Goal: Information Seeking & Learning: Check status

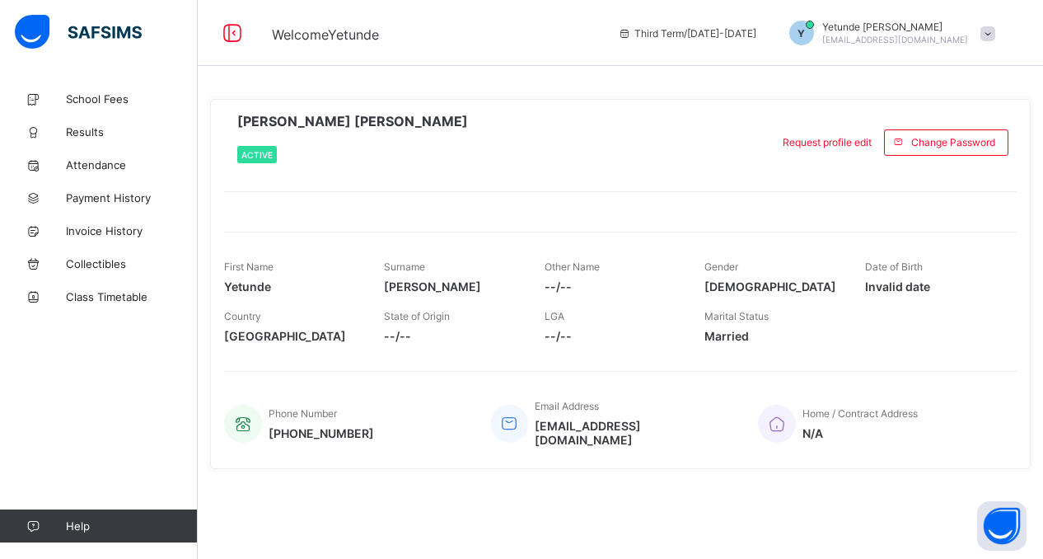
click at [918, 283] on span "Invalid date" at bounding box center [932, 286] width 135 height 14
click at [830, 144] on span "Request profile edit" at bounding box center [827, 142] width 89 height 12
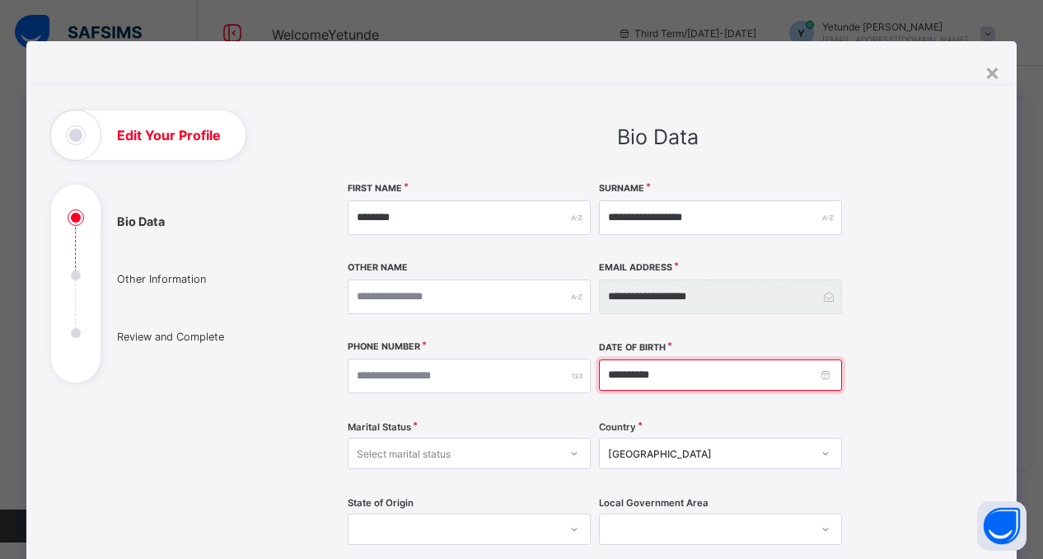
click at [667, 377] on input "**********" at bounding box center [720, 374] width 243 height 31
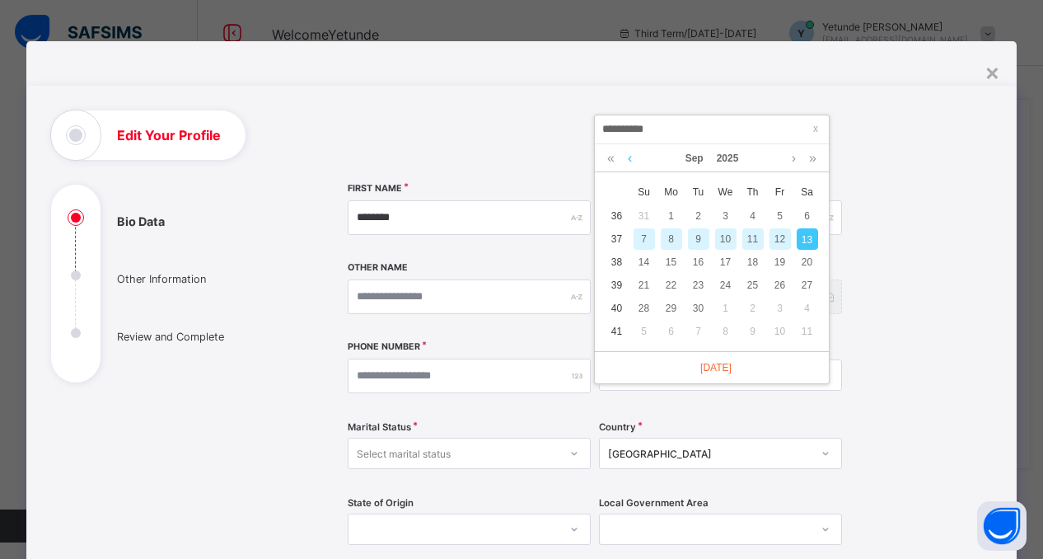
click at [628, 157] on link at bounding box center [630, 158] width 12 height 28
click at [635, 158] on link at bounding box center [630, 158] width 12 height 28
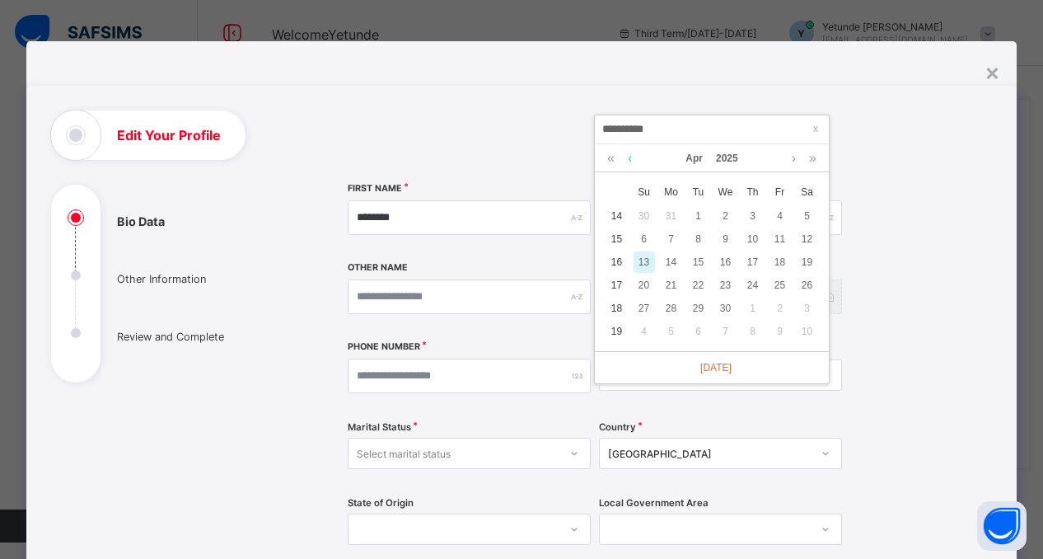
click at [635, 158] on link at bounding box center [630, 158] width 12 height 28
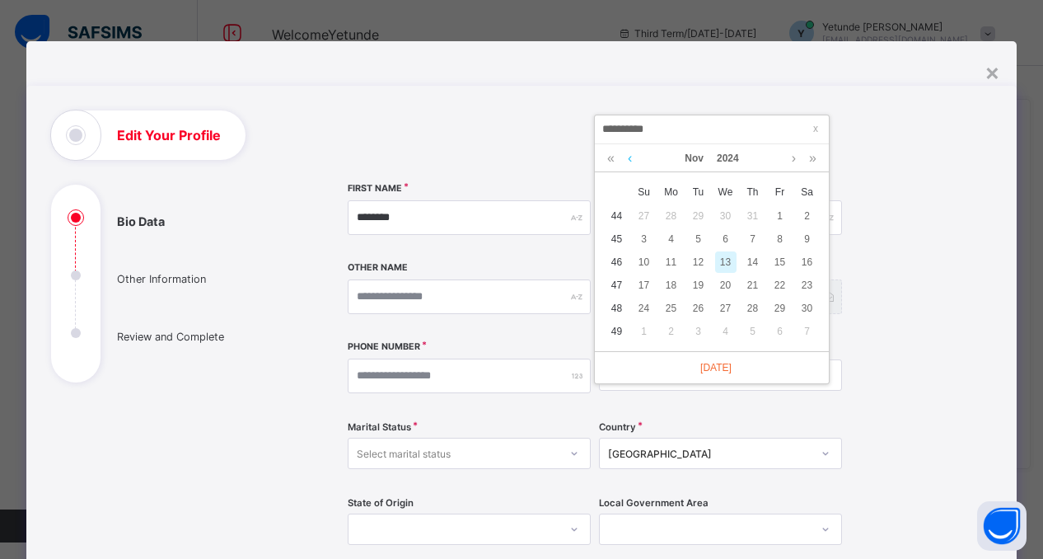
click at [635, 158] on link at bounding box center [630, 158] width 12 height 28
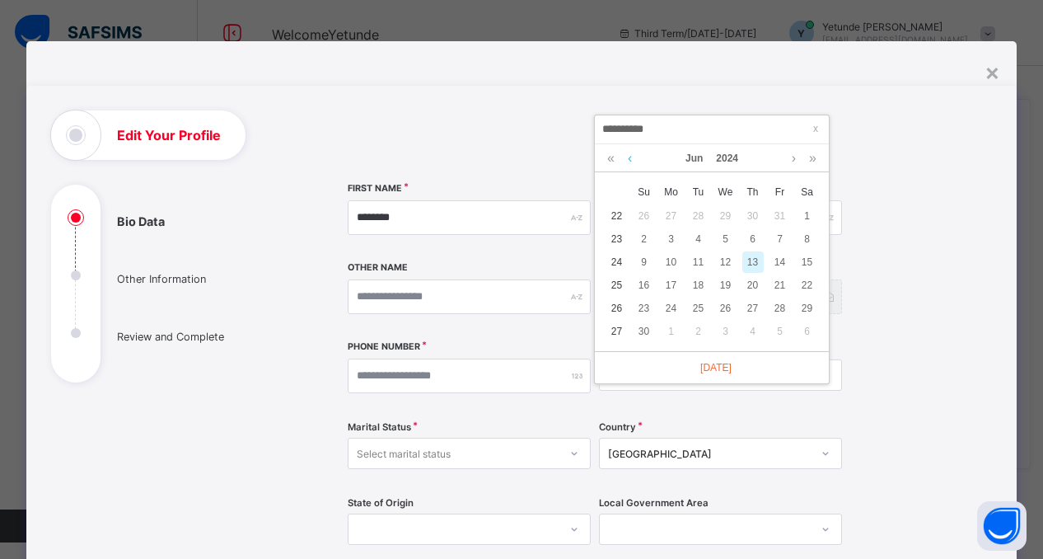
click at [635, 158] on link at bounding box center [630, 158] width 12 height 28
click at [607, 159] on link at bounding box center [611, 158] width 16 height 28
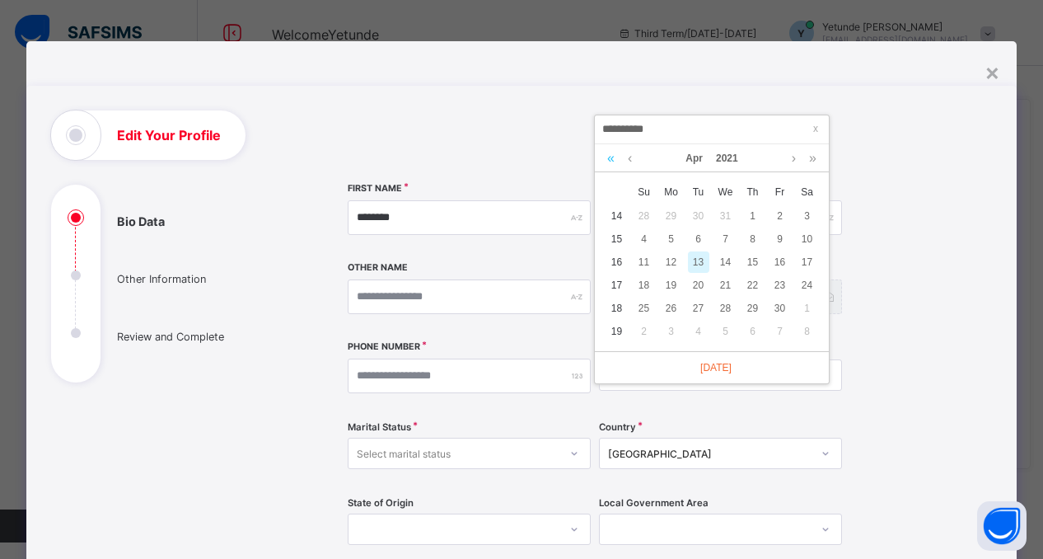
click at [607, 159] on link at bounding box center [611, 158] width 16 height 28
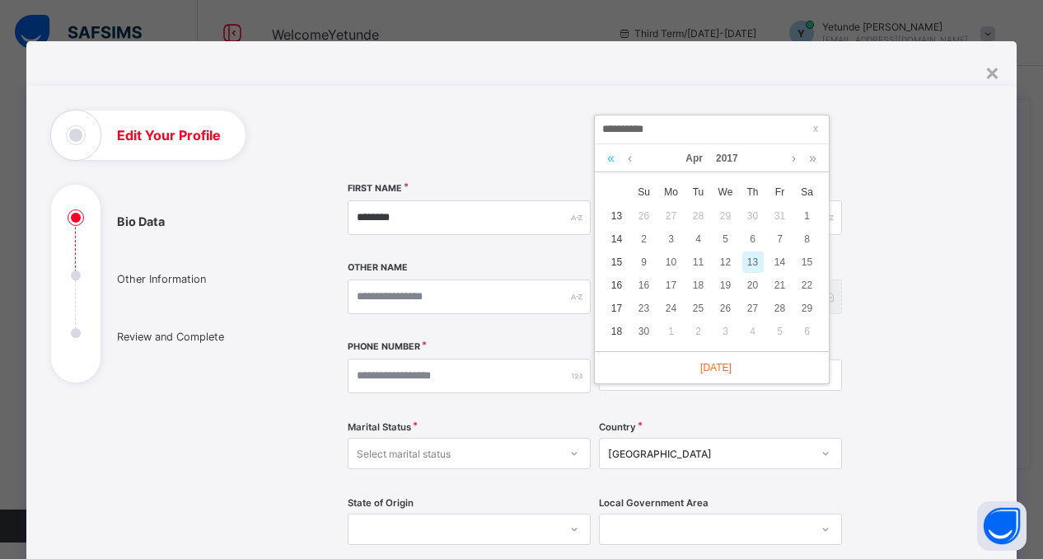
click at [607, 159] on link at bounding box center [611, 158] width 16 height 28
drag, startPoint x: 607, startPoint y: 159, endPoint x: 793, endPoint y: 157, distance: 185.4
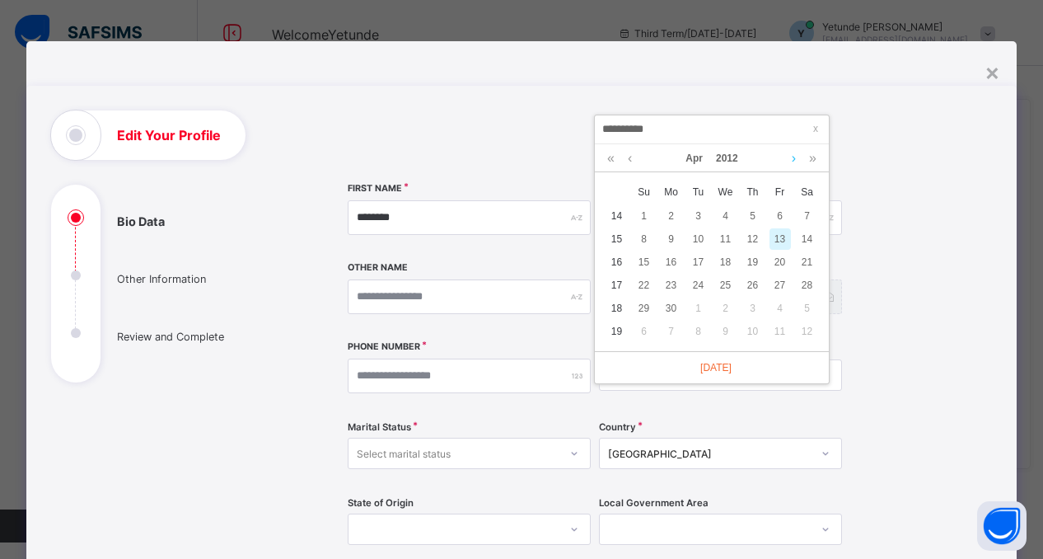
click at [793, 157] on div "[DATE]" at bounding box center [711, 158] width 217 height 28
click at [793, 157] on link at bounding box center [794, 158] width 12 height 28
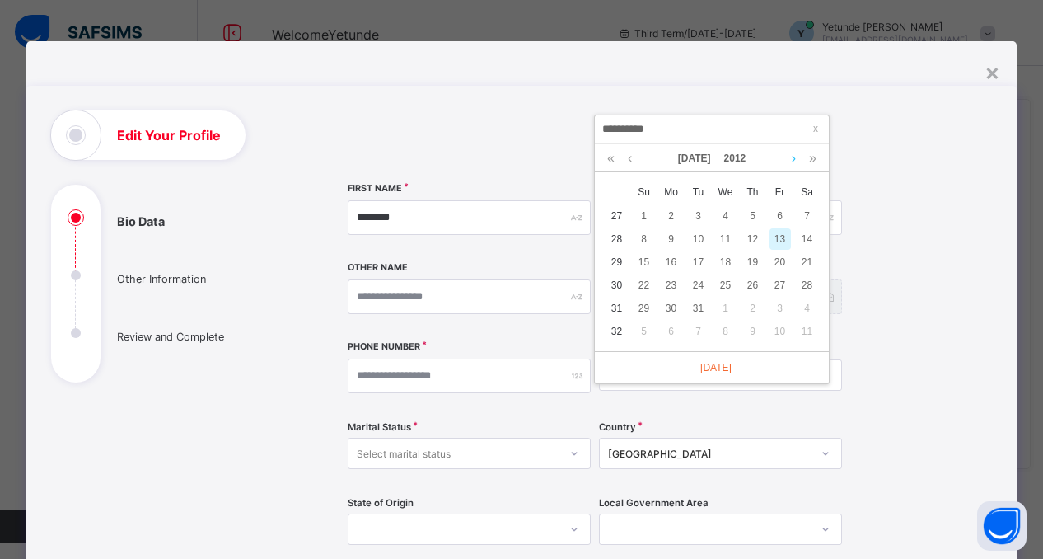
click at [793, 157] on link at bounding box center [794, 158] width 12 height 28
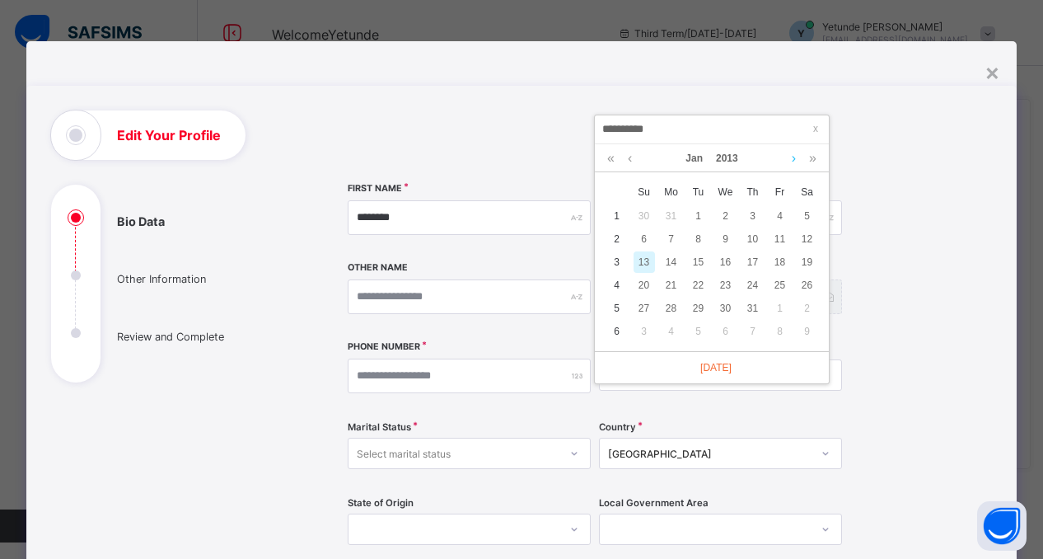
click at [793, 157] on link at bounding box center [794, 158] width 12 height 28
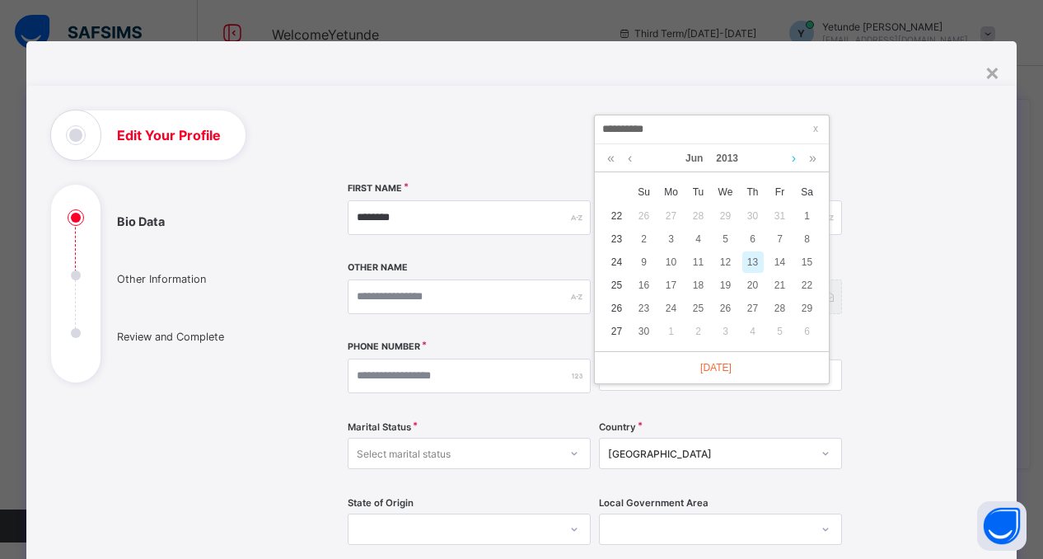
click at [793, 157] on link at bounding box center [794, 158] width 12 height 28
click at [630, 160] on link at bounding box center [630, 158] width 12 height 28
click at [615, 157] on link at bounding box center [611, 158] width 16 height 28
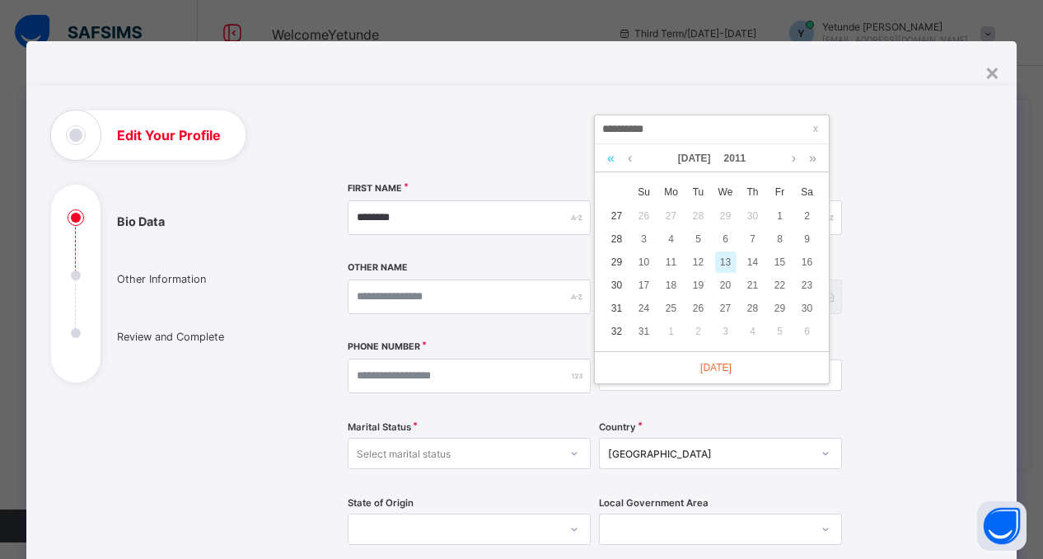
click at [615, 157] on link at bounding box center [611, 158] width 16 height 28
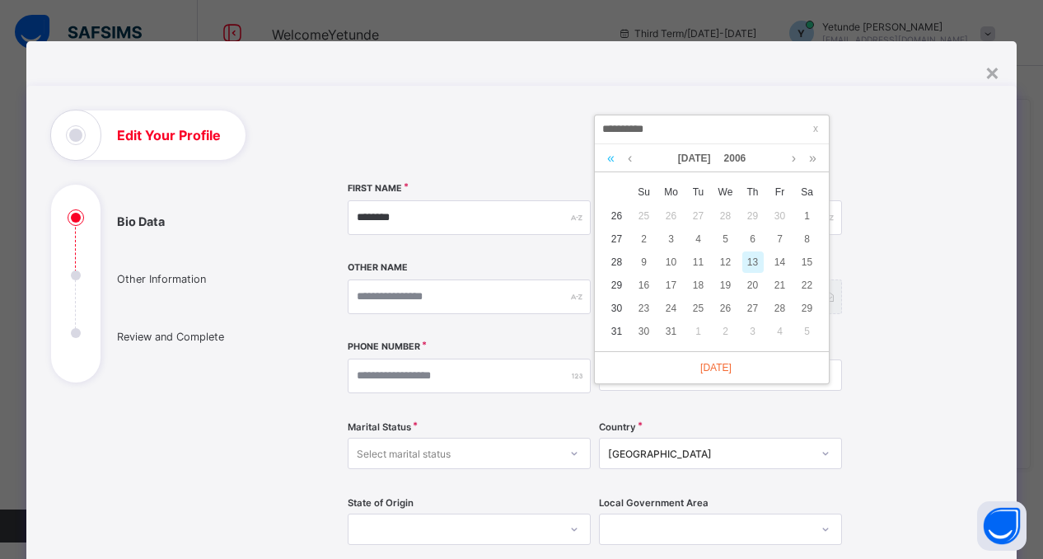
click at [615, 157] on link at bounding box center [611, 158] width 16 height 28
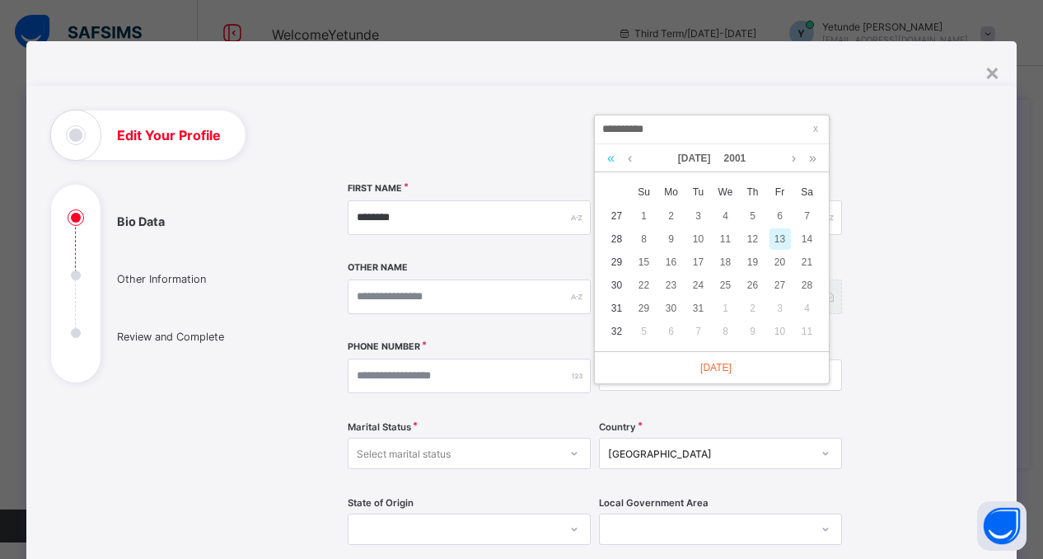
click at [615, 157] on link at bounding box center [611, 158] width 16 height 28
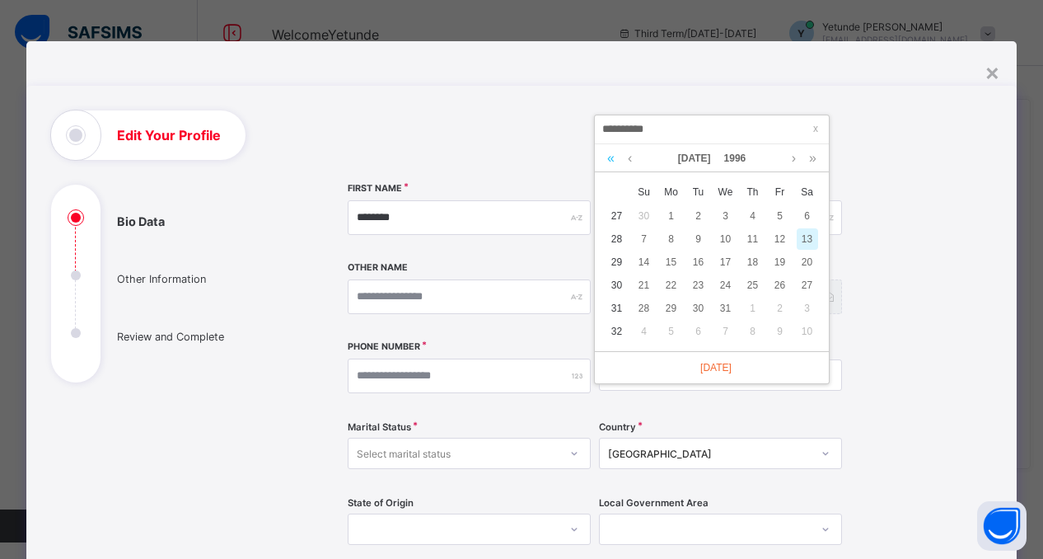
click at [615, 157] on link at bounding box center [611, 158] width 16 height 28
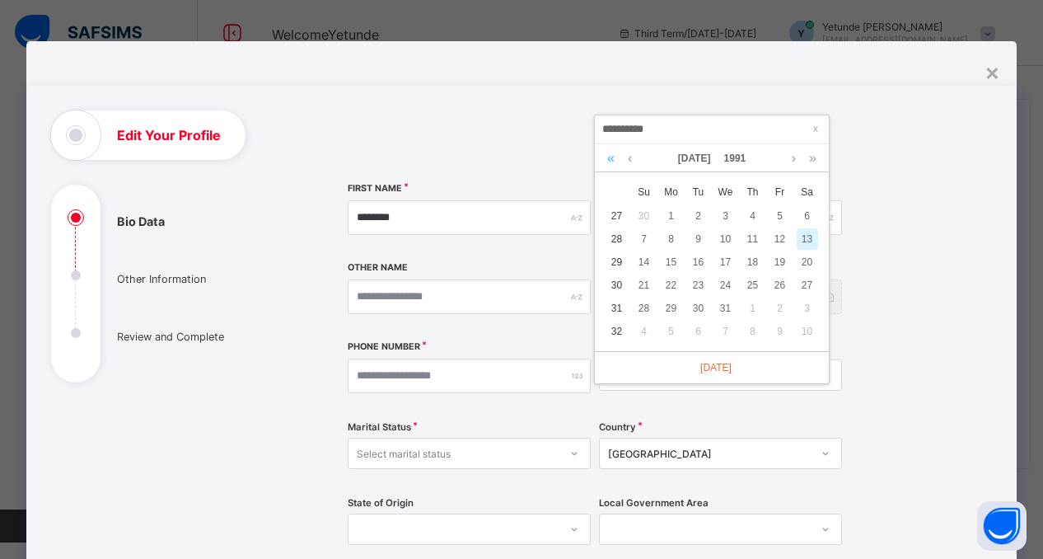
click at [615, 157] on link at bounding box center [611, 158] width 16 height 28
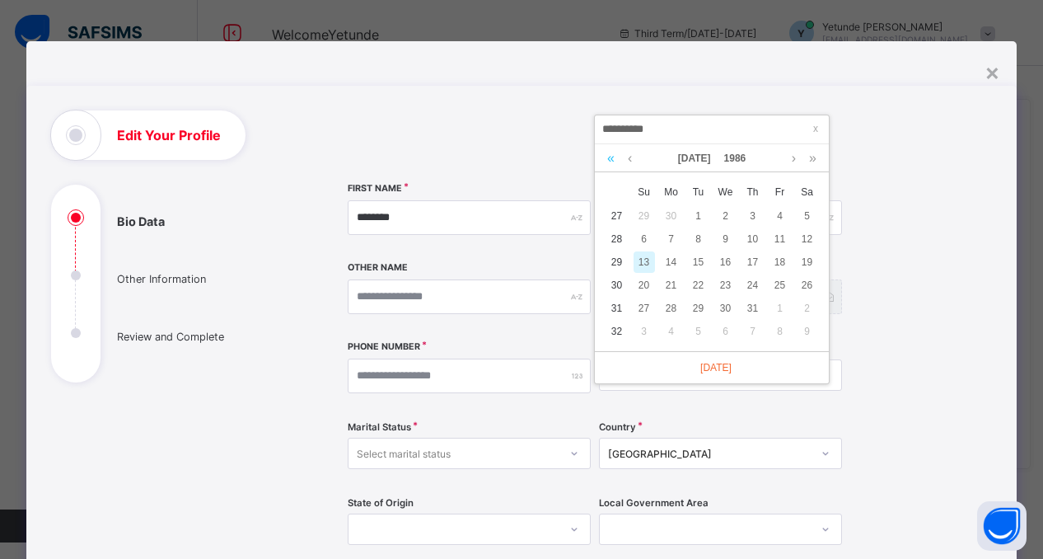
click at [615, 157] on link at bounding box center [611, 158] width 16 height 28
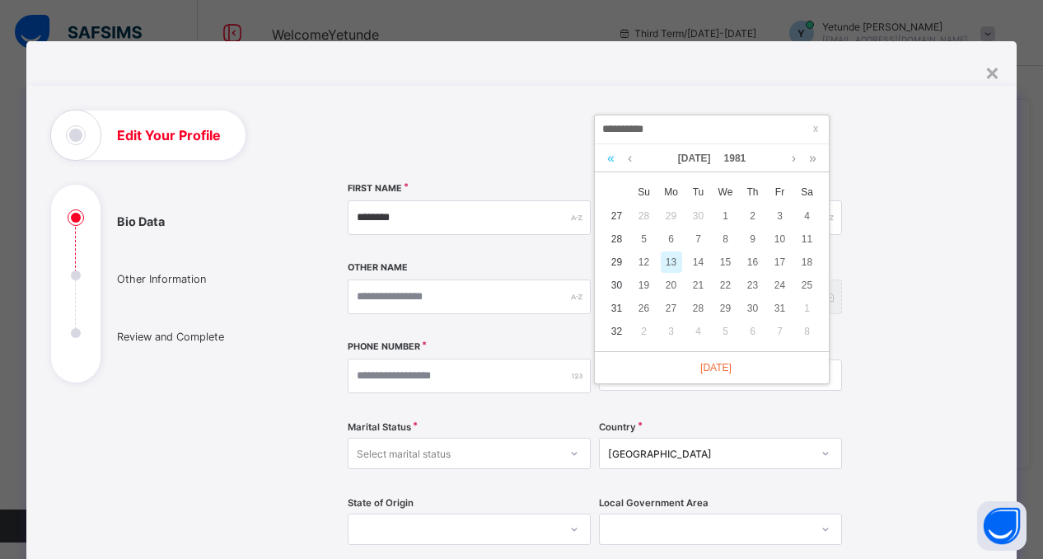
click at [615, 157] on link at bounding box center [611, 158] width 16 height 28
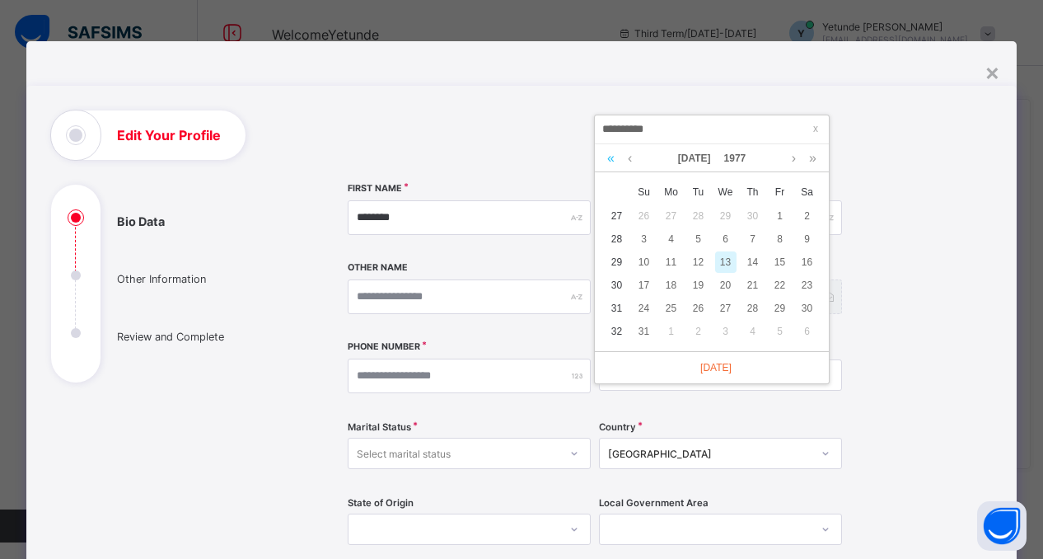
click at [615, 157] on link at bounding box center [611, 158] width 16 height 28
click at [793, 161] on link at bounding box center [794, 158] width 12 height 28
click at [629, 157] on link at bounding box center [630, 158] width 12 height 28
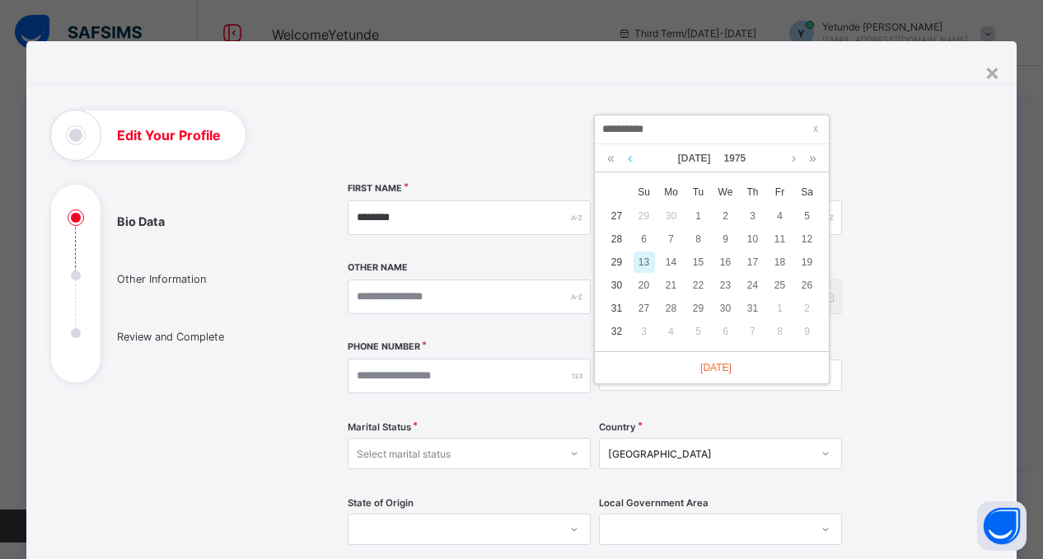
click at [629, 157] on link at bounding box center [630, 158] width 12 height 28
click at [795, 162] on link at bounding box center [794, 158] width 12 height 28
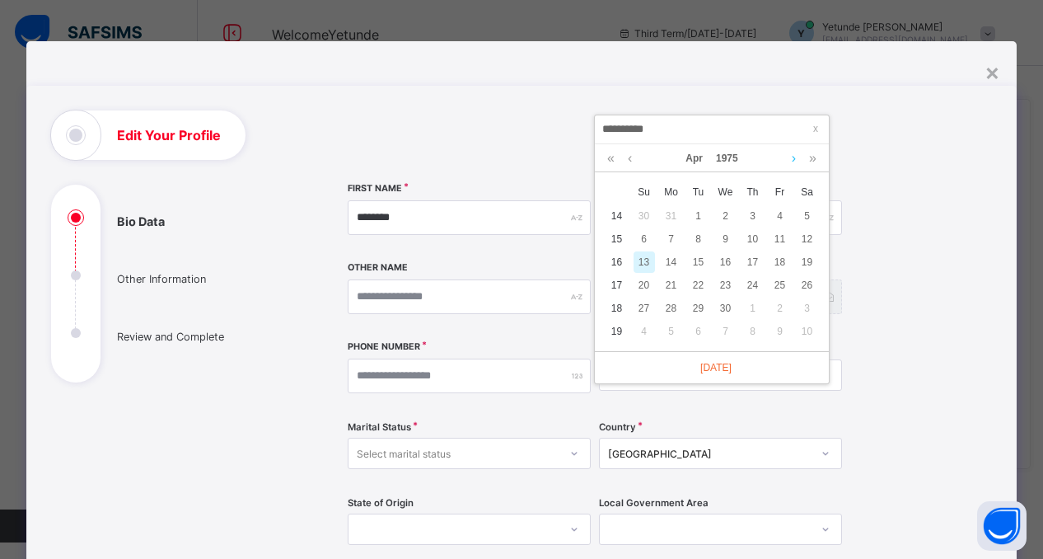
click at [795, 162] on link at bounding box center [794, 158] width 12 height 28
click at [812, 159] on link at bounding box center [813, 158] width 16 height 28
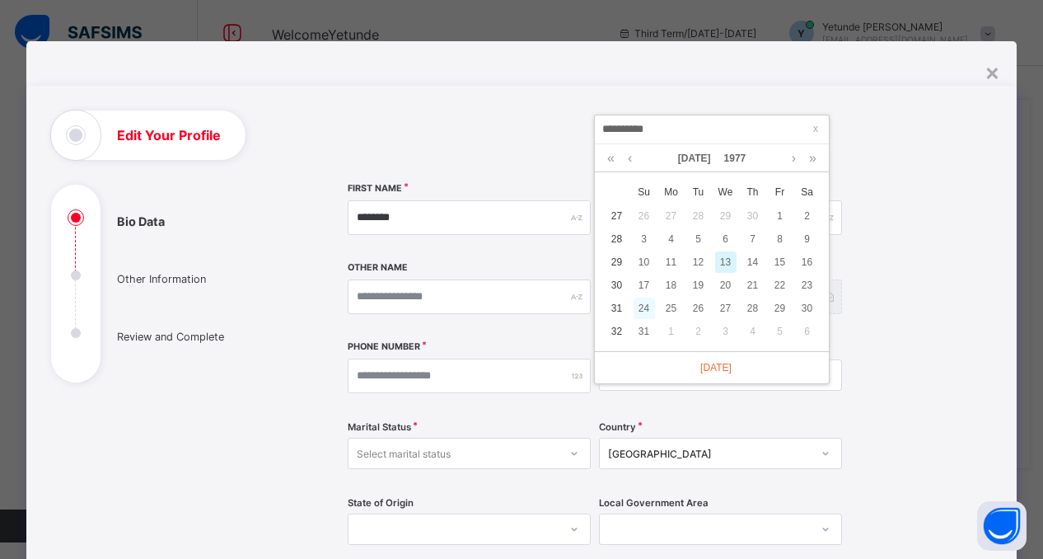
click at [648, 307] on div "24" at bounding box center [644, 307] width 21 height 21
type input "**********"
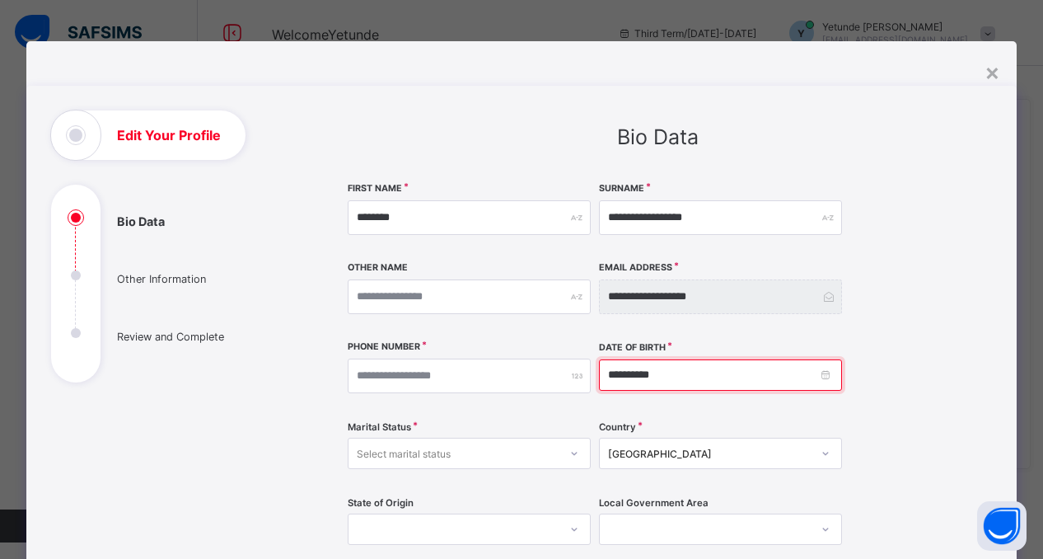
click at [667, 371] on input "**********" at bounding box center [720, 374] width 243 height 31
click at [933, 264] on div "**********" at bounding box center [658, 518] width 620 height 673
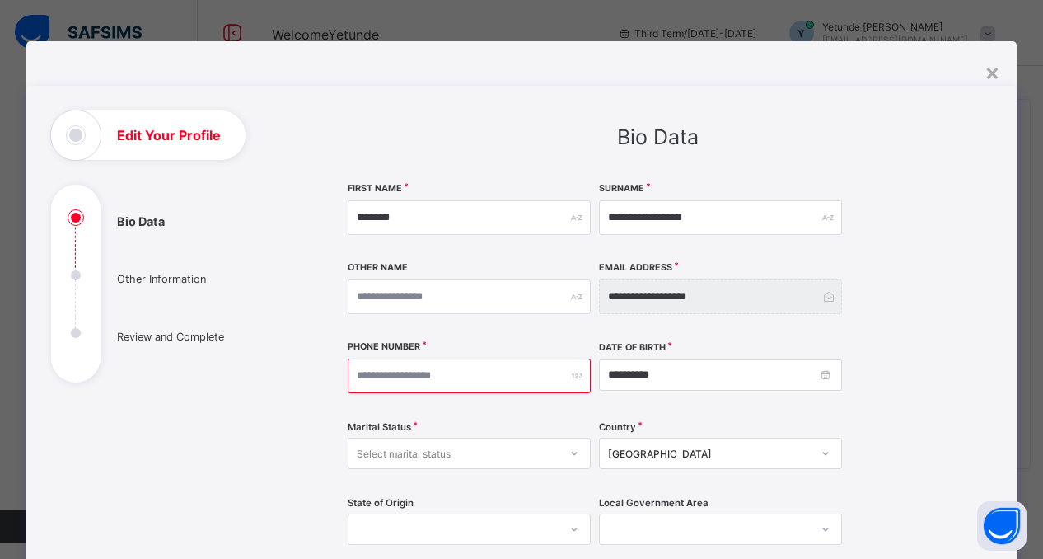
click at [400, 376] on input "number" at bounding box center [469, 375] width 243 height 35
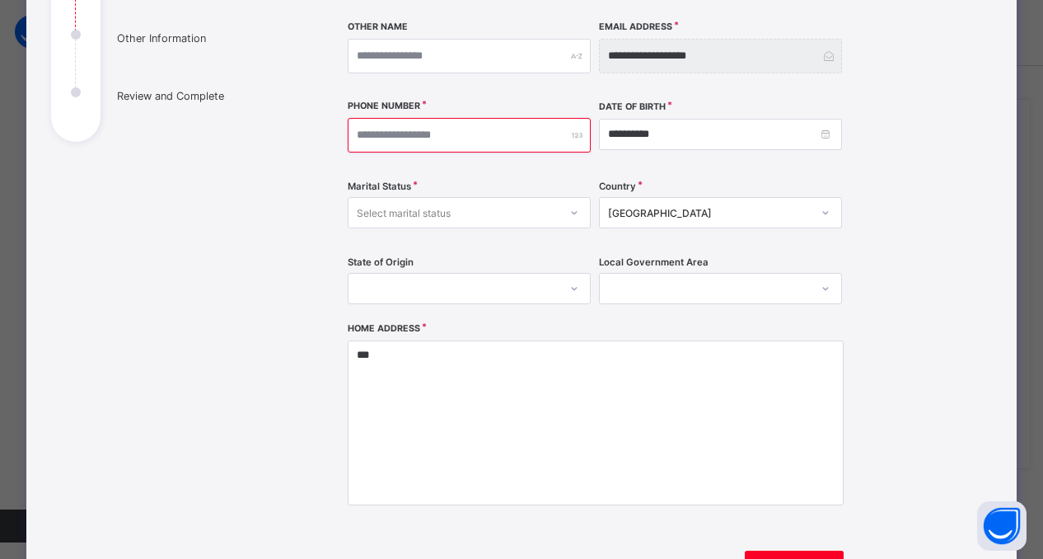
scroll to position [227, 0]
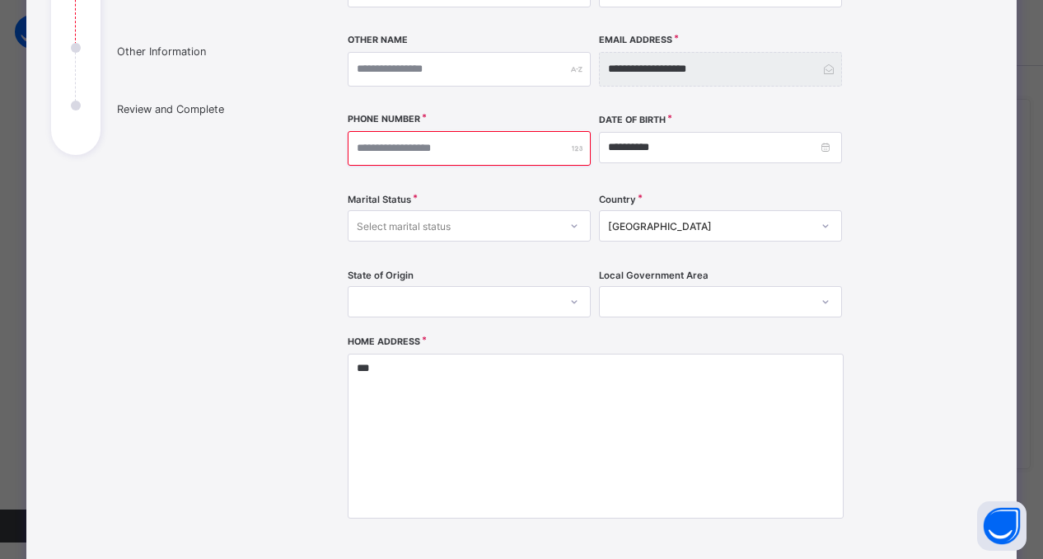
type input "**********"
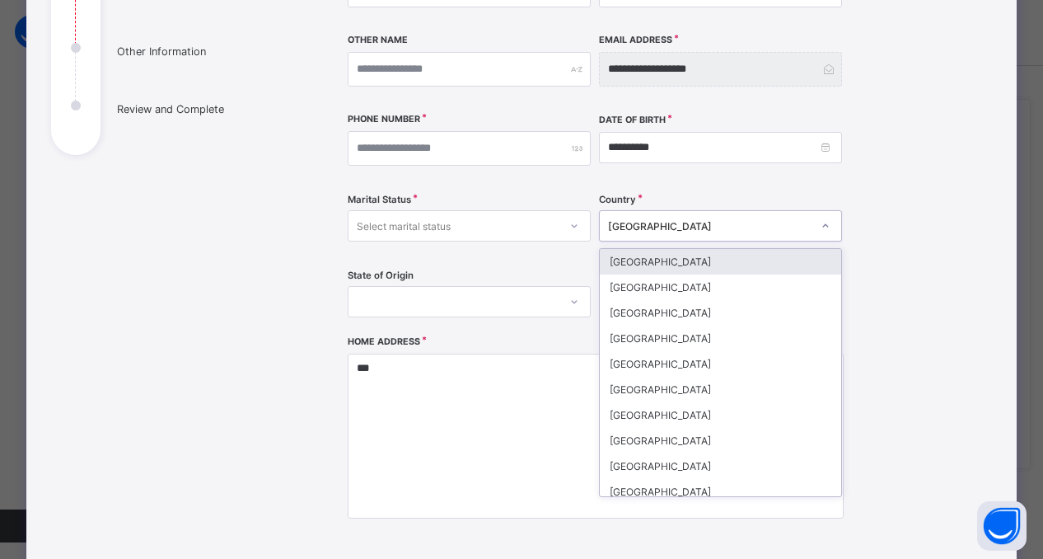
click at [822, 231] on icon at bounding box center [826, 225] width 10 height 16
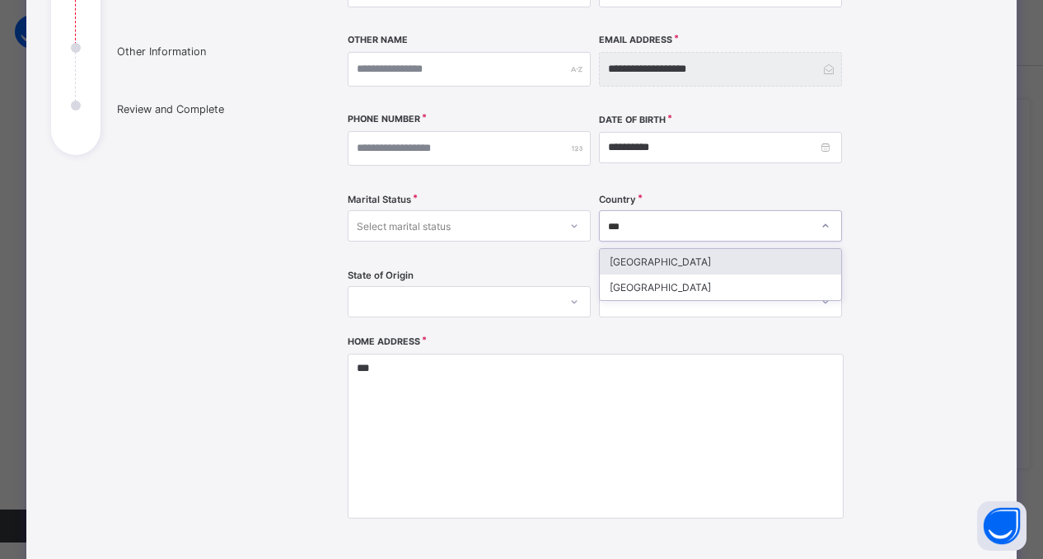
type input "****"
click at [651, 286] on div "[GEOGRAPHIC_DATA]" at bounding box center [720, 287] width 241 height 26
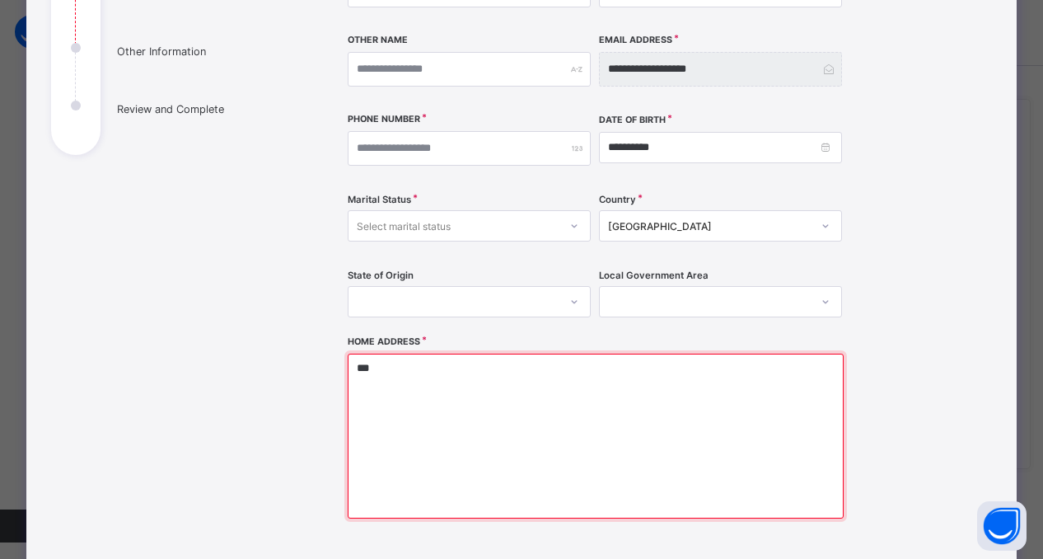
click at [519, 406] on textarea "***" at bounding box center [596, 435] width 496 height 165
type textarea "*"
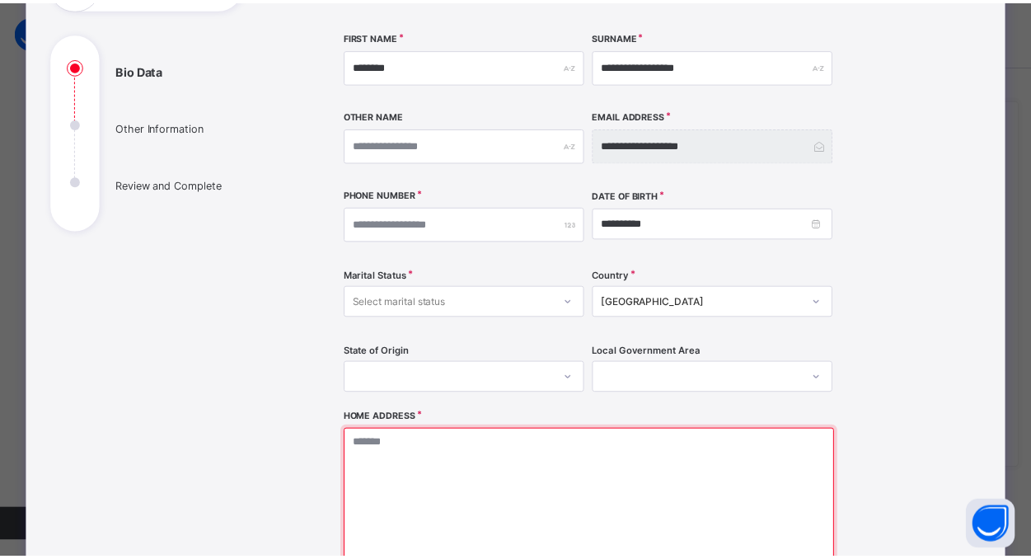
scroll to position [107, 0]
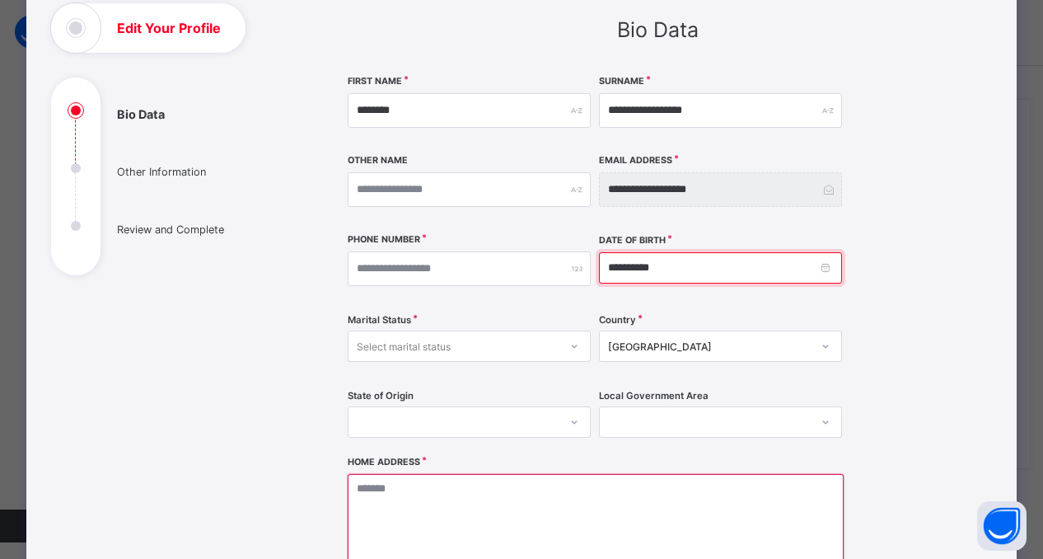
click at [689, 269] on input "**********" at bounding box center [720, 267] width 243 height 31
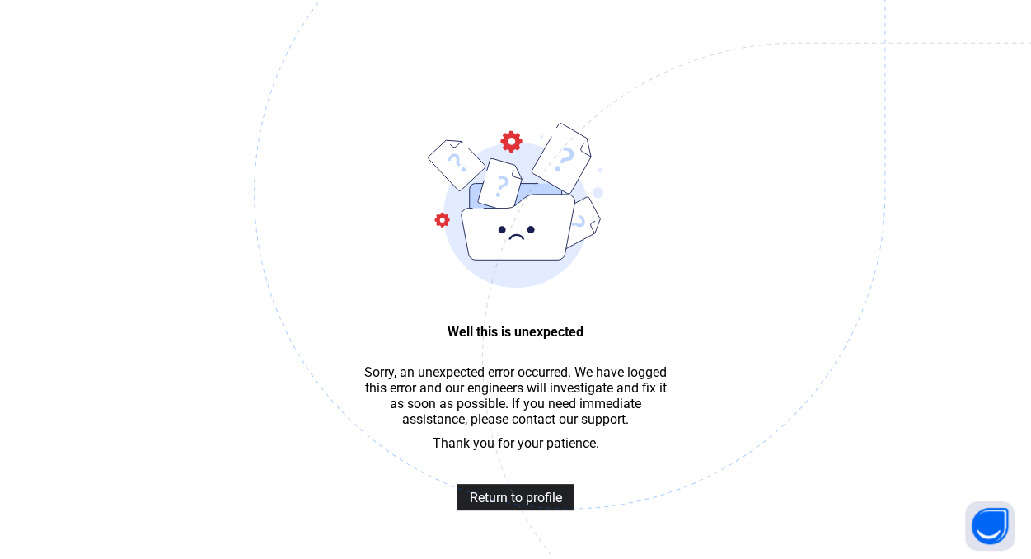
click at [516, 505] on span "Return to profile" at bounding box center [515, 497] width 92 height 16
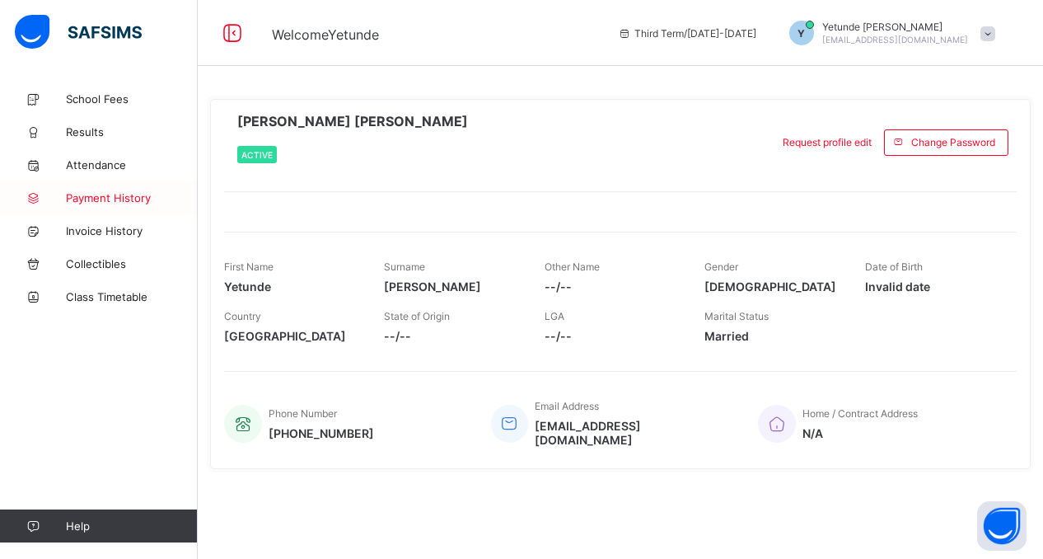
click at [104, 199] on span "Payment History" at bounding box center [132, 197] width 132 height 13
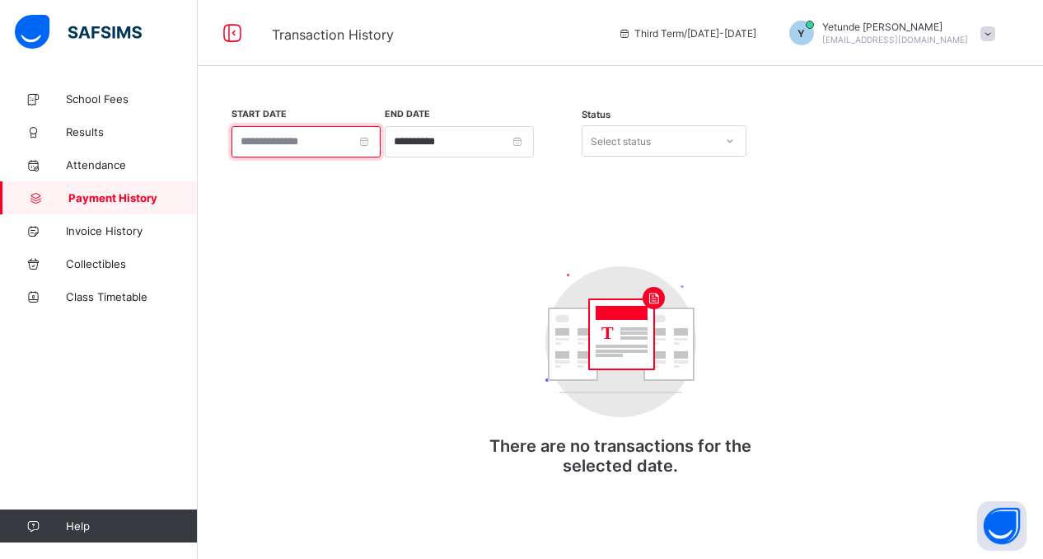
click at [374, 144] on input at bounding box center [306, 141] width 149 height 31
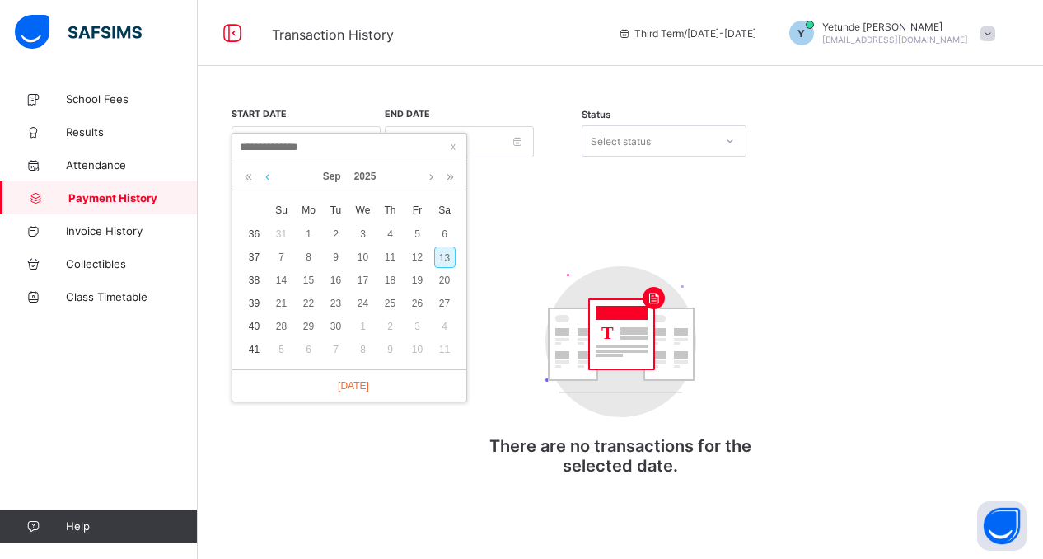
click at [265, 179] on link at bounding box center [267, 176] width 12 height 28
click at [430, 175] on link at bounding box center [431, 176] width 12 height 28
click at [249, 176] on link at bounding box center [249, 176] width 16 height 28
click at [539, 215] on div "**********" at bounding box center [620, 307] width 786 height 401
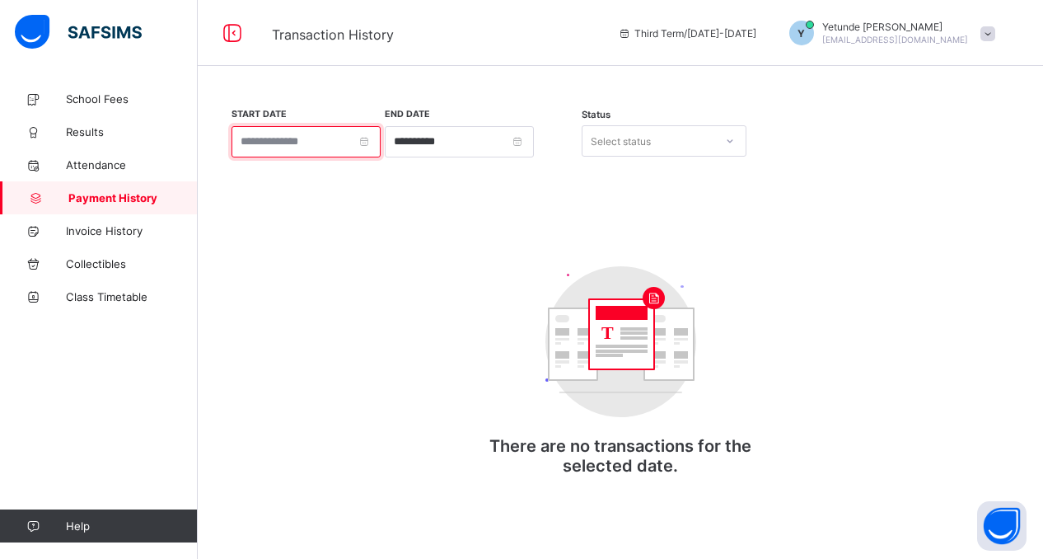
click at [376, 144] on input at bounding box center [306, 141] width 149 height 31
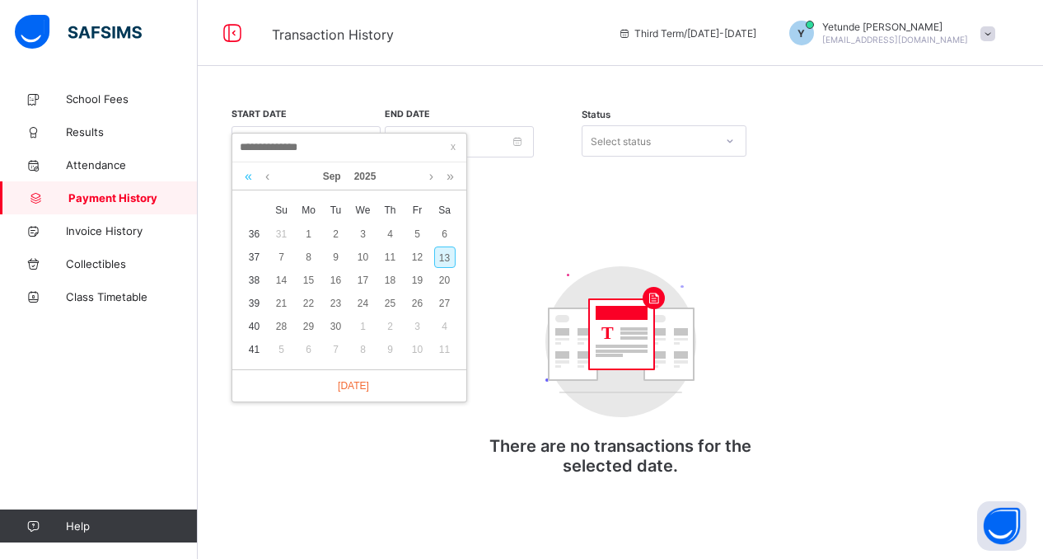
click at [247, 179] on link at bounding box center [249, 176] width 16 height 28
click at [310, 235] on div "2" at bounding box center [308, 233] width 21 height 21
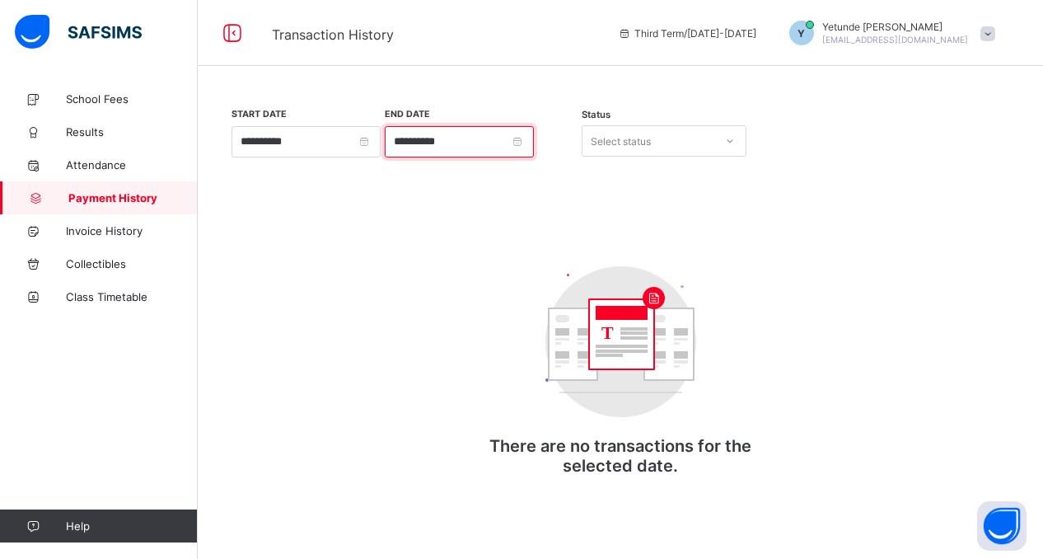
click at [534, 139] on input "**********" at bounding box center [459, 141] width 149 height 31
click at [714, 223] on div "**********" at bounding box center [620, 307] width 786 height 401
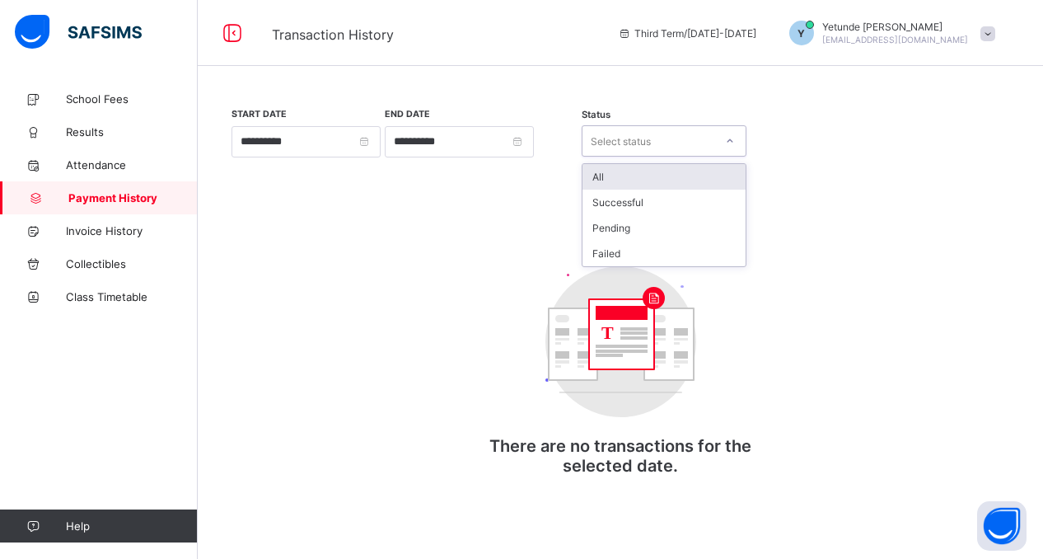
click at [730, 143] on icon at bounding box center [730, 141] width 10 height 16
click at [666, 175] on div "All" at bounding box center [663, 177] width 163 height 26
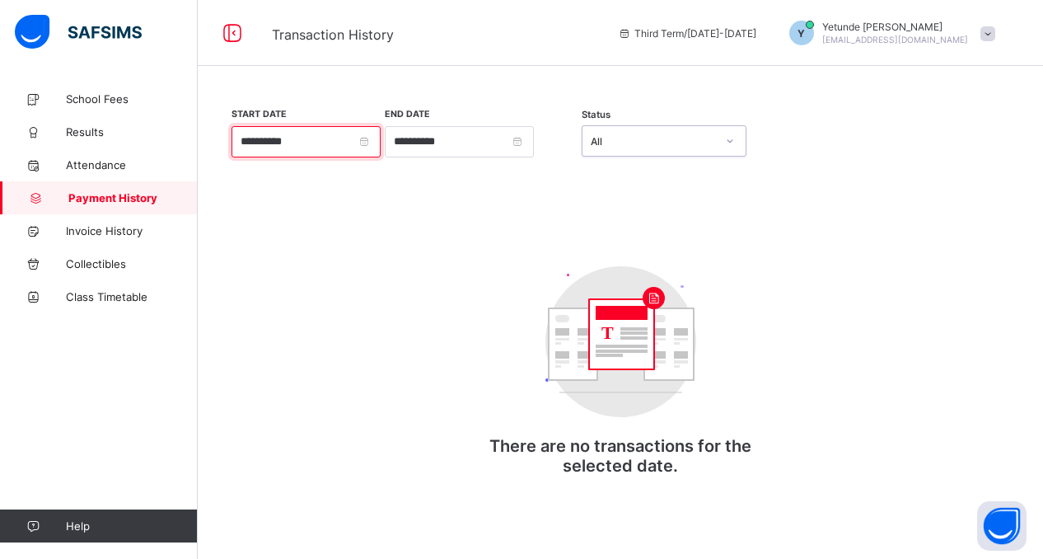
click at [378, 146] on input "**********" at bounding box center [306, 141] width 149 height 31
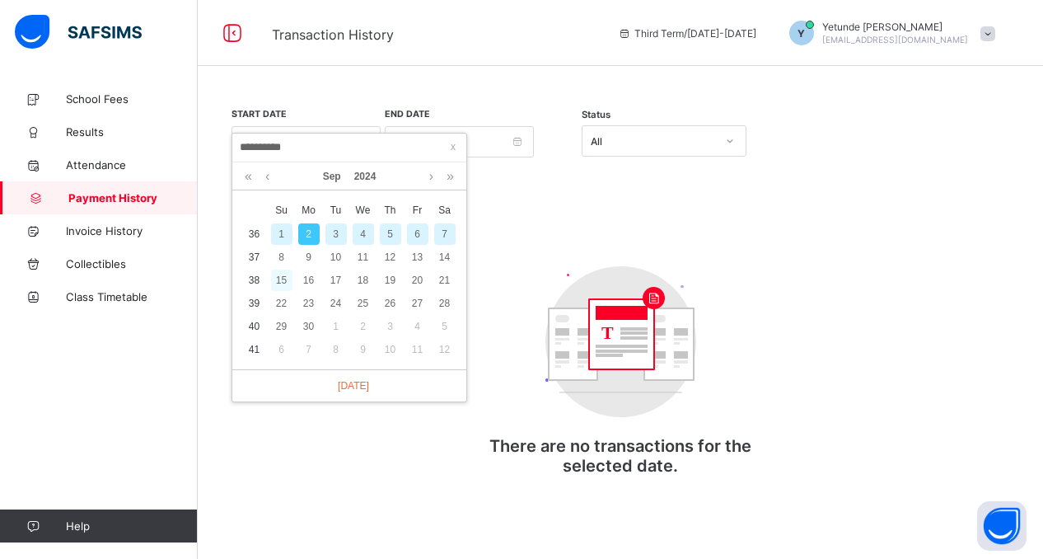
click at [281, 280] on div "15" at bounding box center [281, 279] width 21 height 21
type input "**********"
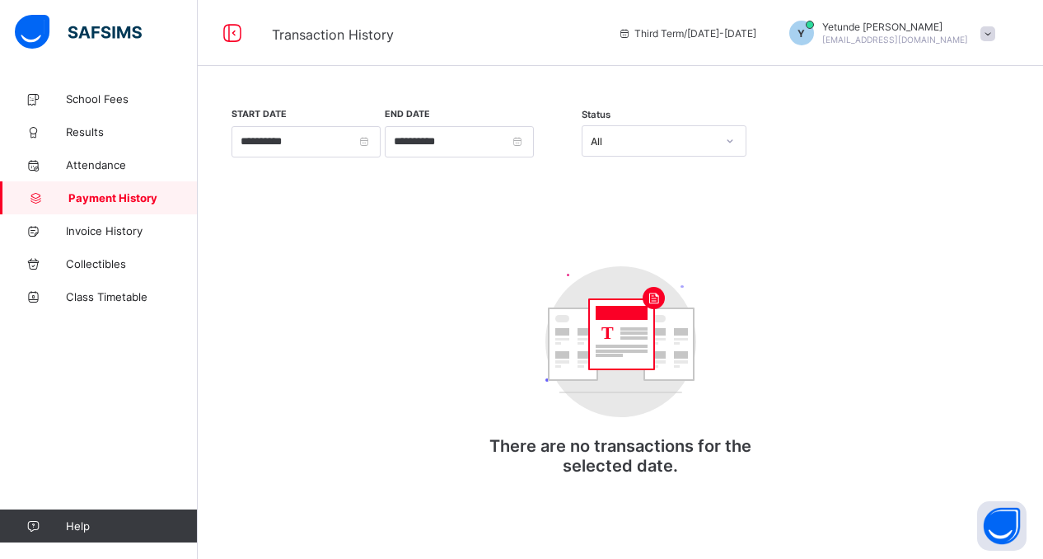
click at [632, 30] on icon at bounding box center [625, 33] width 14 height 12
click at [680, 34] on span "Third Term / 2024-2025" at bounding box center [687, 33] width 138 height 12
click at [91, 230] on span "Invoice History" at bounding box center [132, 230] width 132 height 13
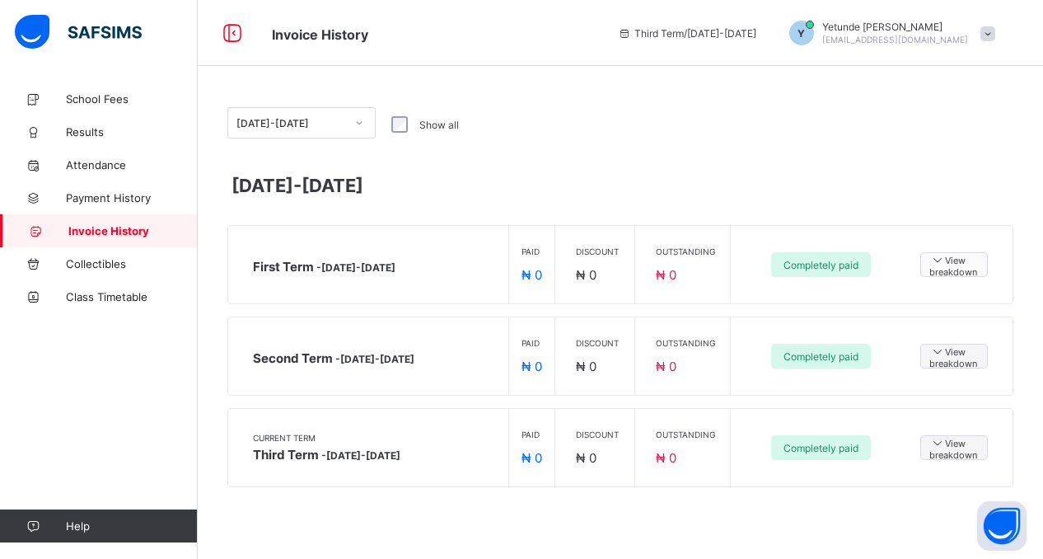
click at [949, 269] on span "View breakdown" at bounding box center [953, 265] width 49 height 26
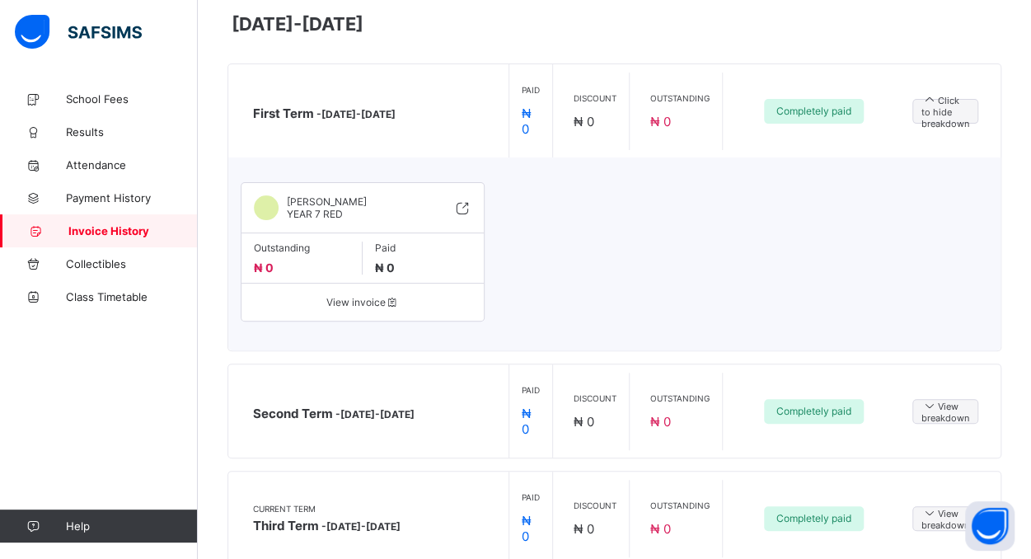
scroll to position [172, 0]
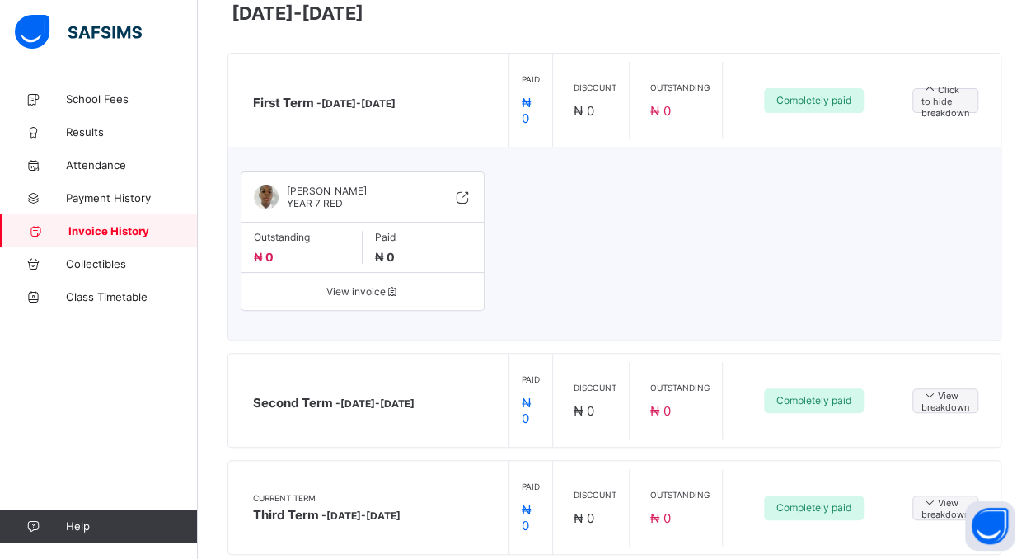
click at [362, 290] on span "View invoice" at bounding box center [362, 291] width 217 height 12
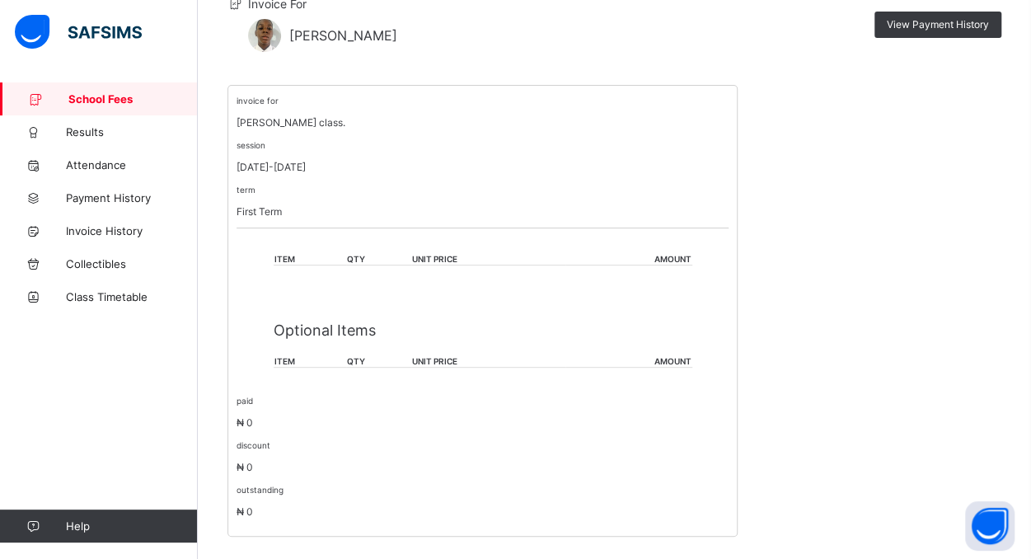
scroll to position [189, 0]
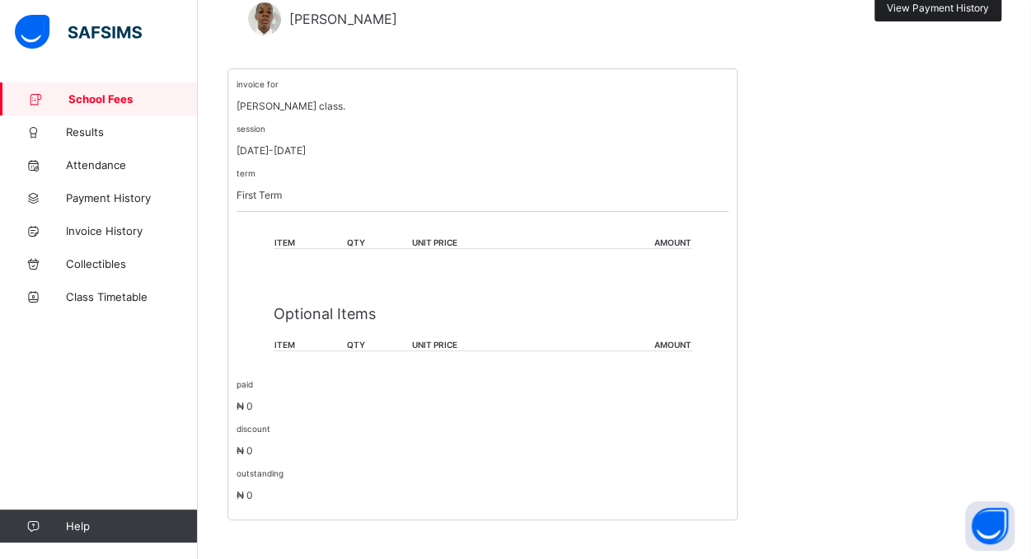
click at [952, 9] on span "View Payment History" at bounding box center [937, 8] width 102 height 12
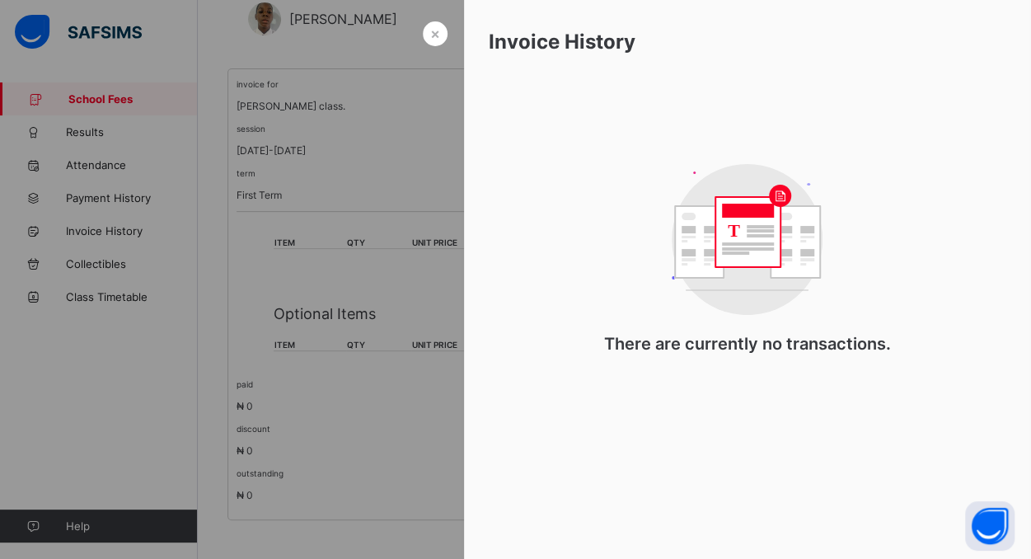
click at [400, 148] on div at bounding box center [515, 279] width 1031 height 559
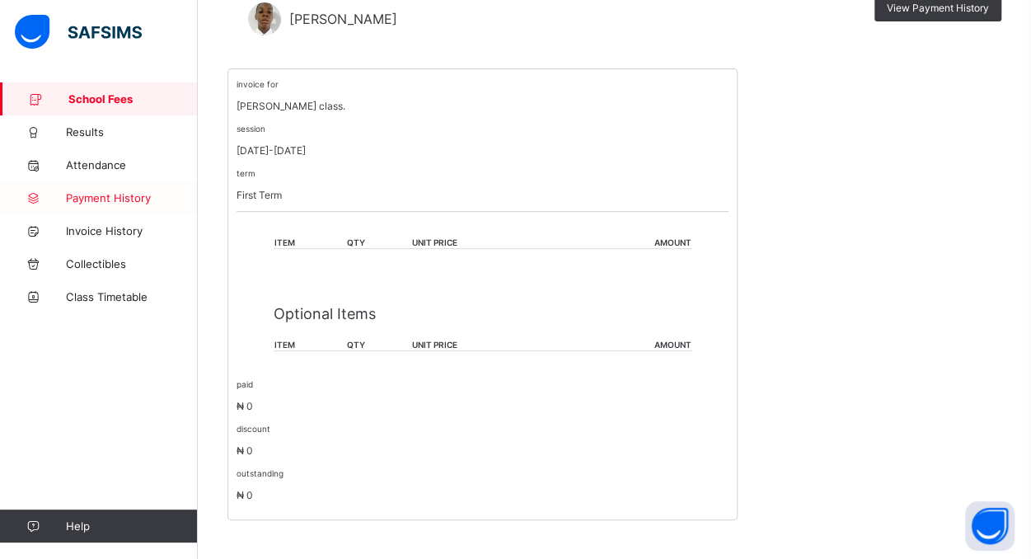
click at [110, 198] on span "Payment History" at bounding box center [132, 197] width 132 height 13
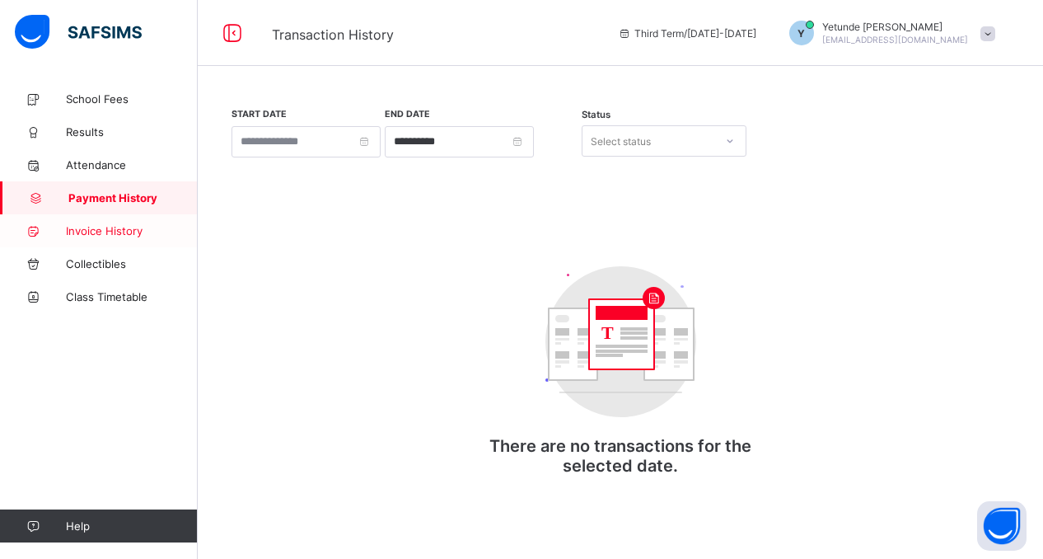
click at [96, 233] on span "Invoice History" at bounding box center [132, 230] width 132 height 13
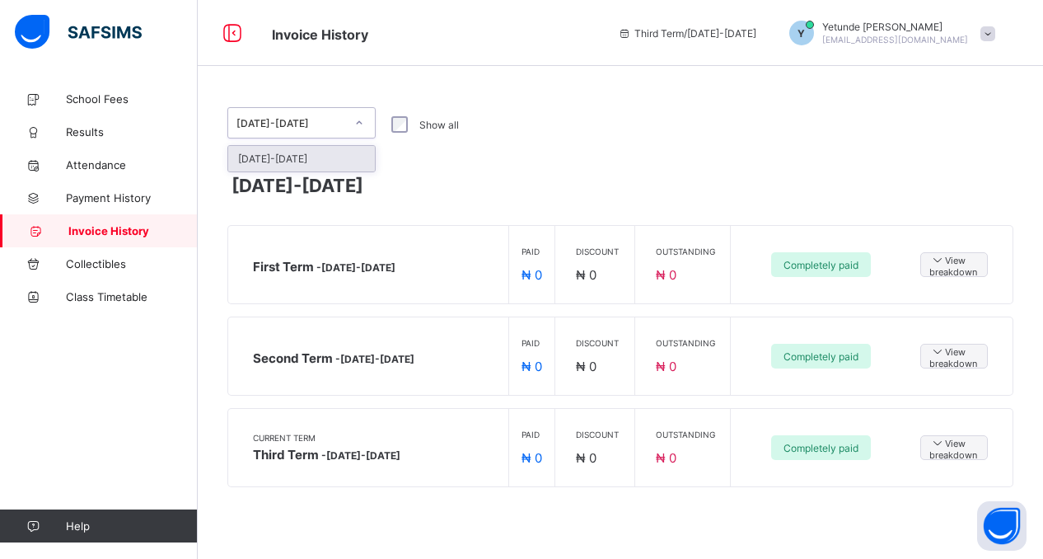
click at [365, 124] on div at bounding box center [359, 123] width 28 height 26
click at [583, 195] on div "[DATE]-[DATE]" at bounding box center [620, 189] width 786 height 46
click at [96, 97] on span "School Fees" at bounding box center [132, 98] width 132 height 13
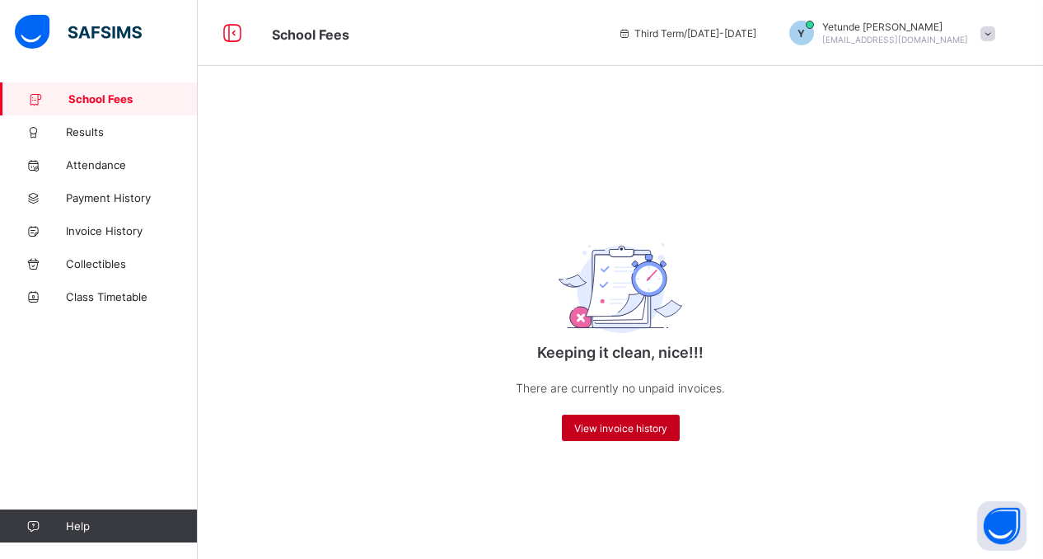
click at [620, 435] on div "View invoice history" at bounding box center [621, 427] width 118 height 26
click at [621, 428] on span "View invoice history" at bounding box center [620, 428] width 93 height 12
click at [621, 431] on span "View invoice history" at bounding box center [620, 428] width 93 height 12
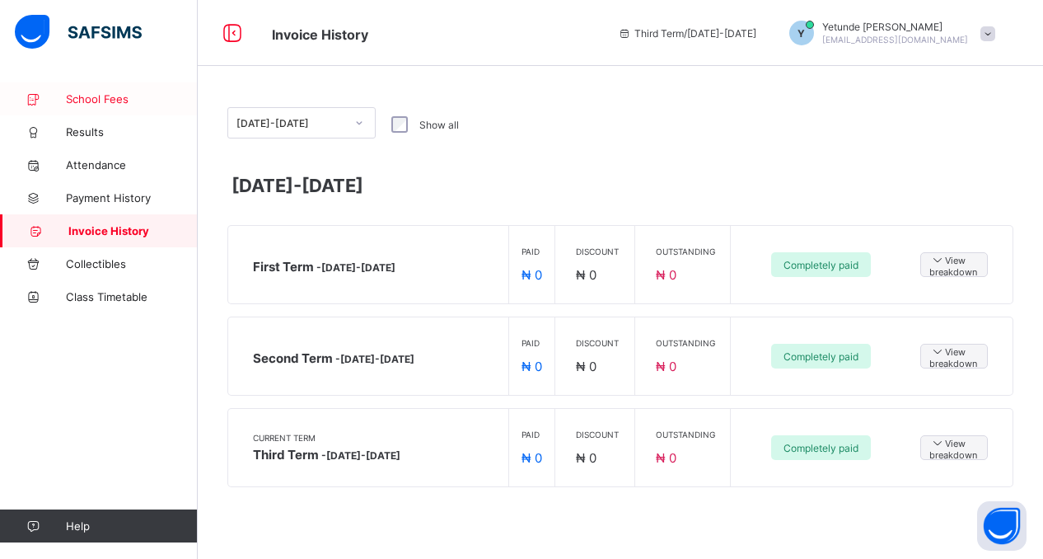
click at [95, 96] on span "School Fees" at bounding box center [132, 98] width 132 height 13
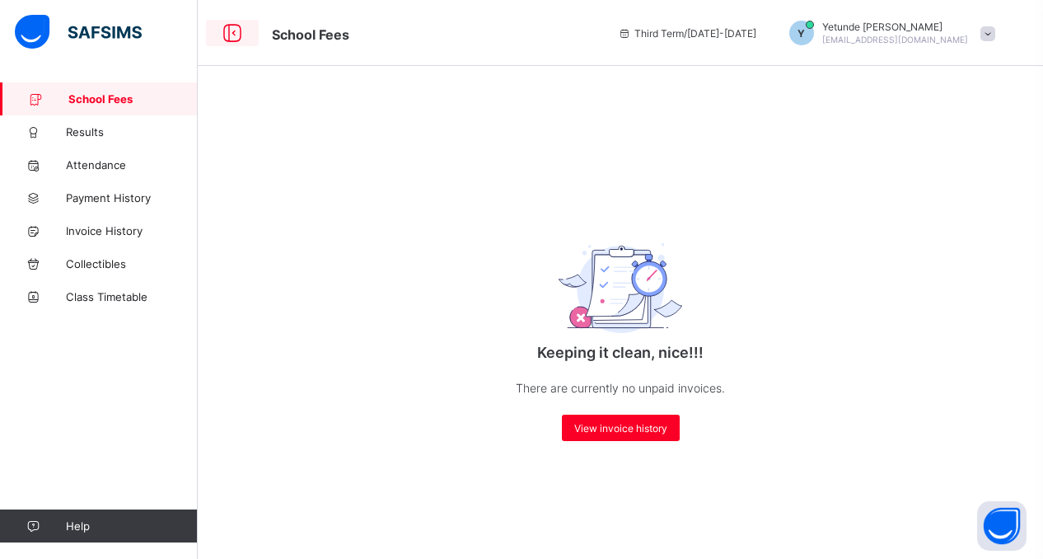
click at [236, 35] on icon at bounding box center [232, 33] width 28 height 24
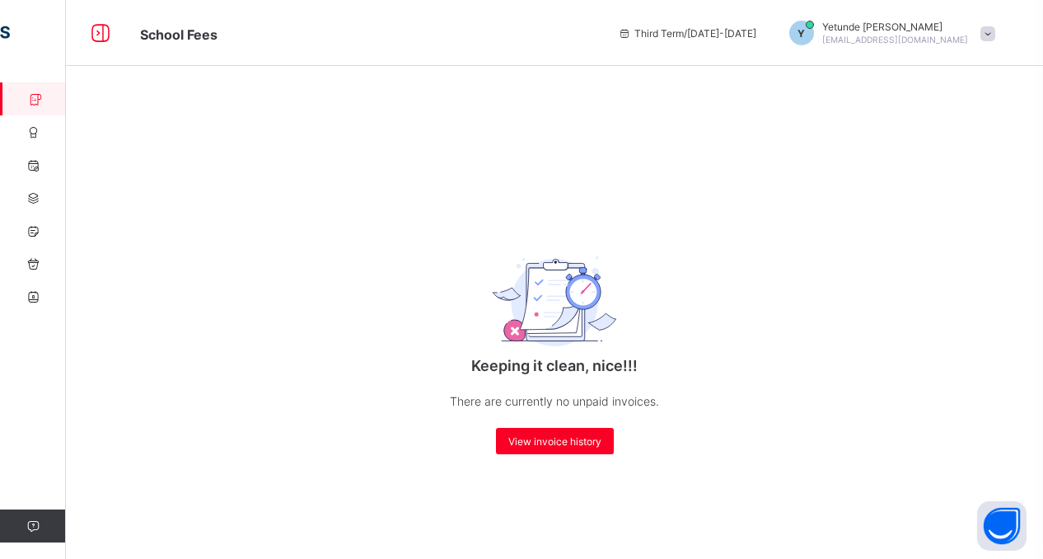
click at [34, 101] on icon at bounding box center [35, 99] width 66 height 12
click at [102, 28] on icon at bounding box center [101, 33] width 28 height 24
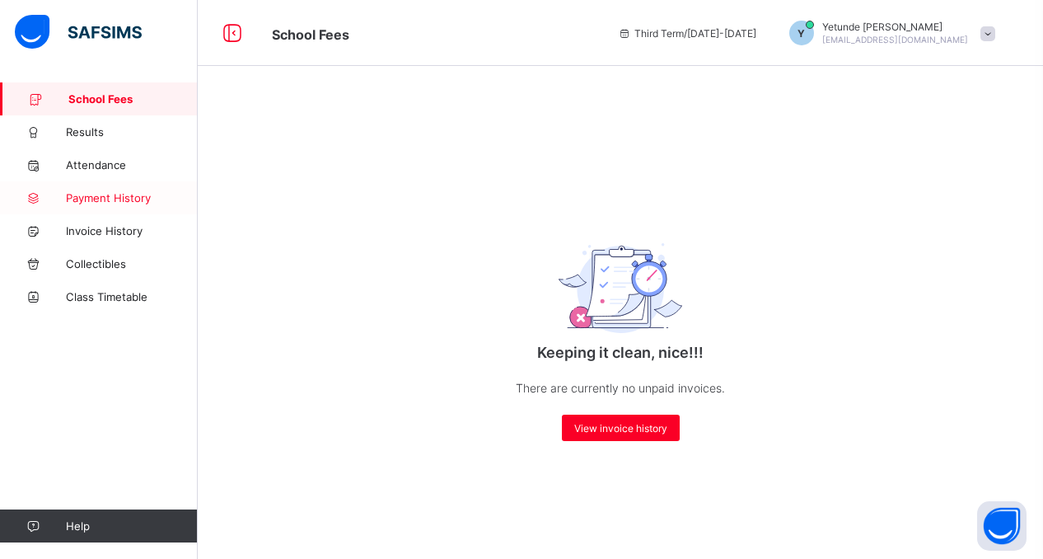
click at [141, 199] on span "Payment History" at bounding box center [132, 197] width 132 height 13
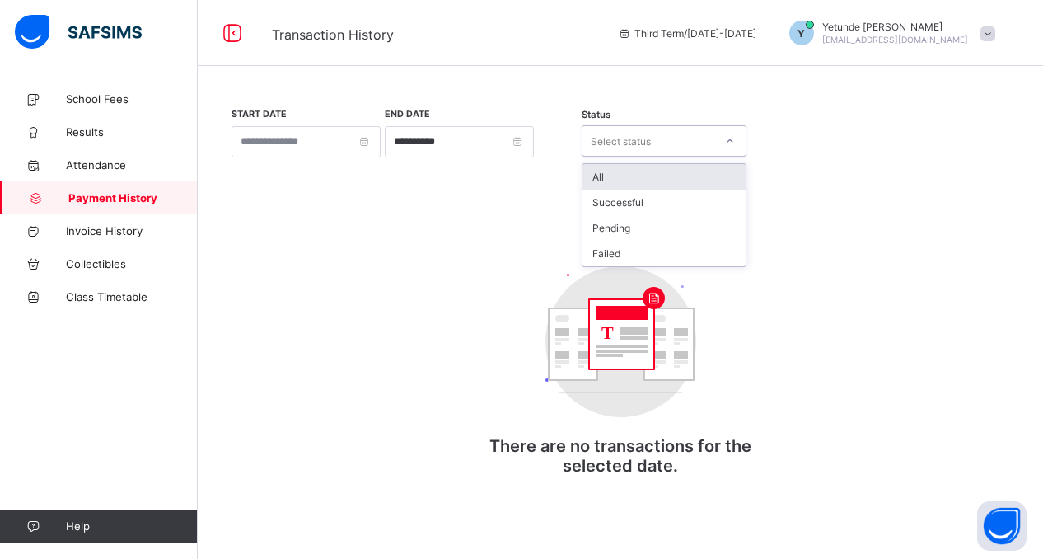
click at [730, 143] on icon at bounding box center [730, 141] width 10 height 16
click at [662, 204] on div "Successful" at bounding box center [663, 202] width 163 height 26
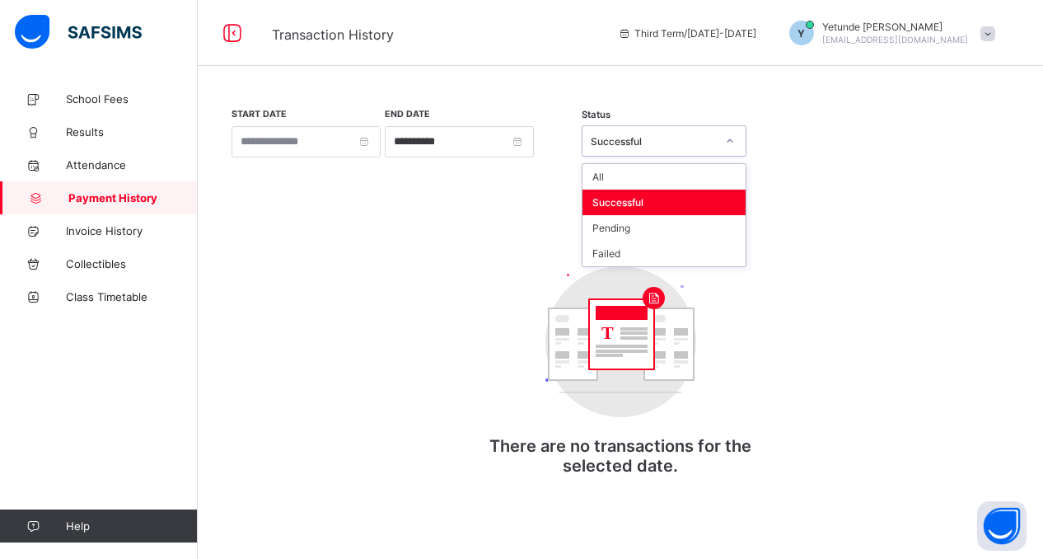
click at [727, 135] on icon at bounding box center [730, 141] width 10 height 16
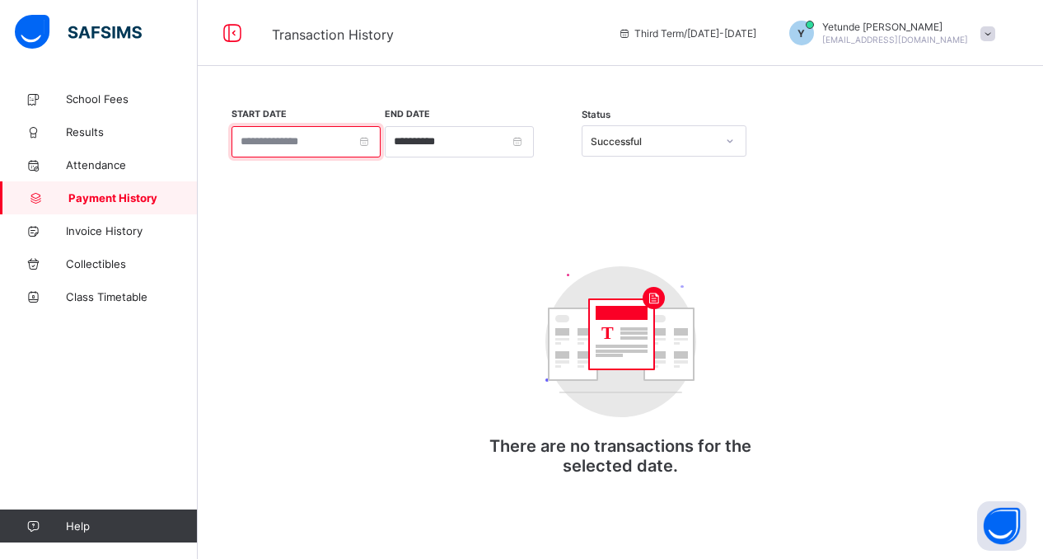
click at [381, 139] on input at bounding box center [306, 141] width 149 height 31
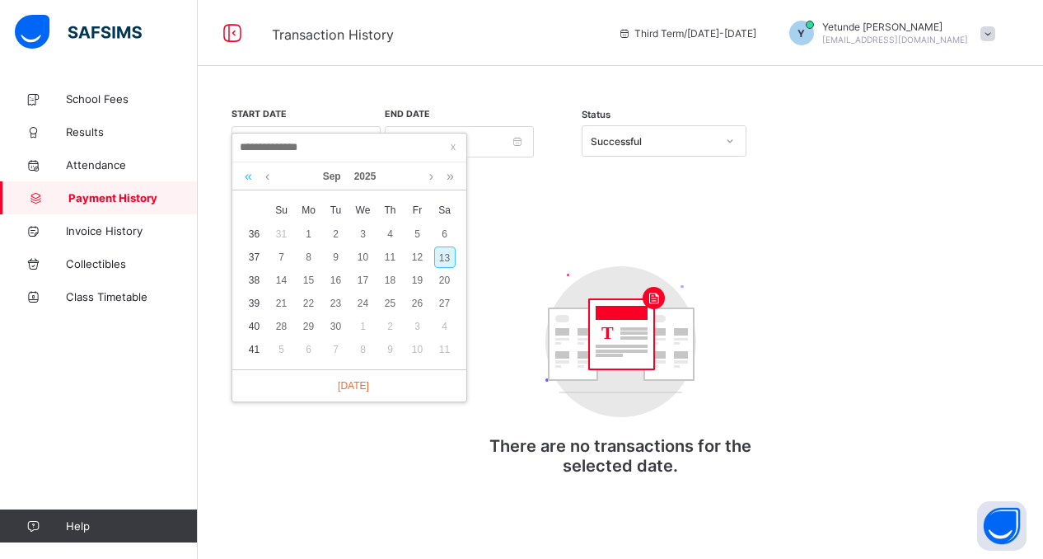
click at [250, 175] on link at bounding box center [249, 176] width 16 height 28
click at [282, 282] on div "15" at bounding box center [281, 279] width 21 height 21
type input "**********"
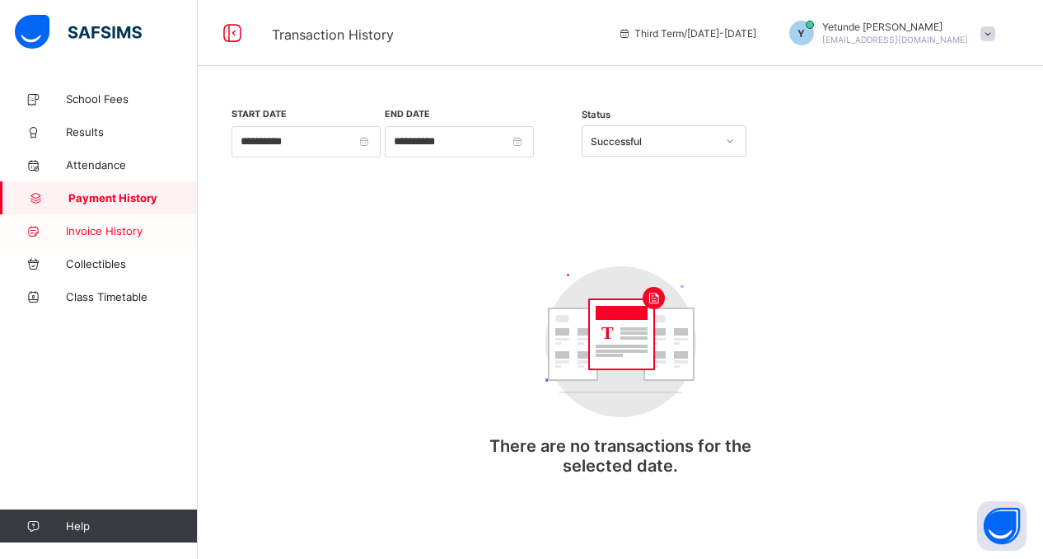
click at [115, 233] on span "Invoice History" at bounding box center [132, 230] width 132 height 13
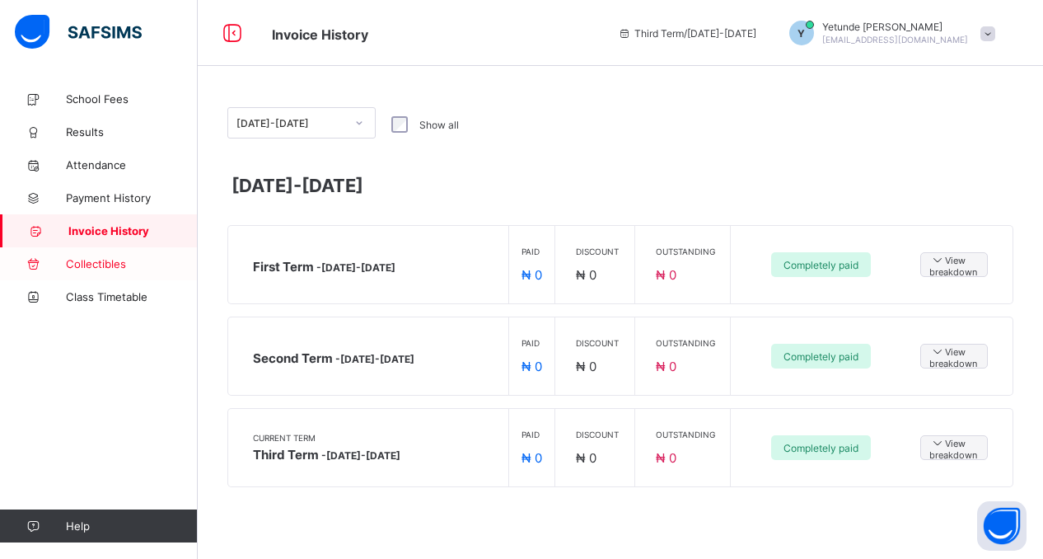
click at [91, 263] on span "Collectibles" at bounding box center [132, 263] width 132 height 13
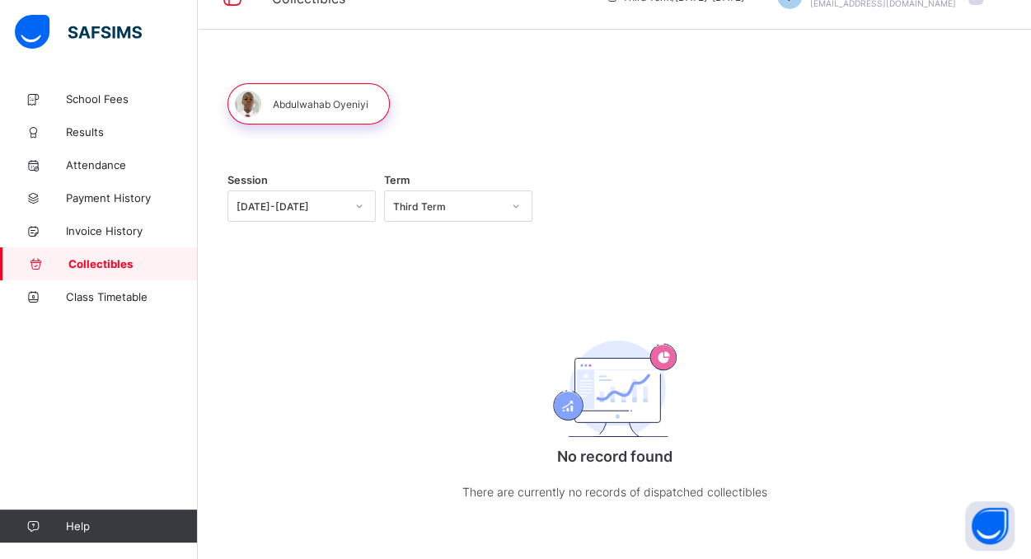
scroll to position [47, 0]
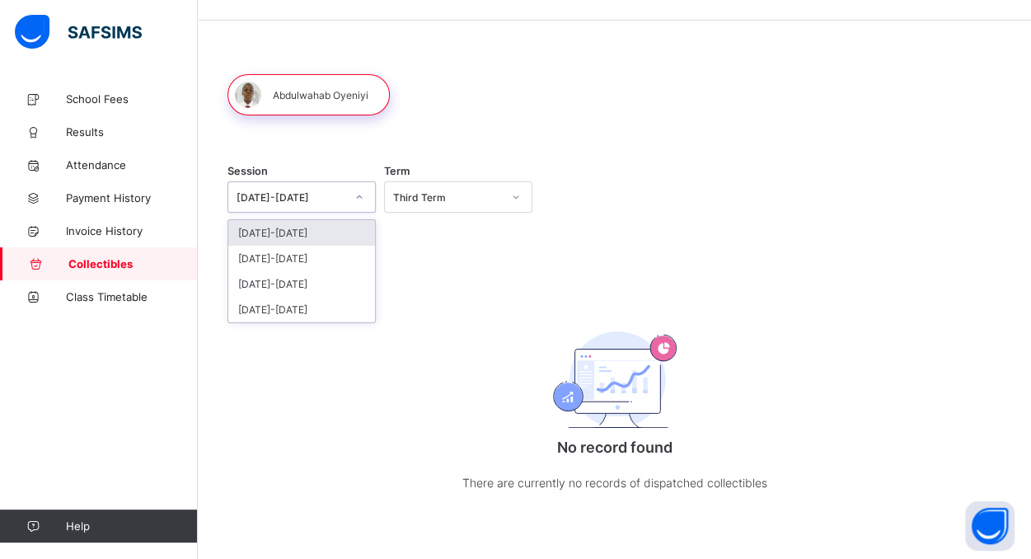
click at [358, 192] on icon at bounding box center [359, 197] width 10 height 16
click at [283, 260] on div "[DATE]-[DATE]" at bounding box center [301, 259] width 147 height 26
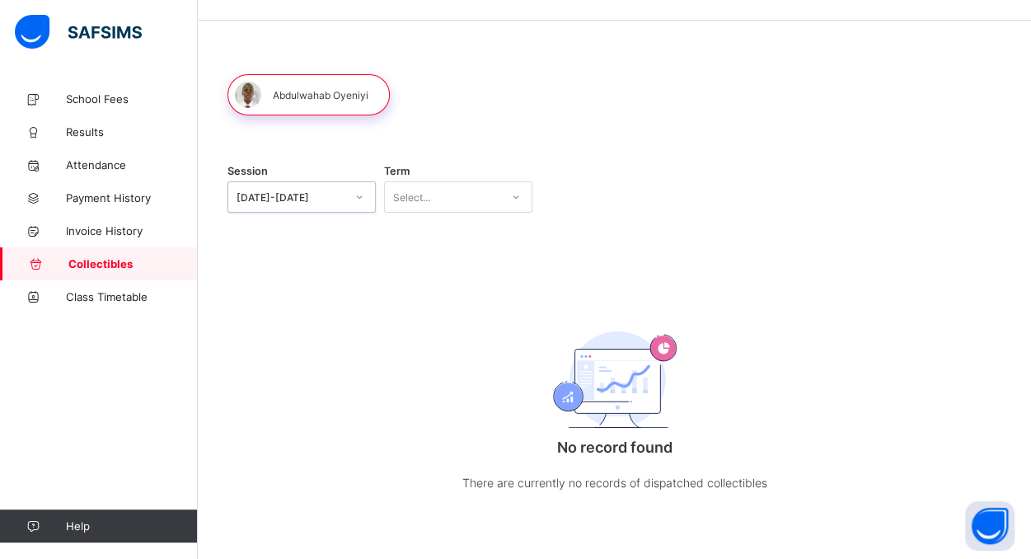
click at [510, 197] on div at bounding box center [516, 197] width 28 height 26
click at [443, 235] on div "First Term" at bounding box center [458, 233] width 147 height 26
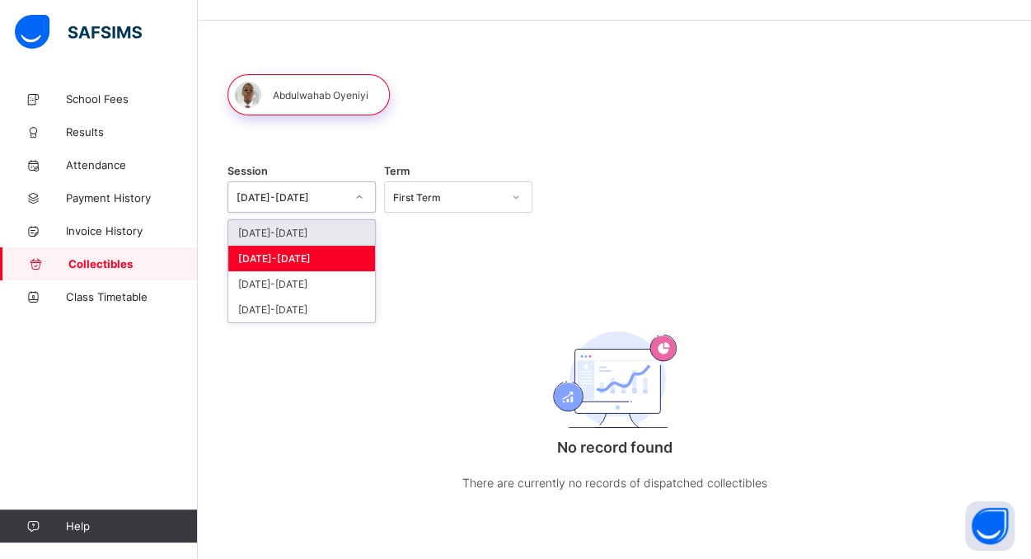
click at [360, 194] on icon at bounding box center [359, 197] width 10 height 16
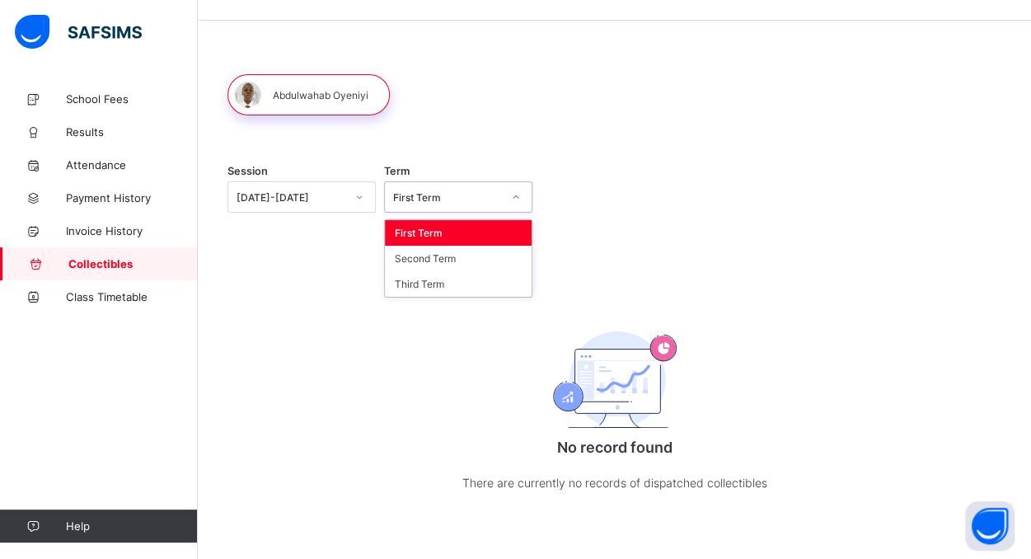
click at [517, 190] on icon at bounding box center [516, 197] width 10 height 16
click at [465, 260] on div "Second Term" at bounding box center [458, 259] width 147 height 26
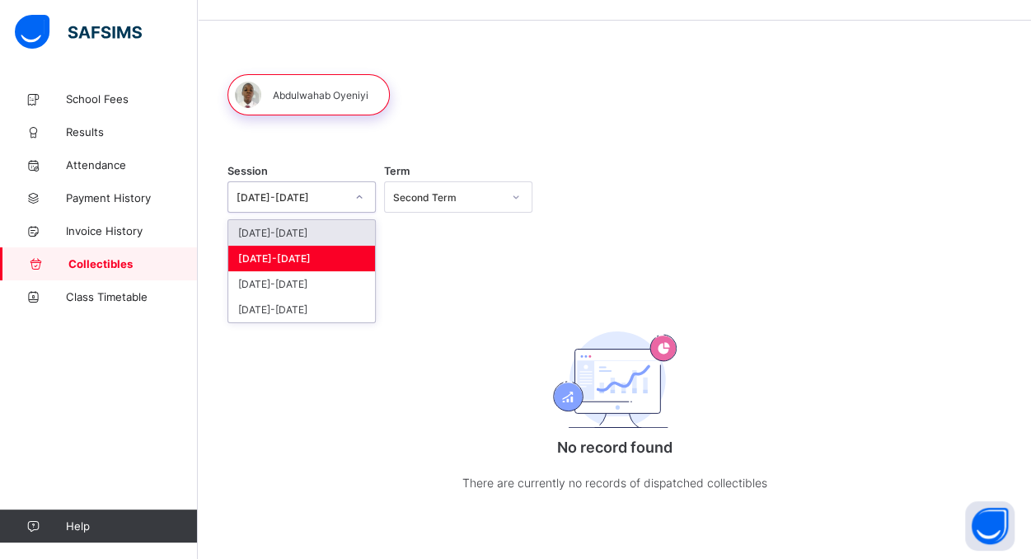
click at [359, 194] on icon at bounding box center [359, 197] width 10 height 16
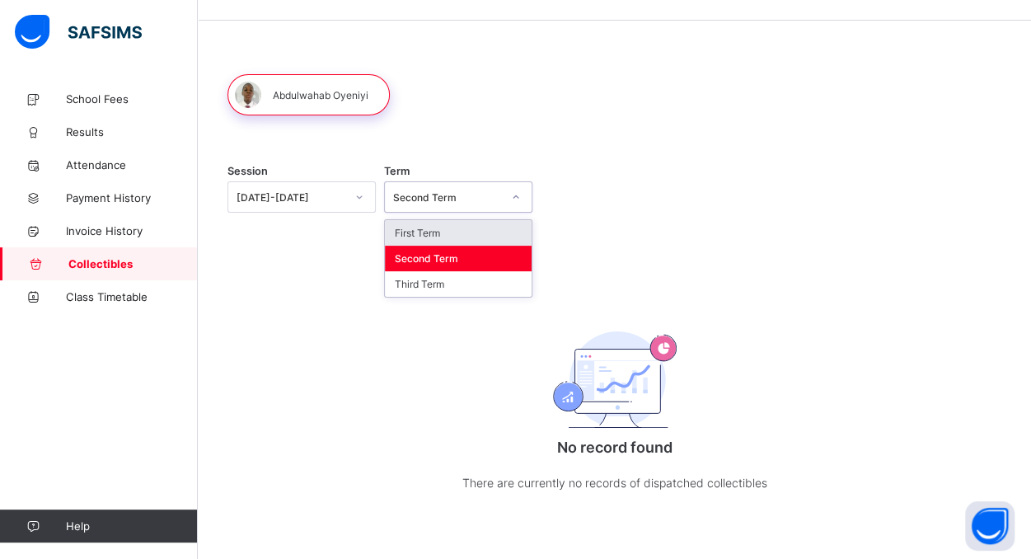
click at [516, 197] on icon at bounding box center [516, 197] width 10 height 16
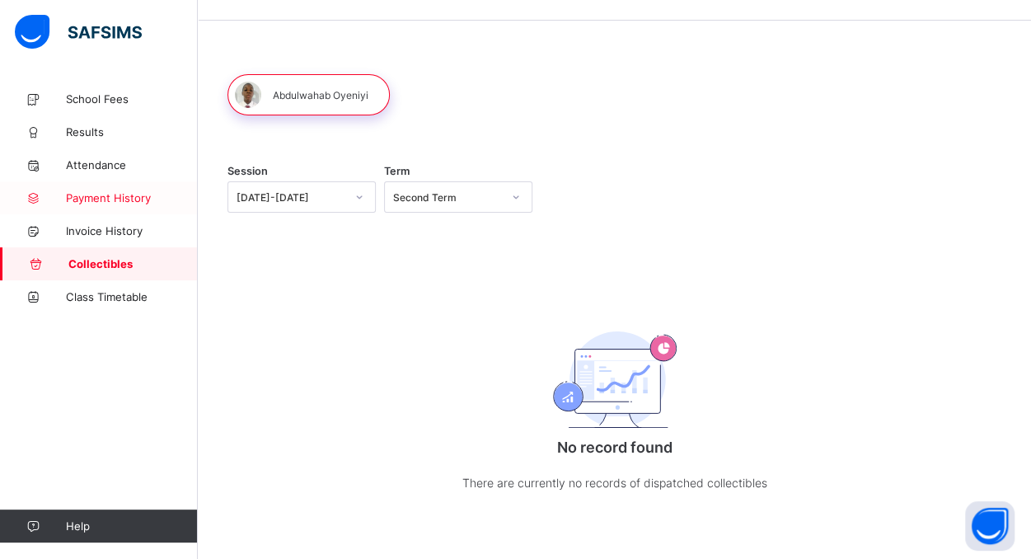
click at [97, 195] on span "Payment History" at bounding box center [132, 197] width 132 height 13
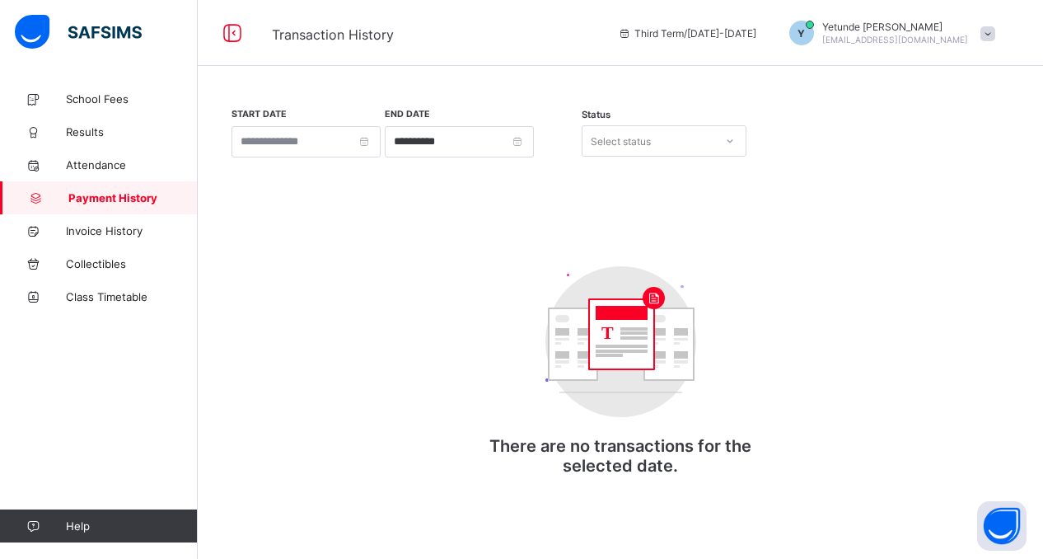
click at [988, 31] on span at bounding box center [987, 33] width 15 height 15
click at [105, 94] on span "School Fees" at bounding box center [132, 98] width 132 height 13
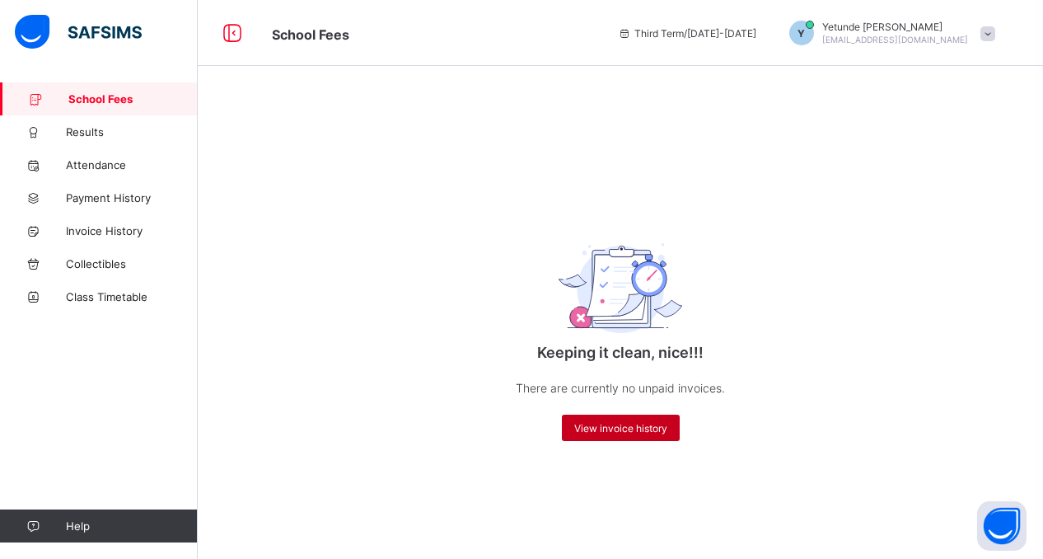
click at [634, 435] on div "View invoice history" at bounding box center [621, 427] width 118 height 26
drag, startPoint x: 634, startPoint y: 435, endPoint x: 617, endPoint y: 423, distance: 20.1
click at [617, 423] on span "View invoice history" at bounding box center [620, 428] width 93 height 12
click at [827, 408] on div "Keeping it clean, nice!!! There are currently no unpaid invoices. View invoice …" at bounding box center [620, 282] width 845 height 400
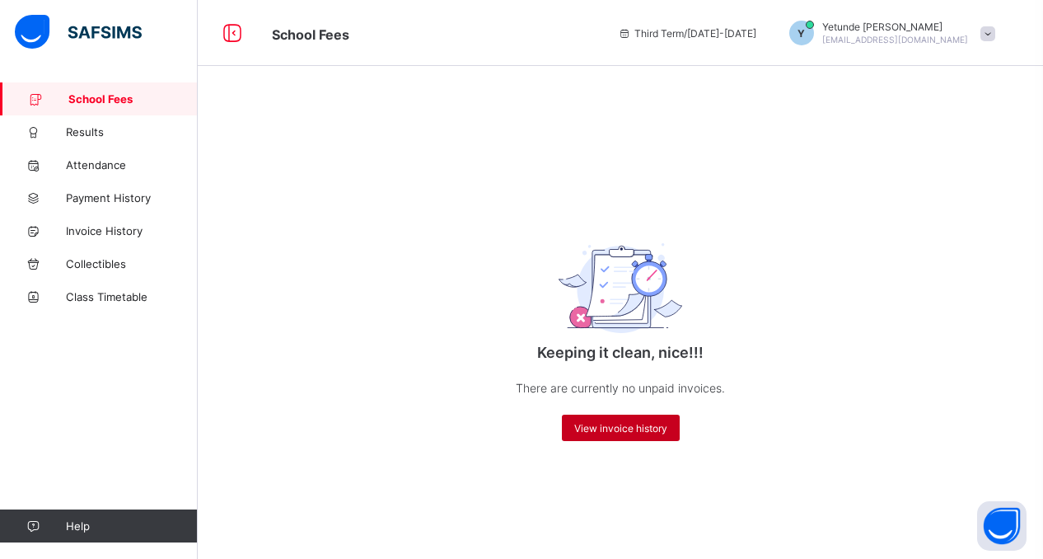
click at [602, 428] on span "View invoice history" at bounding box center [620, 428] width 93 height 12
click at [829, 413] on div "Keeping it clean, nice!!! There are currently no unpaid invoices. View invoice …" at bounding box center [620, 282] width 845 height 400
click at [643, 432] on span "View invoice history" at bounding box center [620, 428] width 93 height 12
click at [648, 425] on span "View invoice history" at bounding box center [620, 428] width 93 height 12
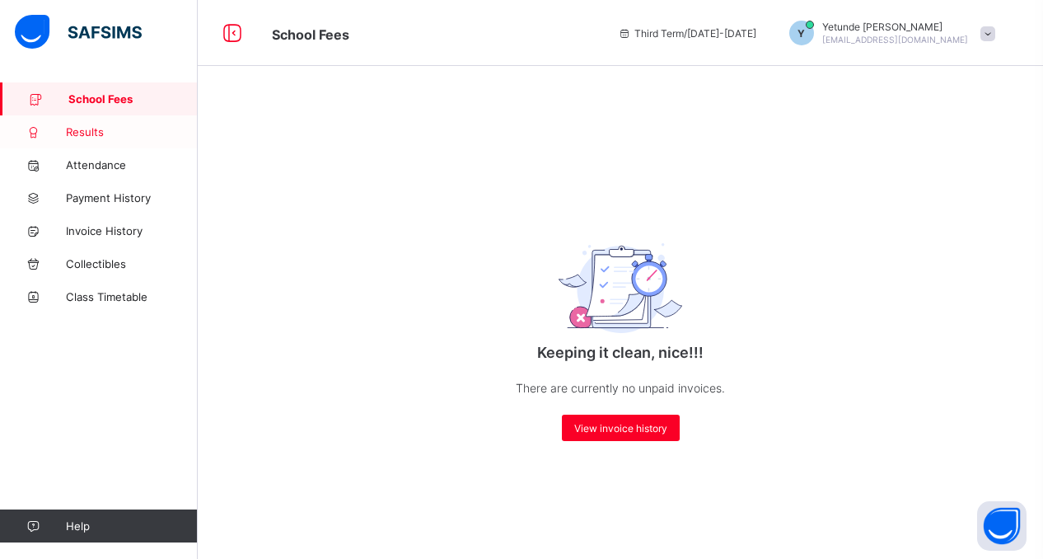
click at [92, 134] on span "Results" at bounding box center [132, 131] width 132 height 13
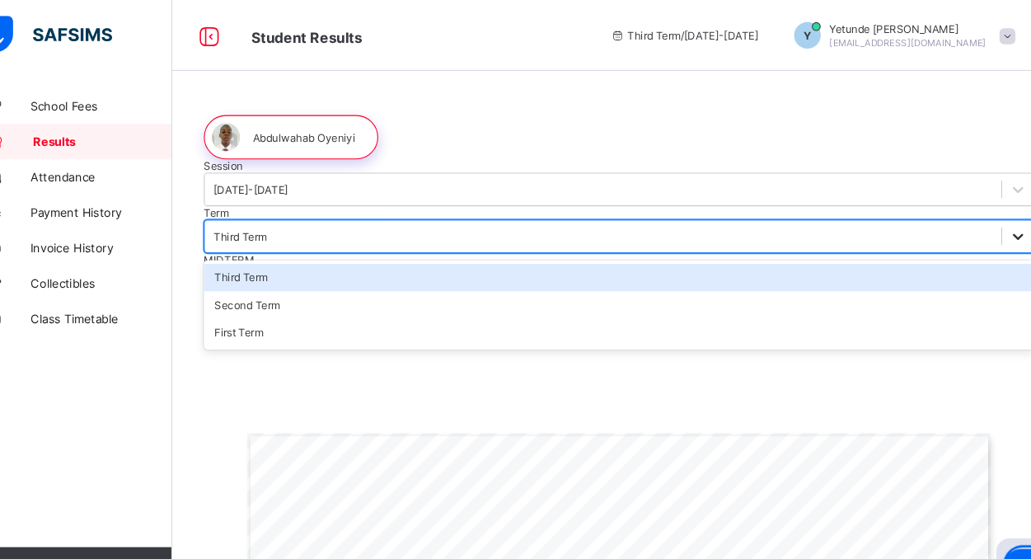
click at [977, 228] on icon at bounding box center [985, 220] width 16 height 16
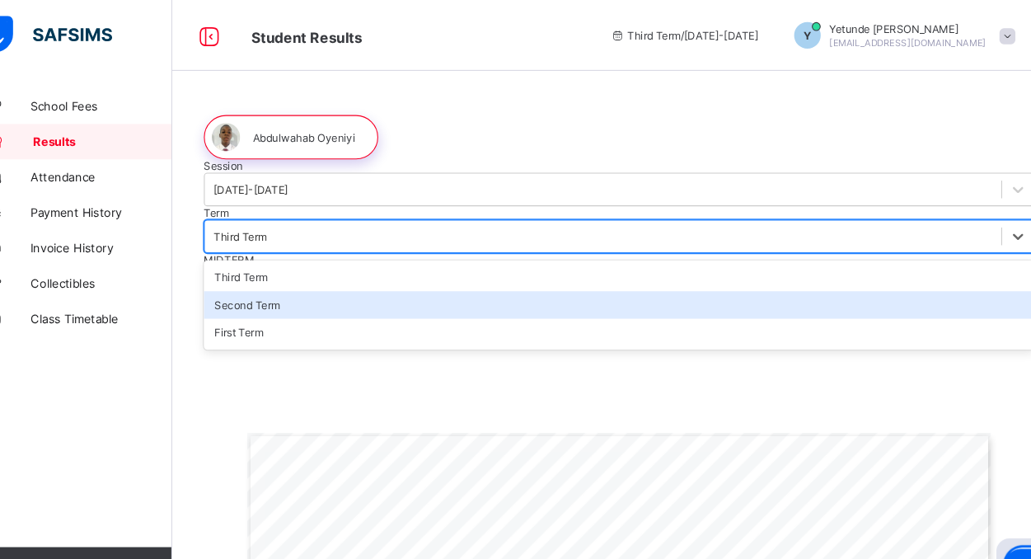
click at [462, 285] on div "Second Term" at bounding box center [614, 284] width 774 height 26
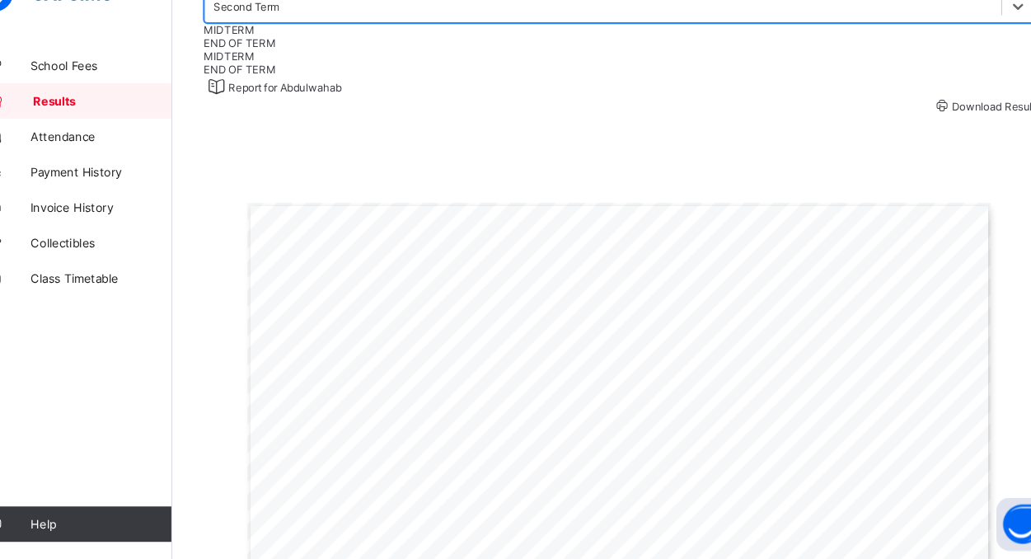
scroll to position [247, 0]
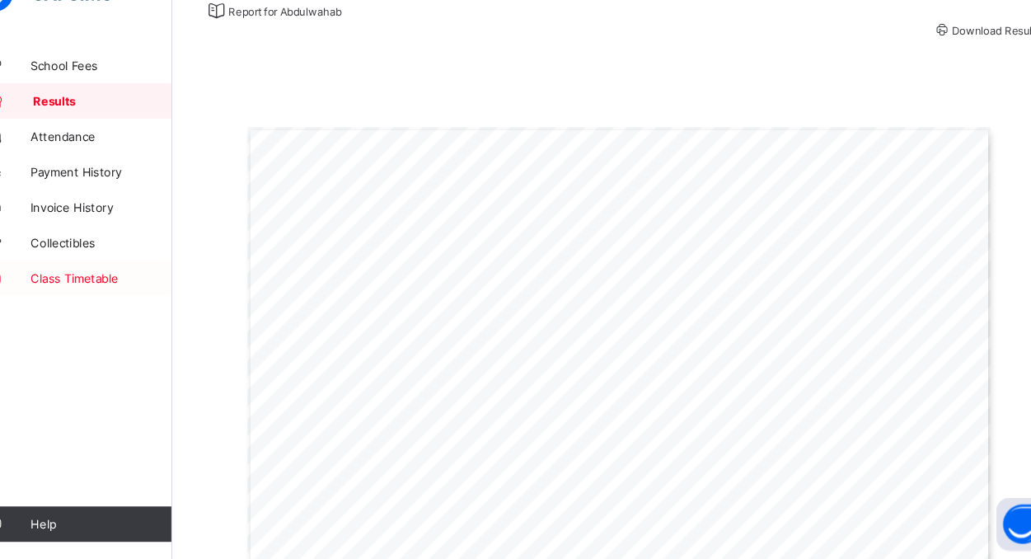
click at [114, 297] on span "Class Timetable" at bounding box center [132, 296] width 132 height 13
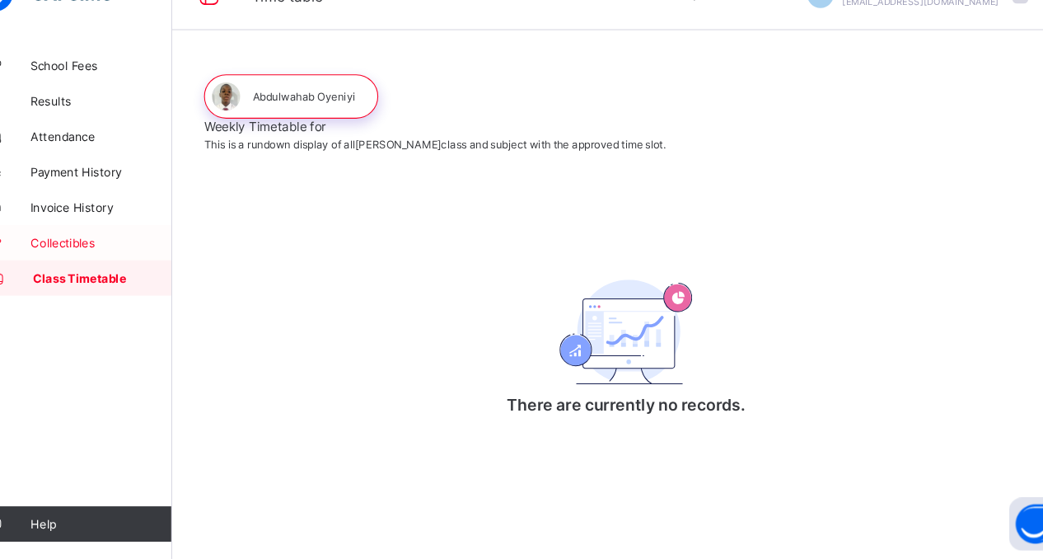
click at [93, 260] on span "Collectibles" at bounding box center [132, 263] width 132 height 13
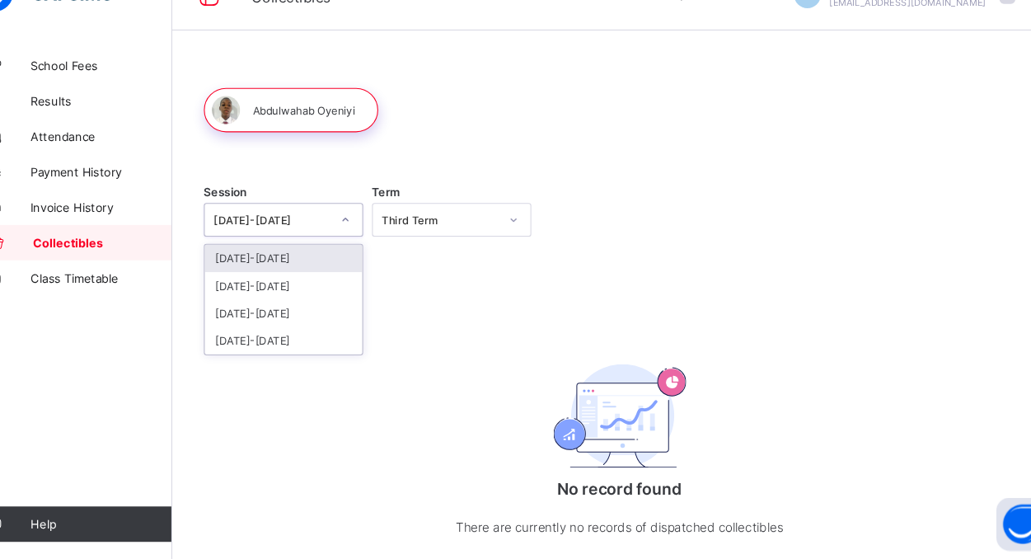
click at [368, 238] on div at bounding box center [359, 242] width 28 height 26
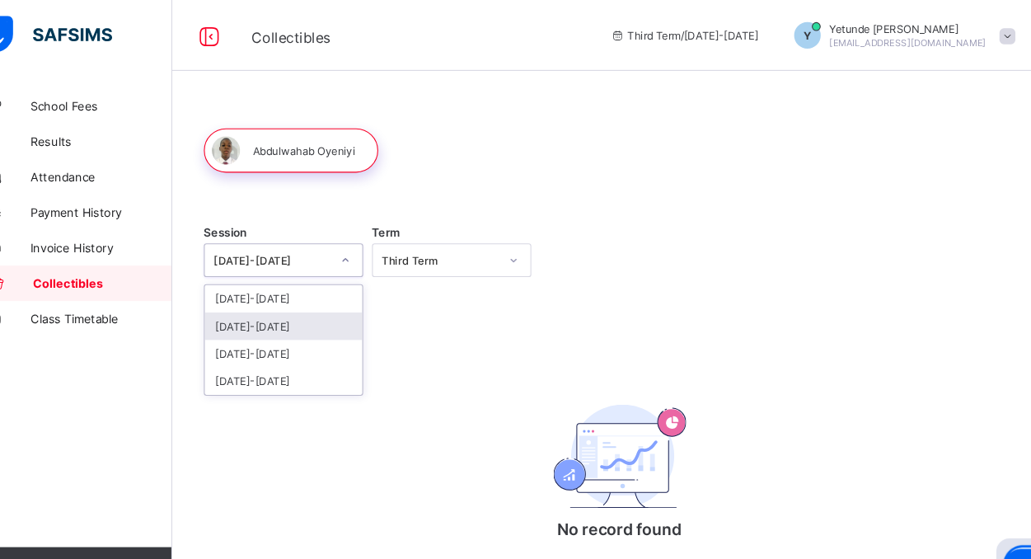
click at [280, 306] on div "[DATE]-[DATE]" at bounding box center [301, 304] width 147 height 26
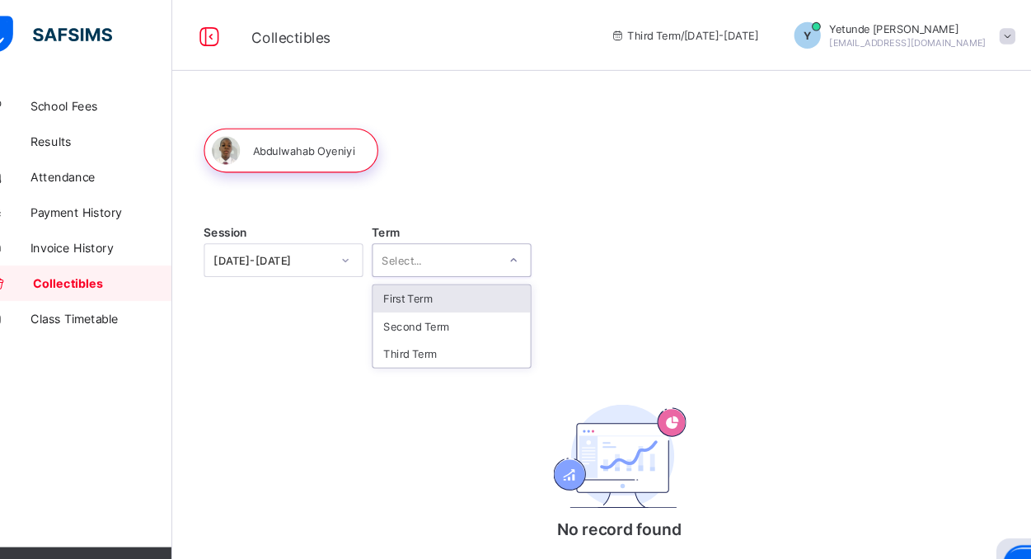
click at [518, 232] on div at bounding box center [516, 242] width 28 height 26
click at [432, 282] on div "First Term" at bounding box center [458, 278] width 147 height 26
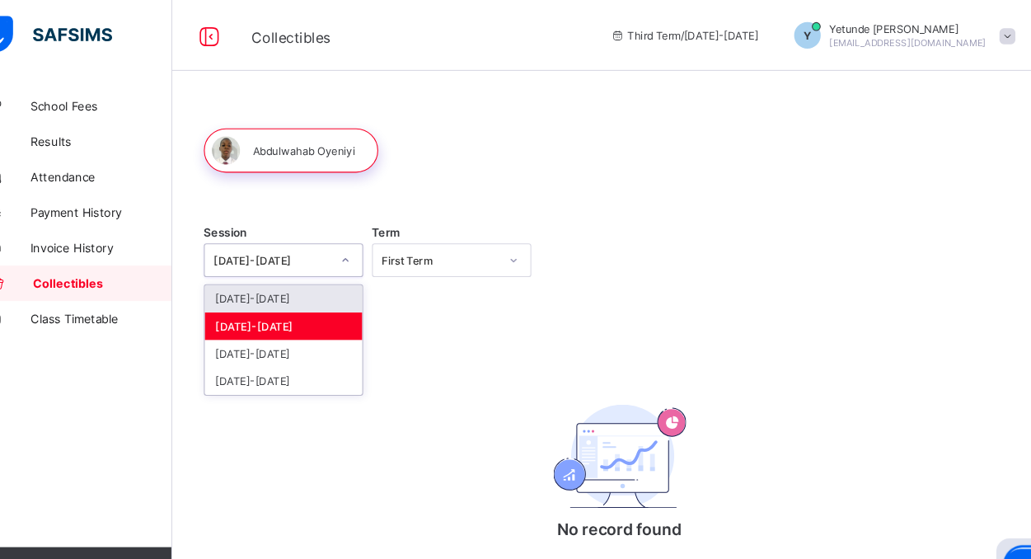
click at [353, 241] on div at bounding box center [359, 242] width 28 height 26
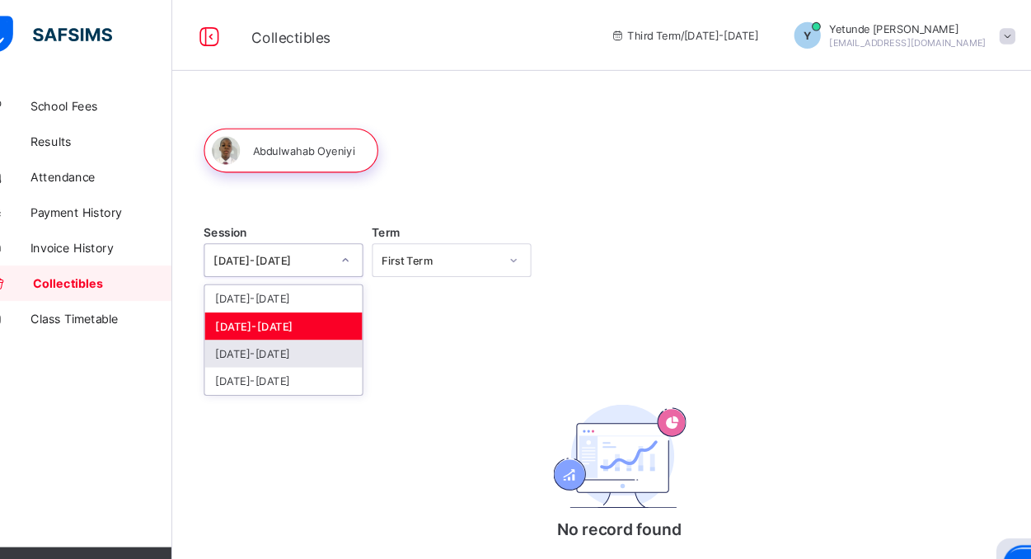
click at [305, 325] on div "2023-2024" at bounding box center [301, 329] width 147 height 26
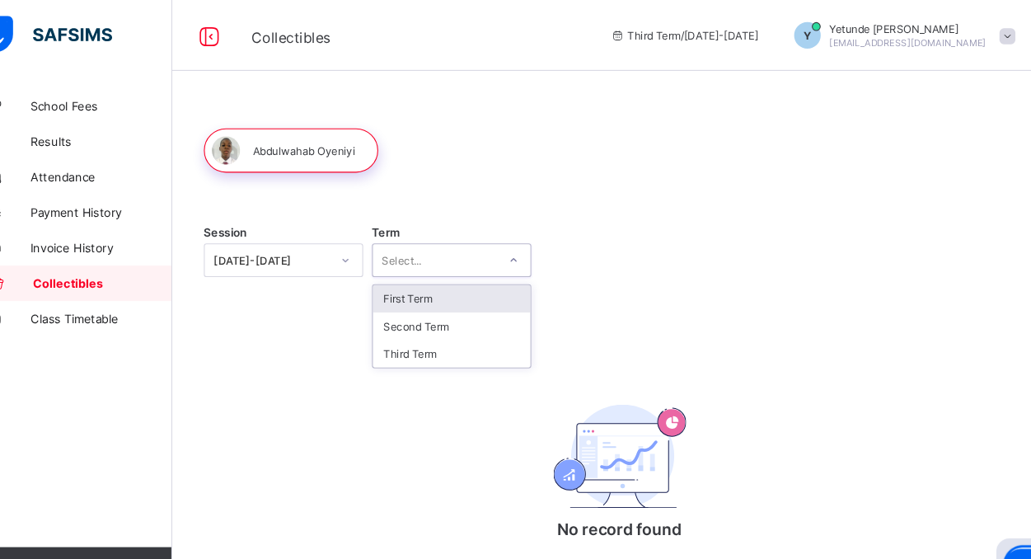
click at [517, 241] on icon at bounding box center [516, 242] width 10 height 16
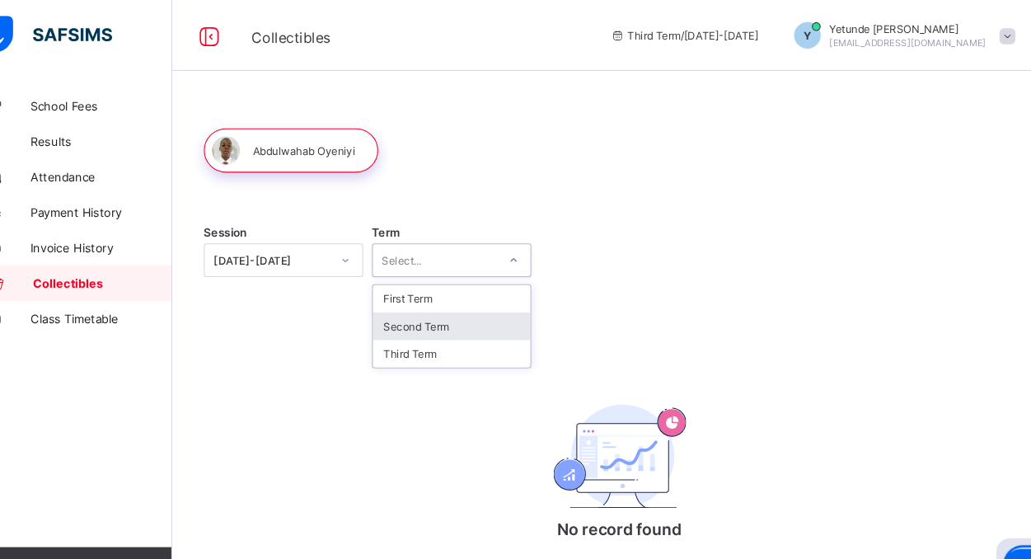
click at [447, 300] on div "Second Term" at bounding box center [458, 304] width 147 height 26
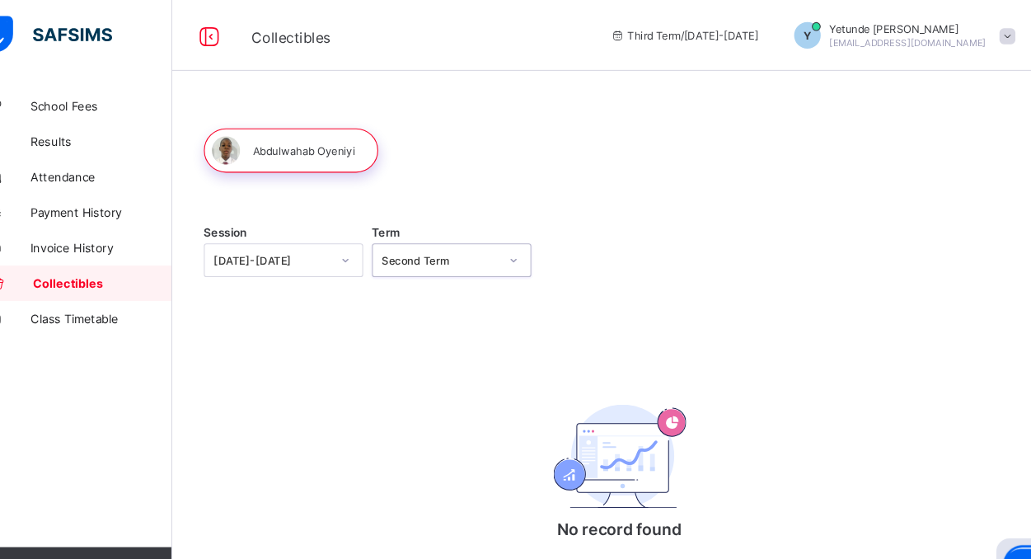
click at [360, 240] on icon at bounding box center [359, 242] width 10 height 16
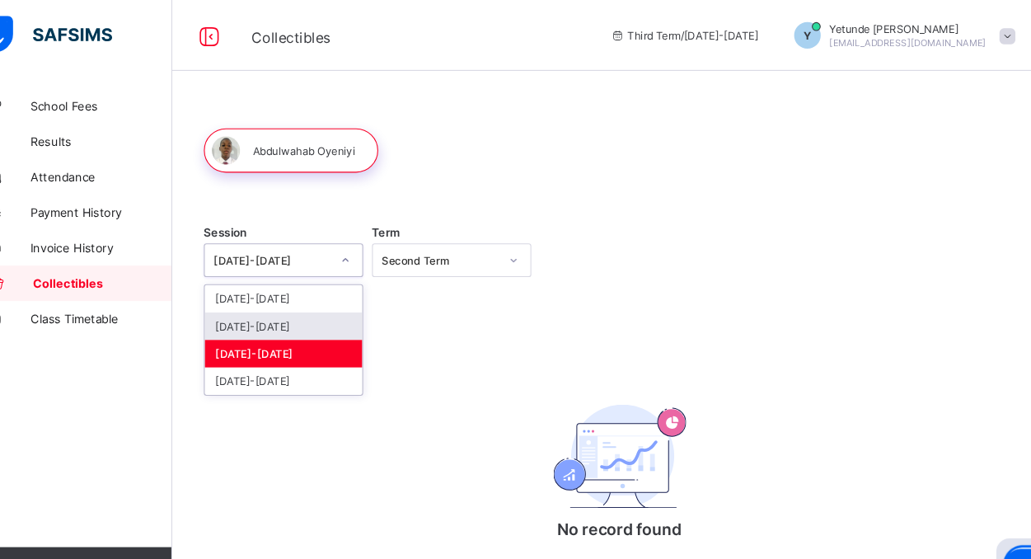
click at [277, 302] on div "[DATE]-[DATE]" at bounding box center [301, 304] width 147 height 26
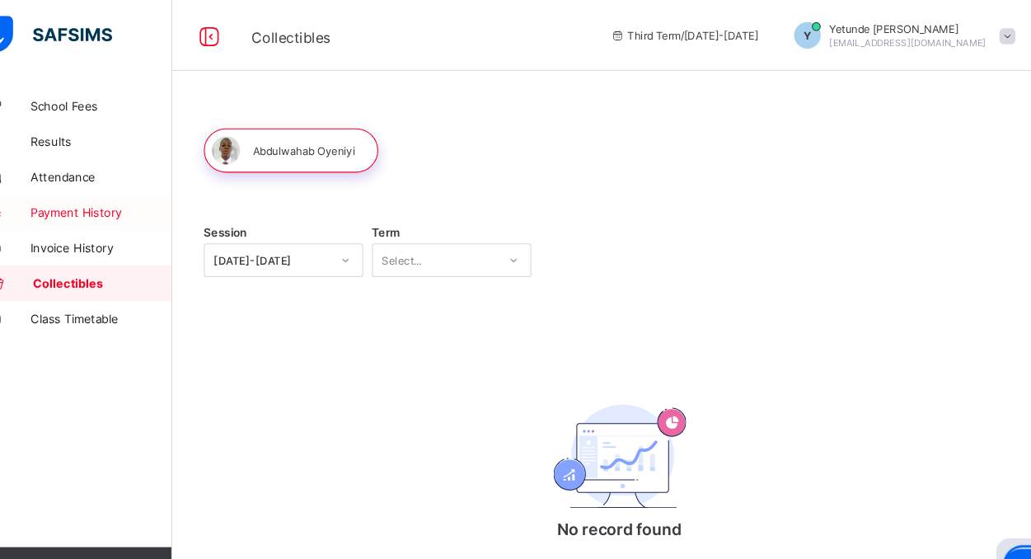
click at [129, 201] on span "Payment History" at bounding box center [132, 197] width 132 height 13
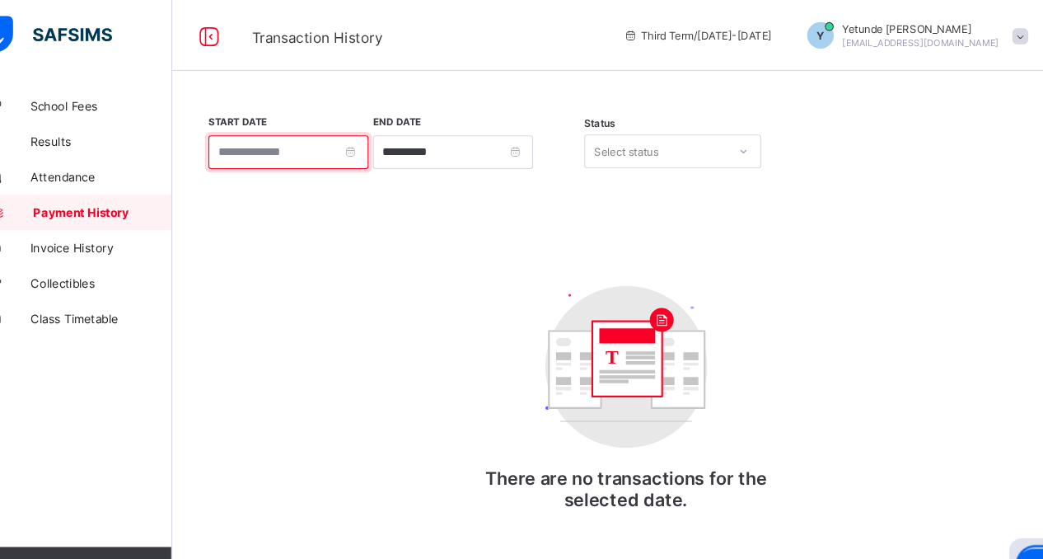
click at [248, 144] on input at bounding box center [306, 141] width 149 height 31
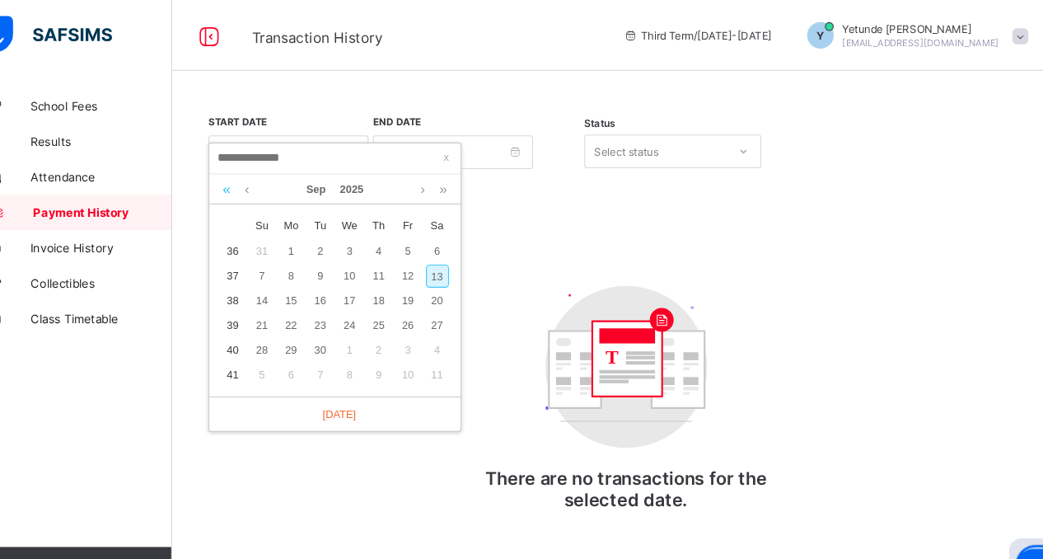
click at [246, 176] on link at bounding box center [249, 176] width 16 height 28
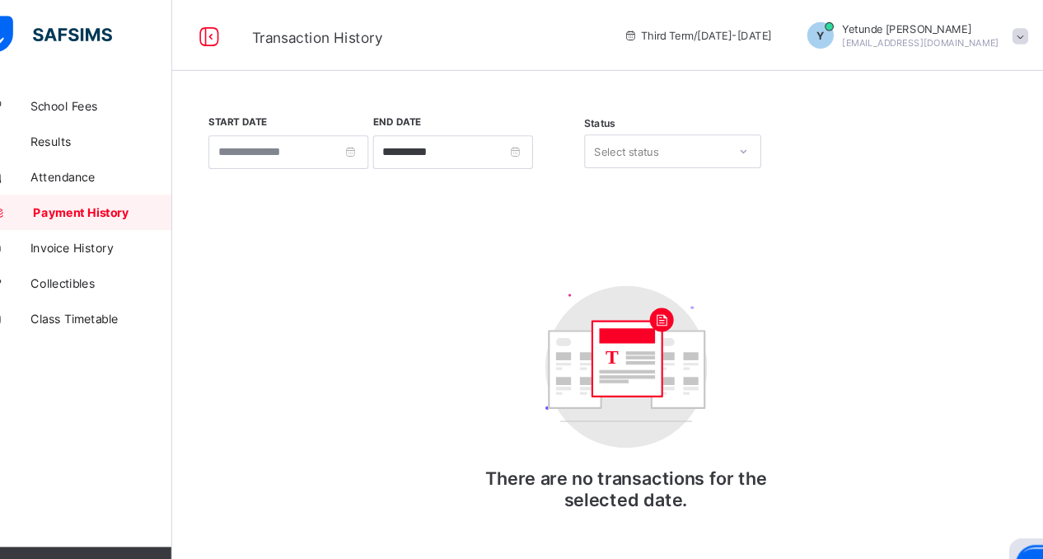
click at [573, 261] on div "T There are no transactions for the selected date." at bounding box center [621, 379] width 330 height 259
click at [111, 228] on span "Invoice History" at bounding box center [132, 230] width 132 height 13
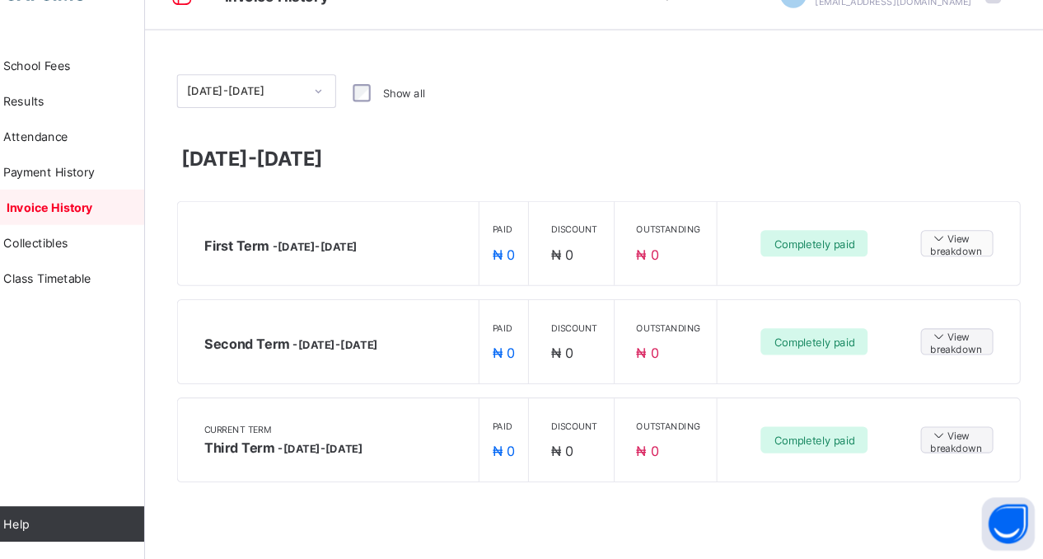
click at [933, 259] on icon at bounding box center [937, 259] width 16 height 14
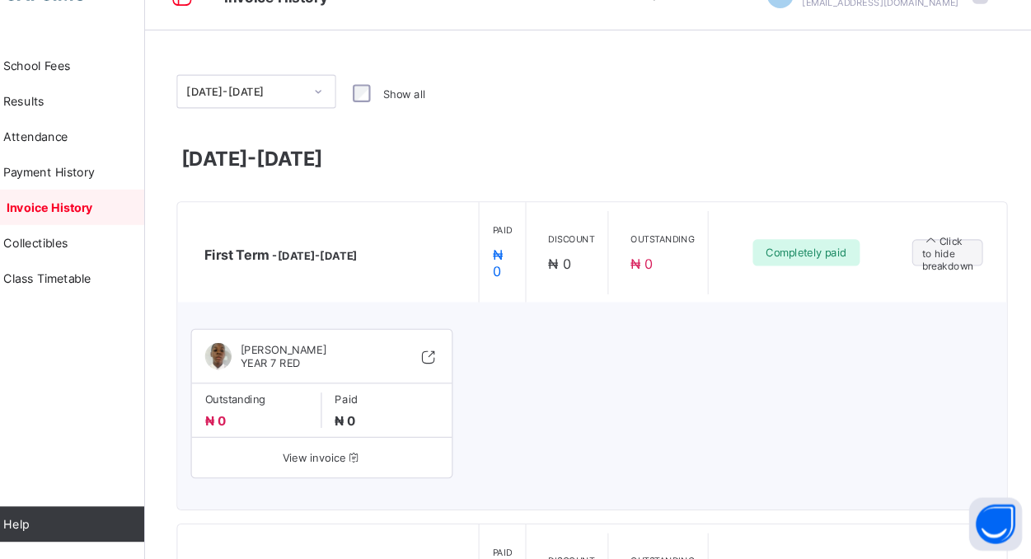
click at [470, 362] on icon at bounding box center [461, 369] width 18 height 16
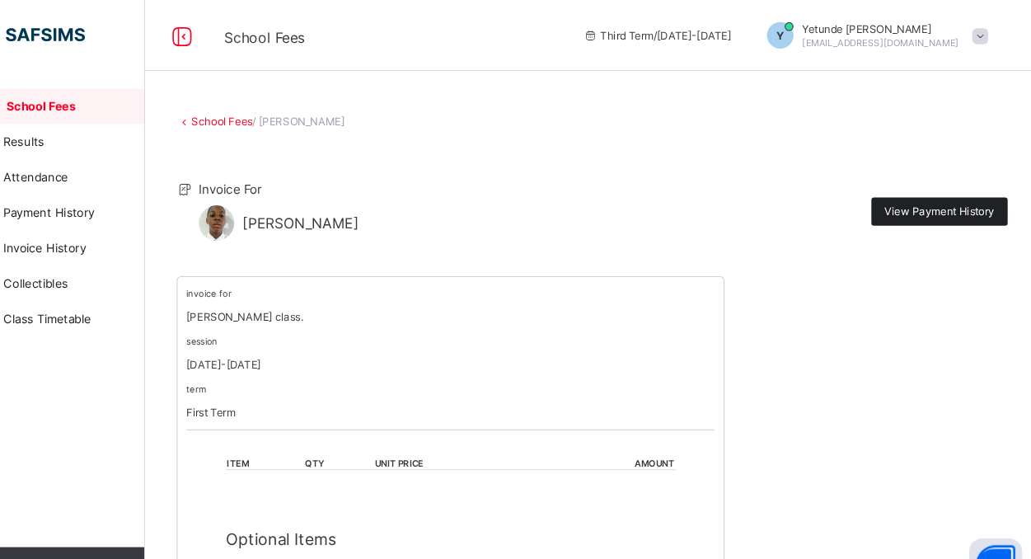
click at [928, 195] on span "View Payment History" at bounding box center [937, 196] width 102 height 12
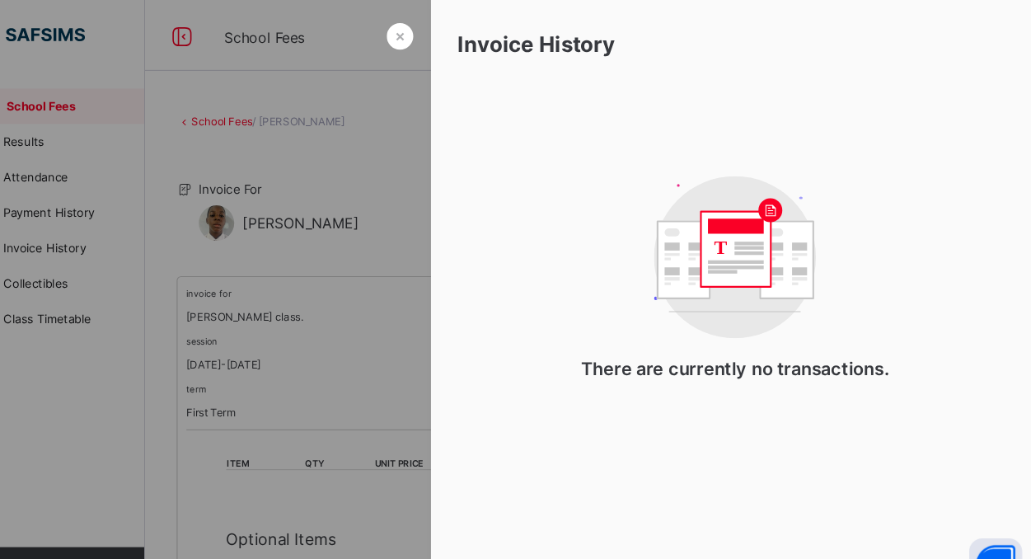
click at [334, 141] on div at bounding box center [515, 279] width 1031 height 559
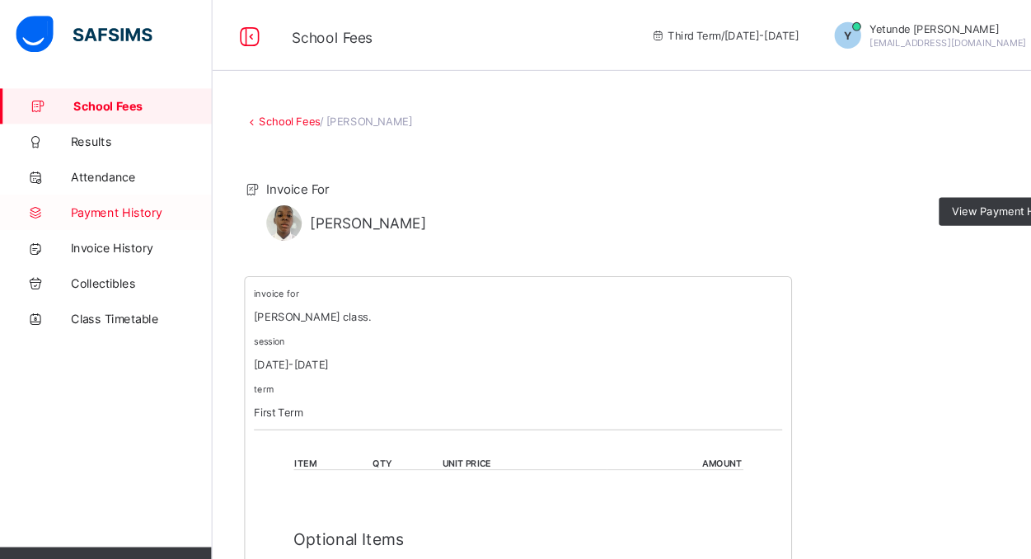
click at [120, 203] on span "Payment History" at bounding box center [132, 197] width 132 height 13
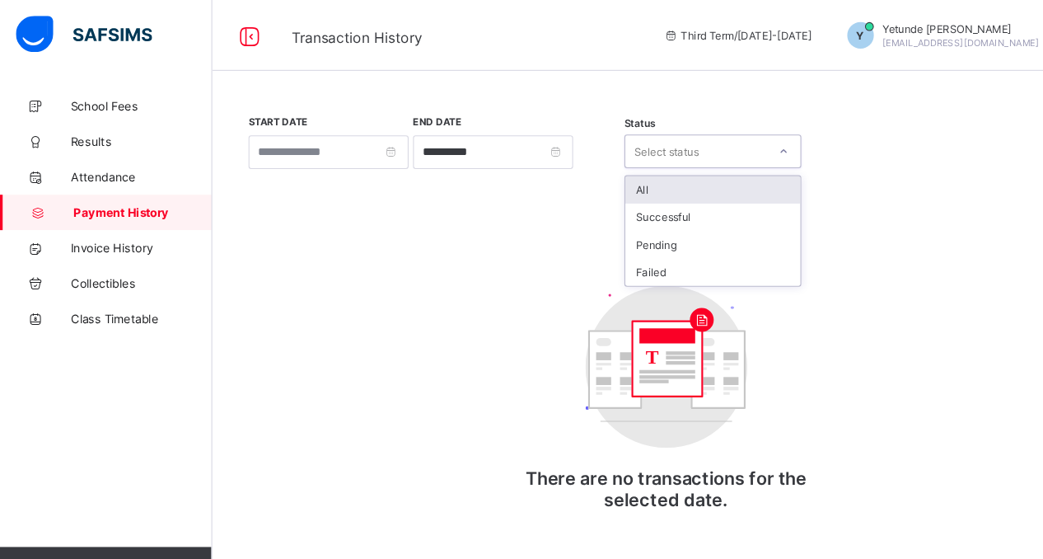
click at [730, 143] on icon at bounding box center [730, 141] width 10 height 16
click at [608, 174] on div "All" at bounding box center [663, 177] width 163 height 26
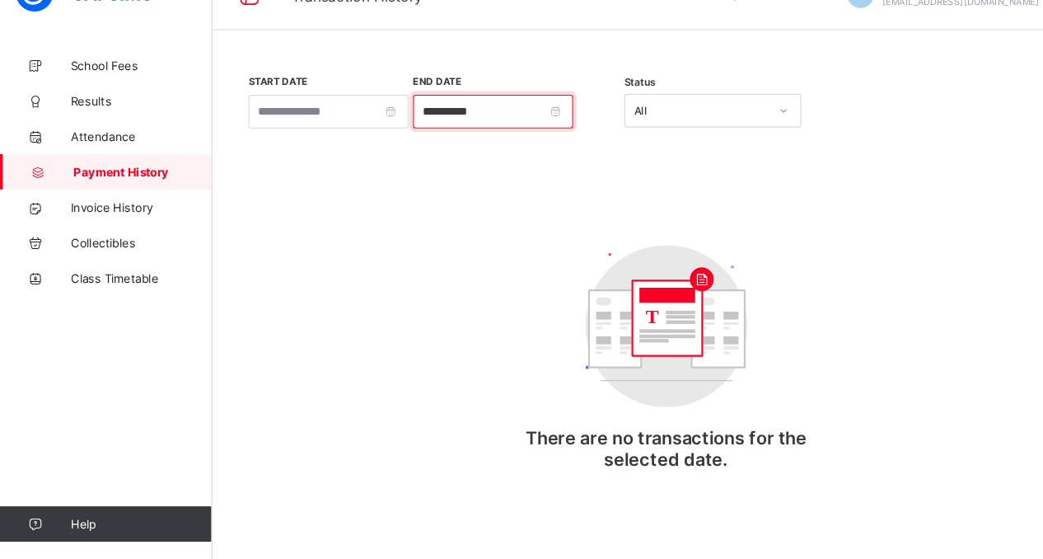
click at [534, 136] on input "**********" at bounding box center [459, 141] width 149 height 31
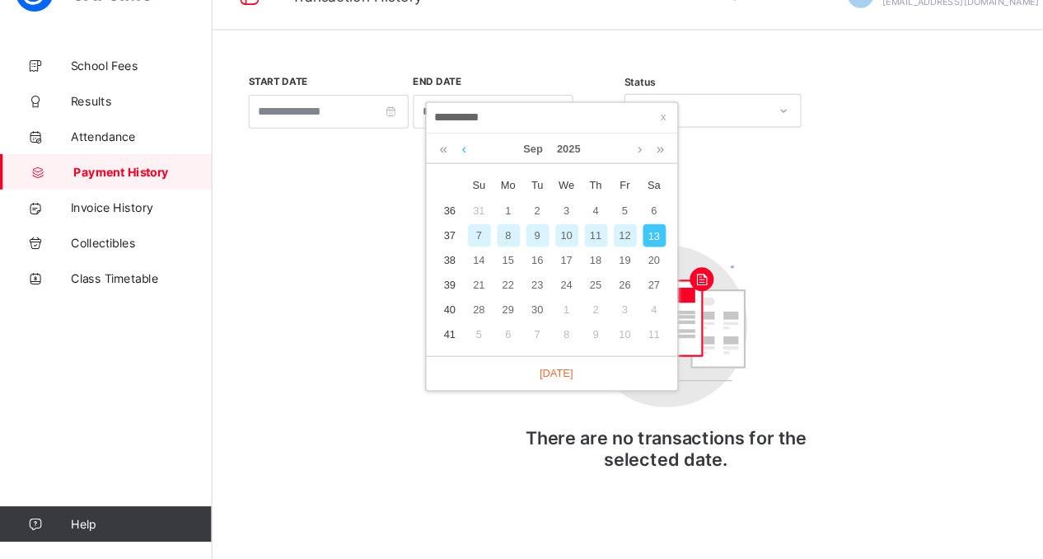
click at [433, 180] on link at bounding box center [432, 176] width 12 height 28
click at [551, 321] on div "28" at bounding box center [555, 326] width 21 height 21
type input "**********"
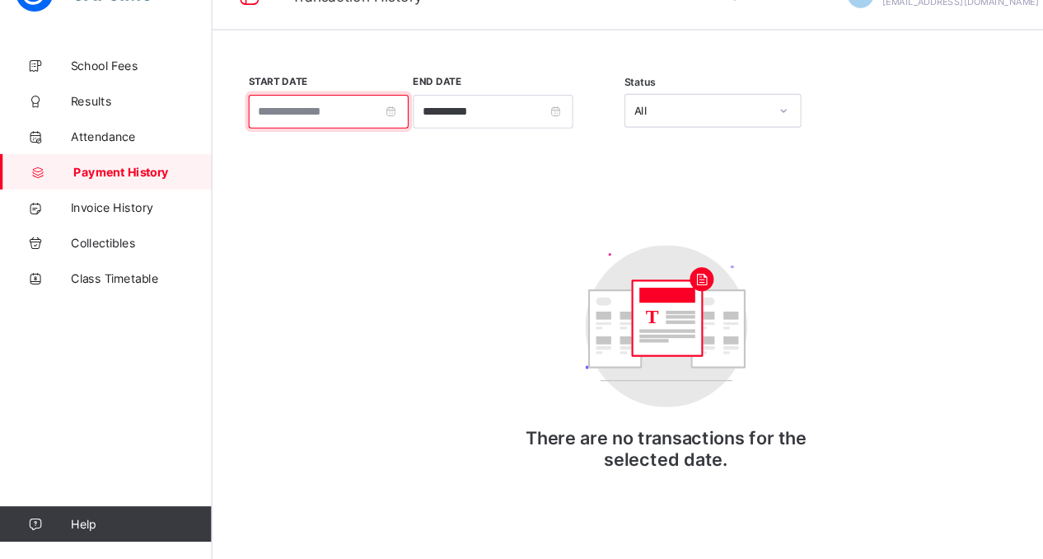
click at [374, 142] on input at bounding box center [306, 141] width 149 height 31
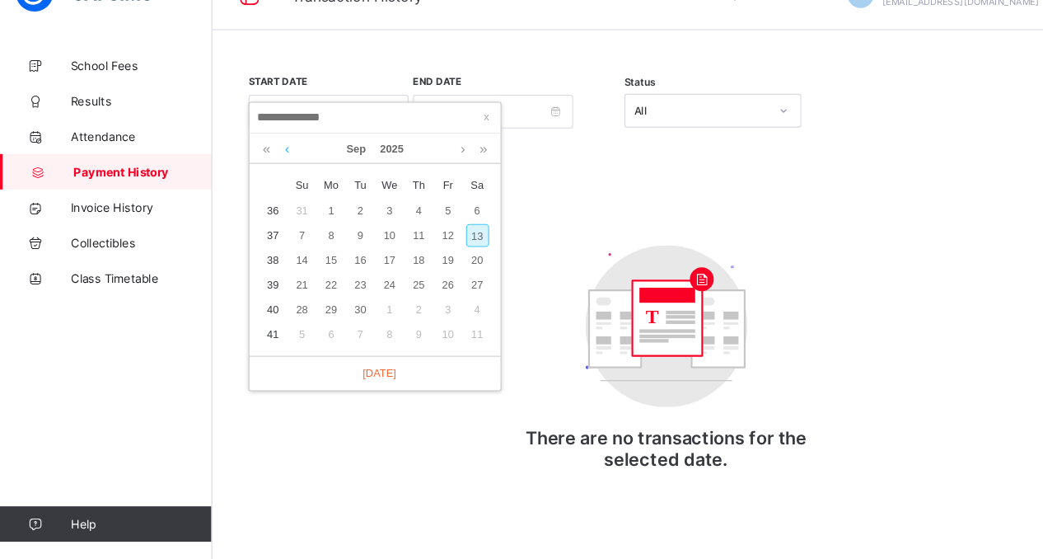
click at [269, 175] on link at bounding box center [267, 176] width 12 height 28
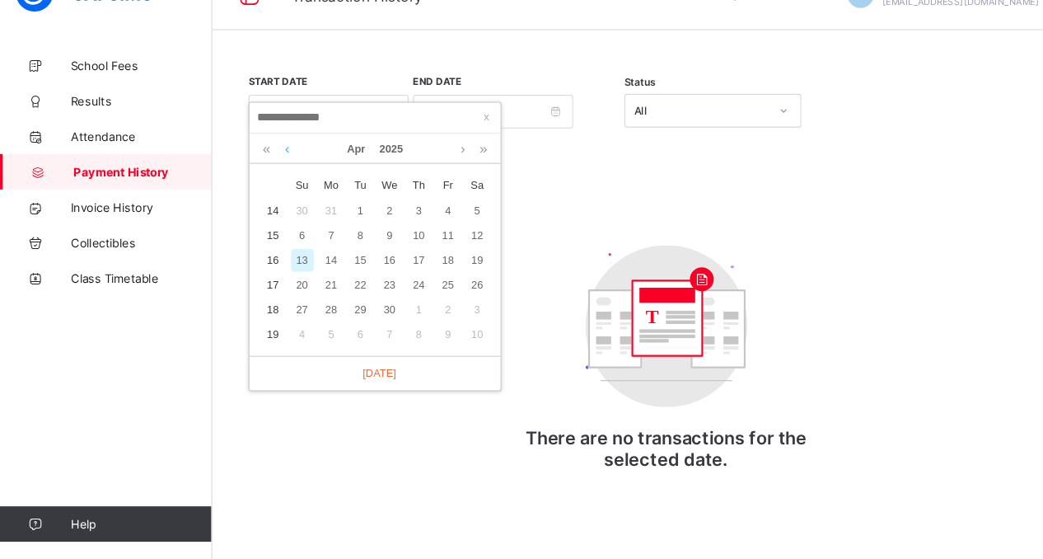
click at [269, 175] on link at bounding box center [267, 176] width 12 height 28
click at [310, 251] on div "6" at bounding box center [308, 256] width 21 height 21
type input "**********"
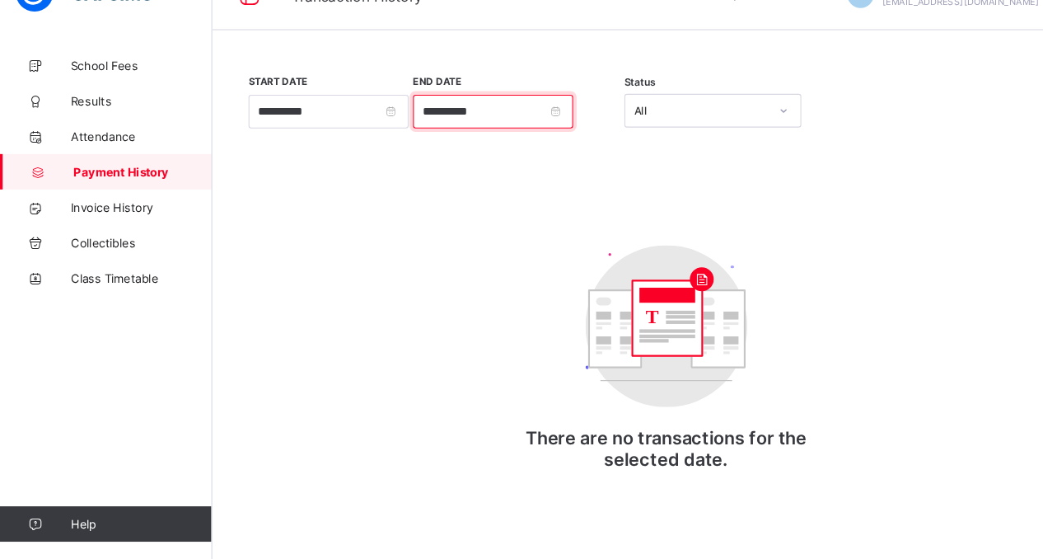
click at [534, 140] on input "**********" at bounding box center [459, 141] width 149 height 31
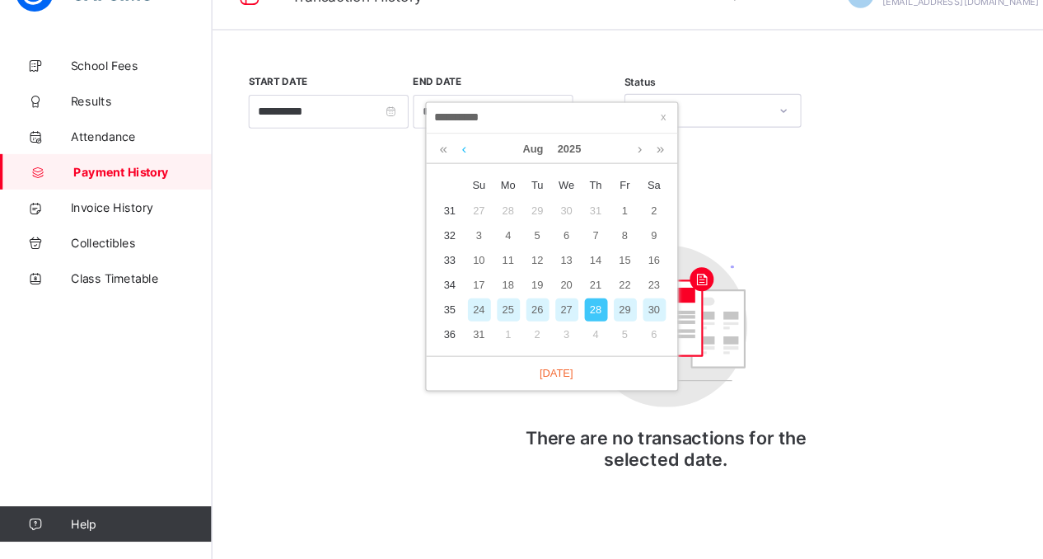
click at [433, 174] on link at bounding box center [432, 176] width 12 height 28
click at [555, 279] on div "17" at bounding box center [555, 279] width 21 height 21
type input "**********"
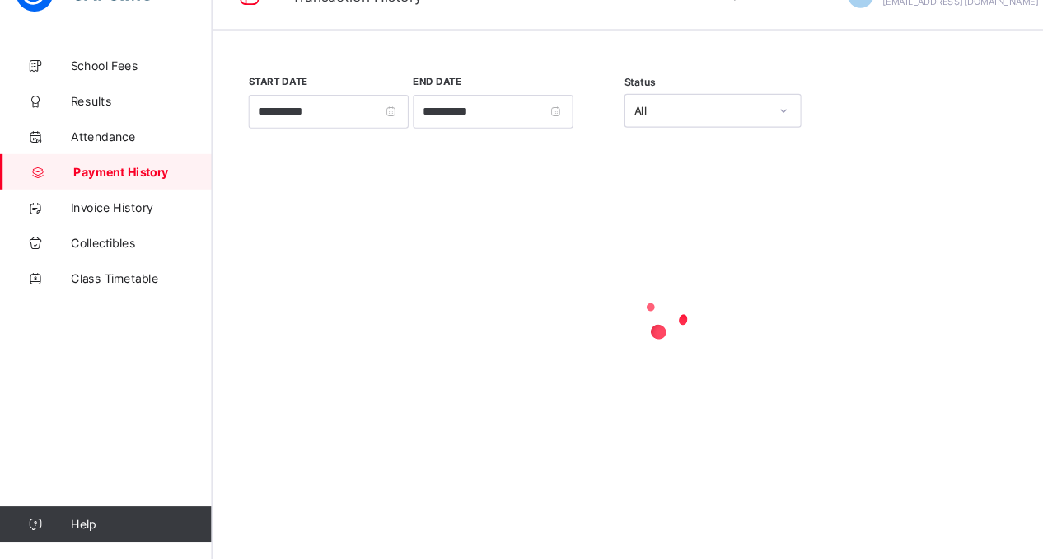
click at [555, 279] on div at bounding box center [620, 331] width 786 height 313
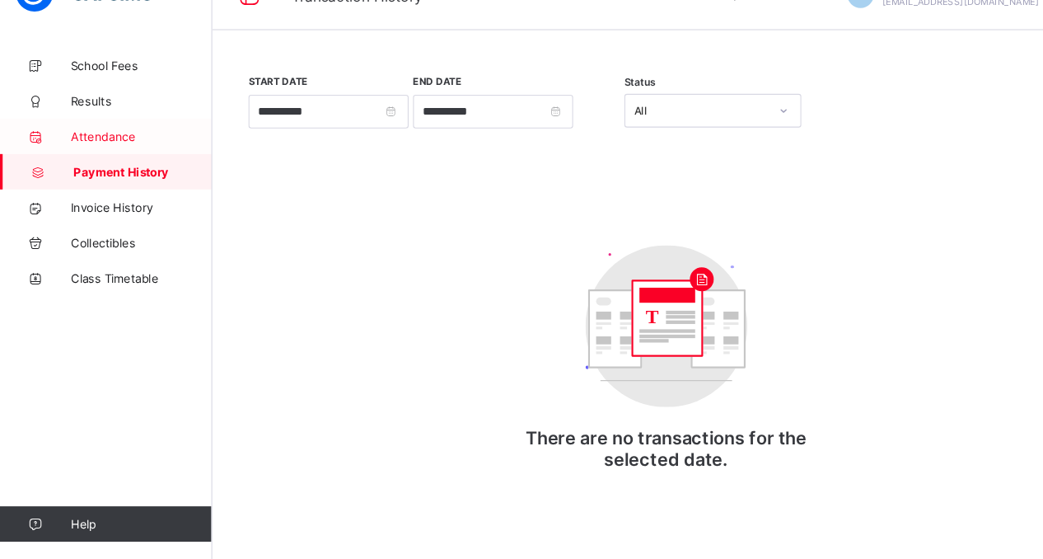
click at [101, 171] on link "Attendance" at bounding box center [99, 164] width 198 height 33
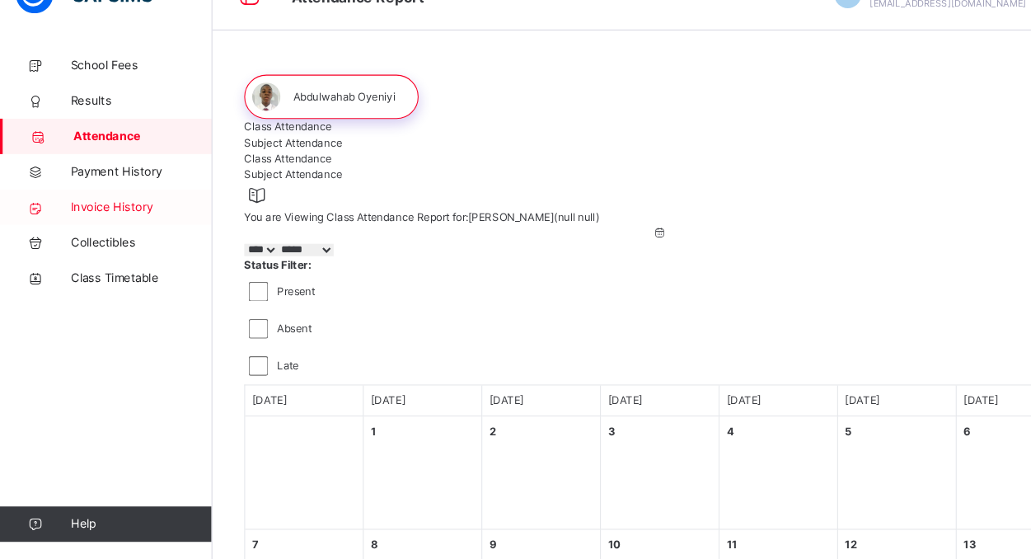
click at [105, 222] on span "Invoice History" at bounding box center [132, 230] width 132 height 16
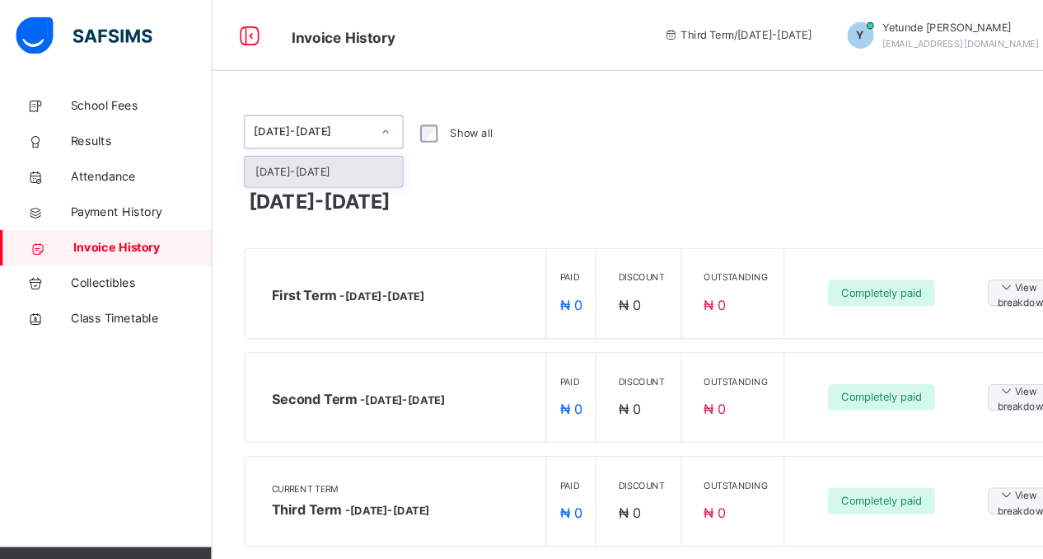
click at [359, 124] on icon at bounding box center [359, 123] width 10 height 16
click at [344, 152] on div "[DATE]-[DATE]" at bounding box center [301, 160] width 147 height 28
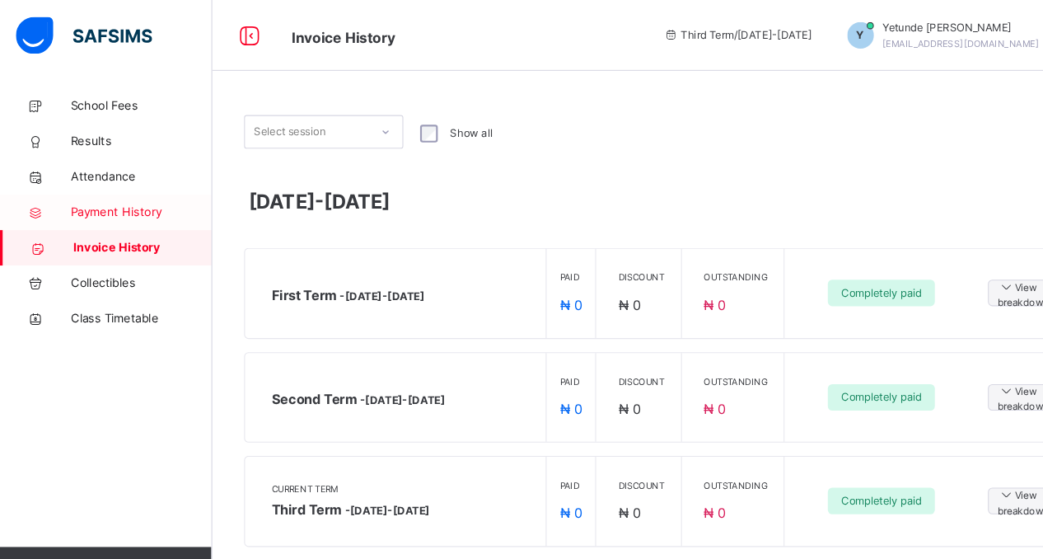
click at [140, 199] on span "Payment History" at bounding box center [132, 197] width 132 height 16
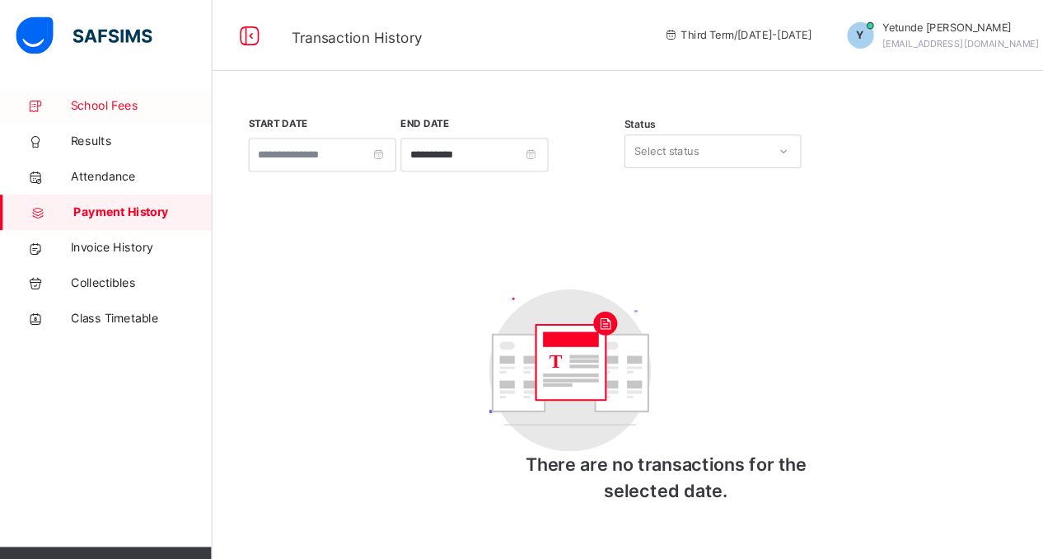
click at [108, 103] on span "School Fees" at bounding box center [132, 99] width 132 height 16
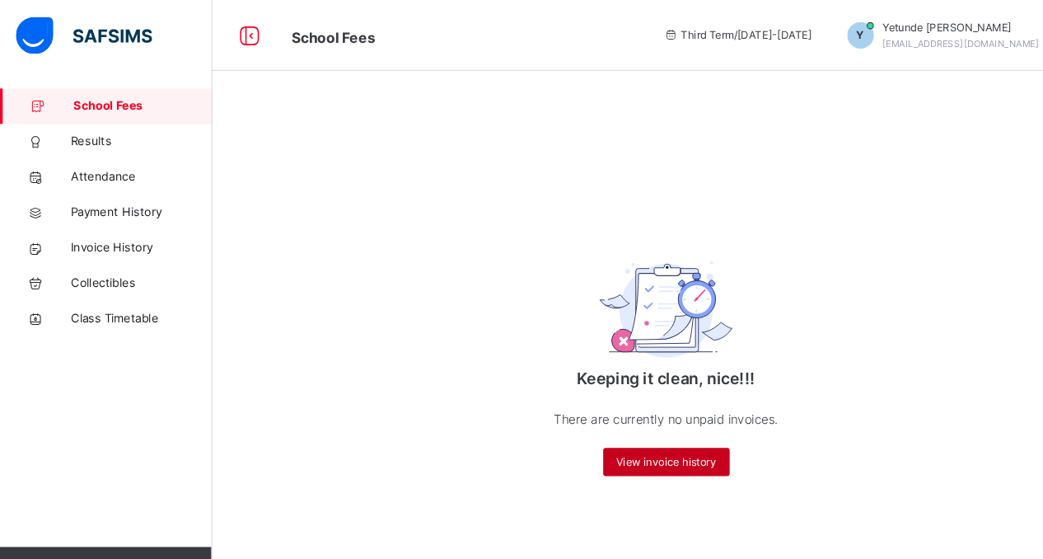
click at [590, 427] on span "View invoice history" at bounding box center [620, 430] width 93 height 15
click at [632, 32] on icon at bounding box center [625, 32] width 14 height 12
click at [95, 124] on span "Results" at bounding box center [132, 132] width 132 height 16
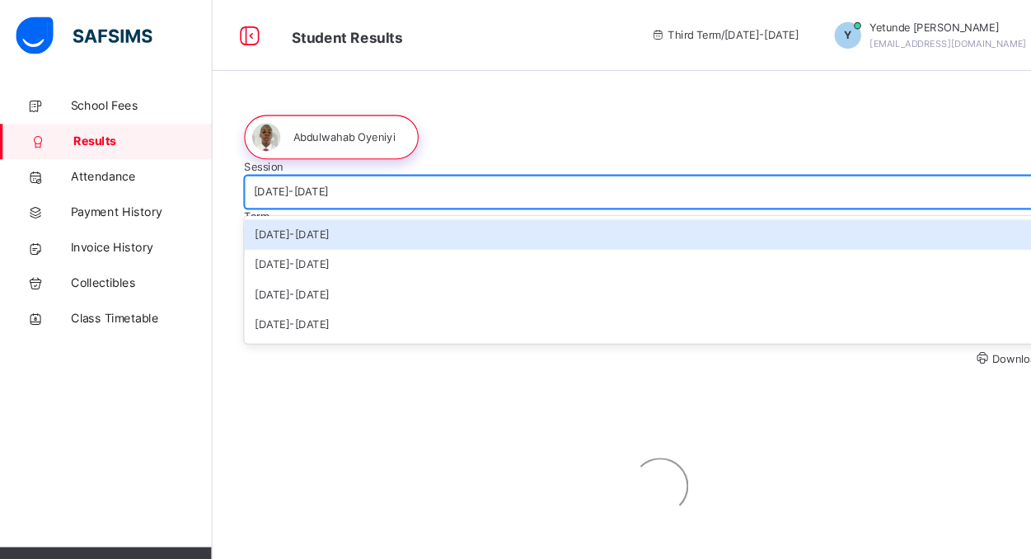
click at [977, 187] on icon at bounding box center [985, 179] width 16 height 16
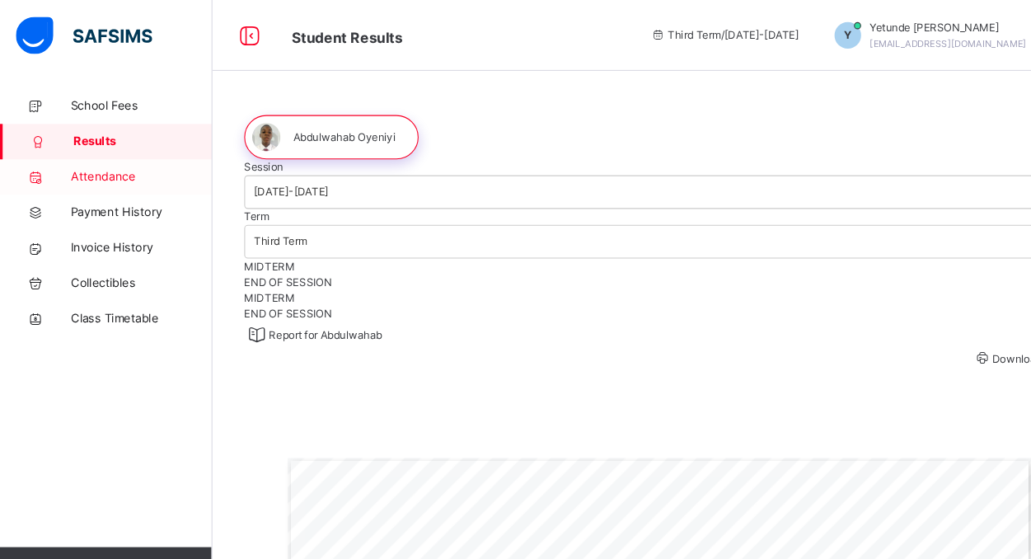
click at [108, 165] on span "Attendance" at bounding box center [132, 165] width 132 height 16
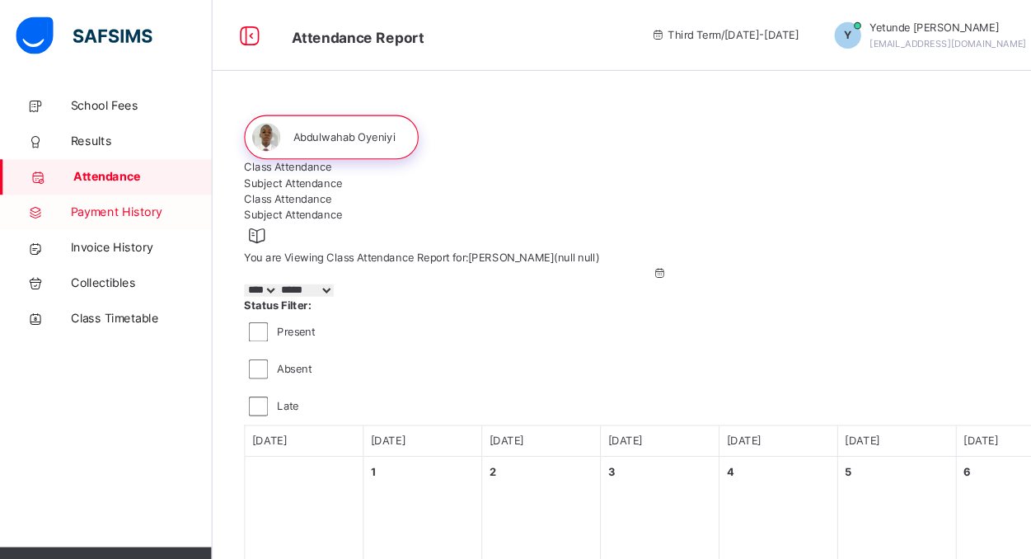
click at [94, 188] on link "Payment History" at bounding box center [99, 197] width 198 height 33
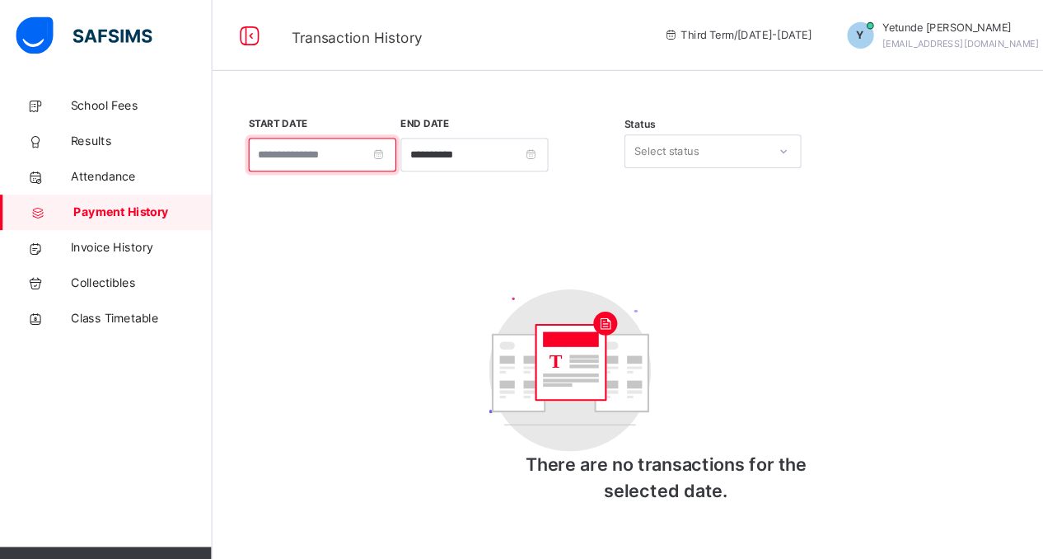
click at [369, 146] on input at bounding box center [301, 144] width 138 height 31
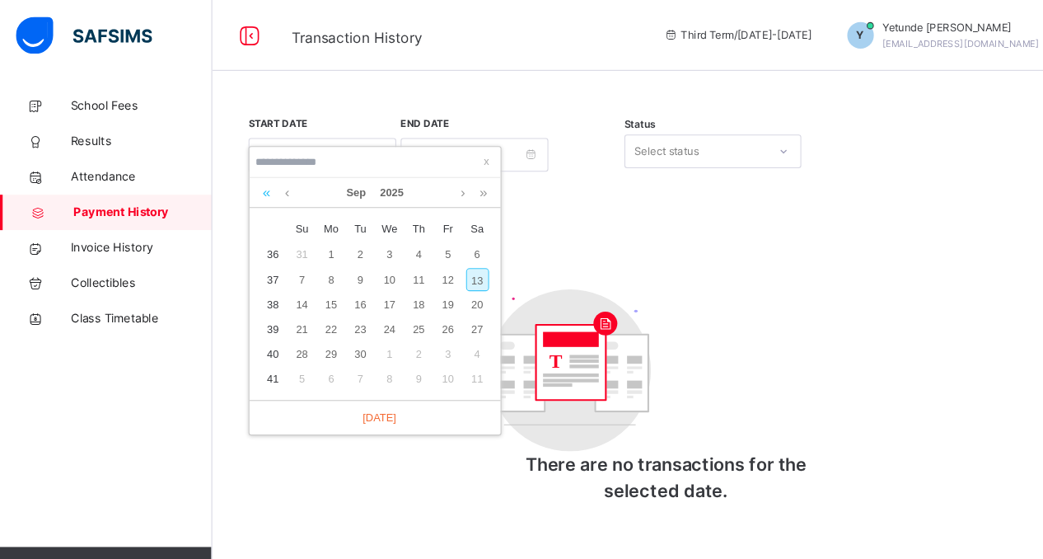
click at [244, 182] on link at bounding box center [249, 180] width 16 height 28
click at [275, 232] on div "1" at bounding box center [281, 237] width 21 height 21
type input "**********"
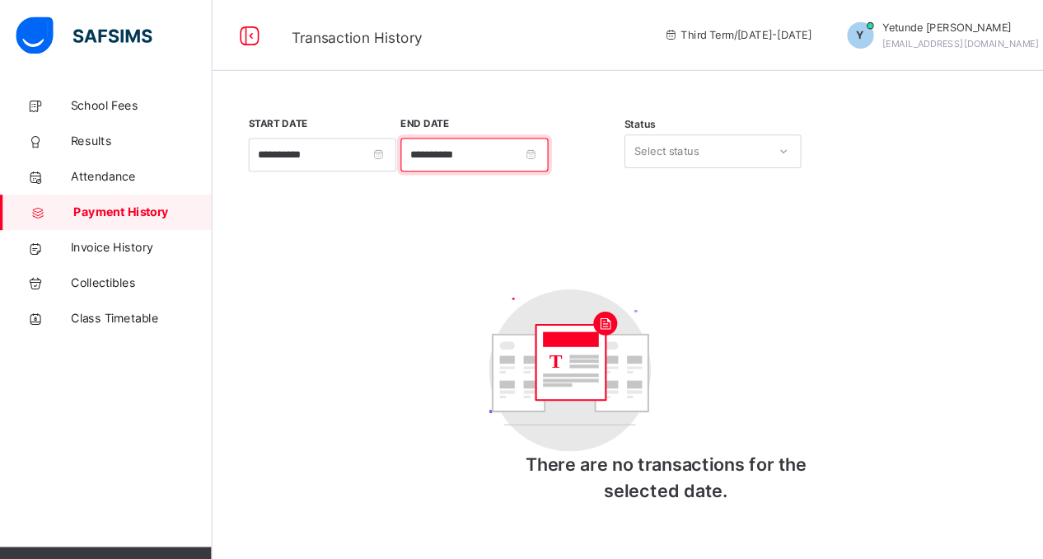
click at [511, 143] on input "**********" at bounding box center [442, 144] width 138 height 31
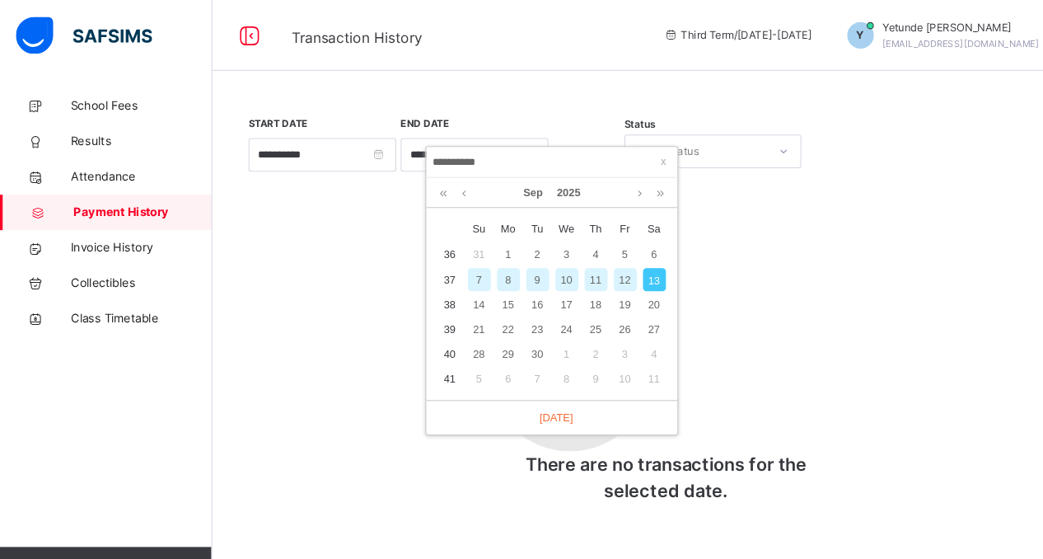
click at [718, 269] on div "T There are no transactions for the selected date." at bounding box center [621, 369] width 330 height 233
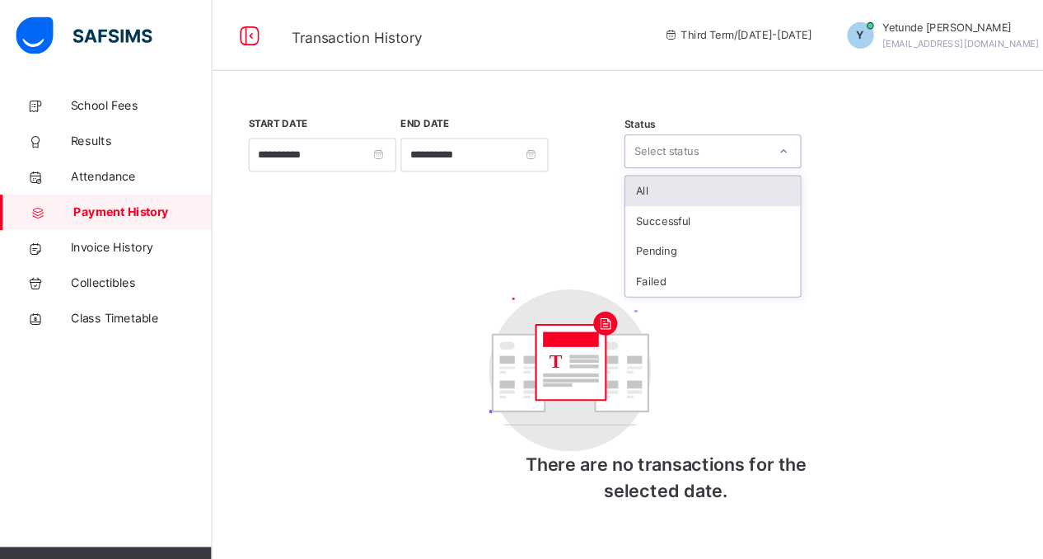
click at [732, 137] on icon at bounding box center [730, 141] width 10 height 16
click at [657, 169] on div "All" at bounding box center [663, 178] width 163 height 28
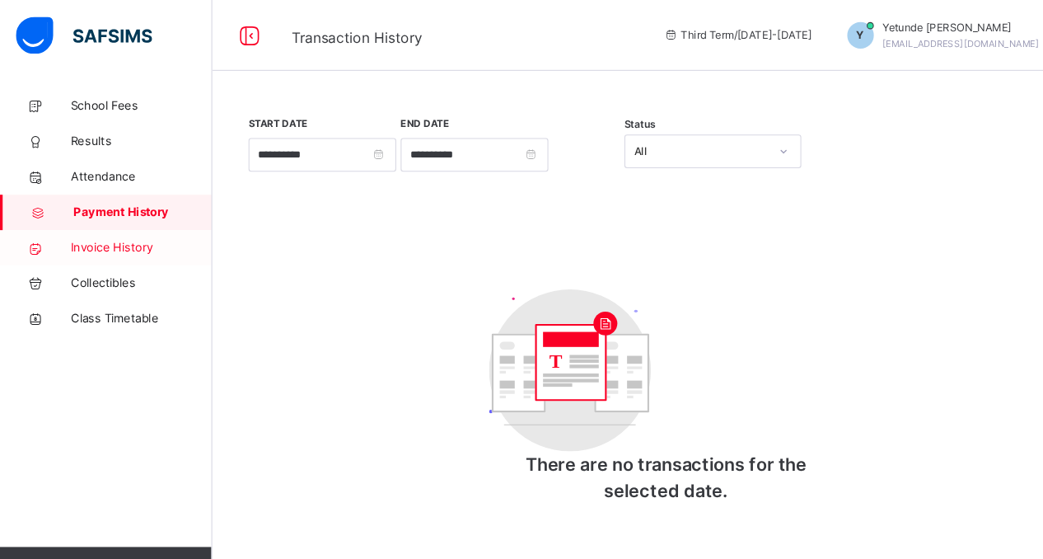
click at [105, 234] on span "Invoice History" at bounding box center [132, 230] width 132 height 16
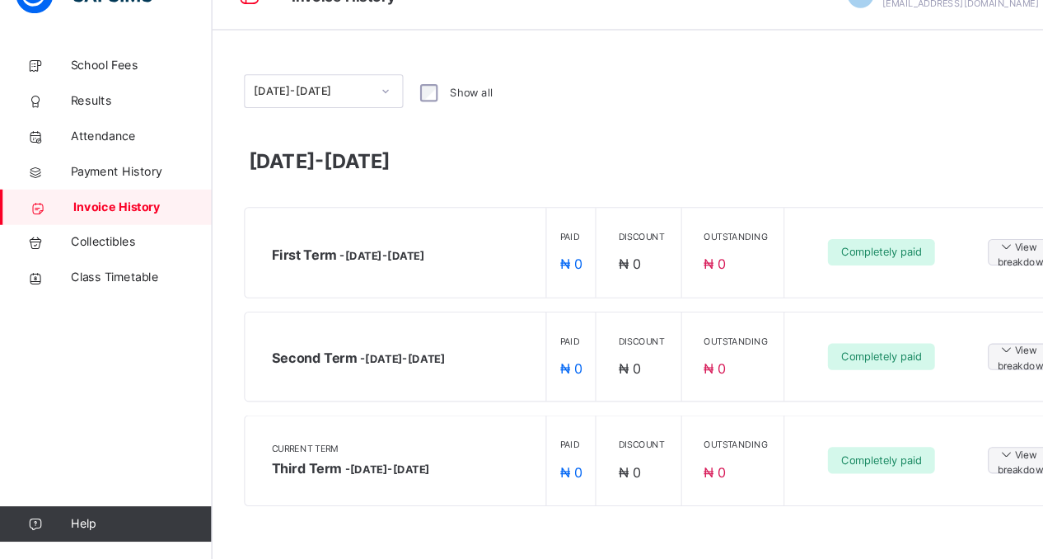
click at [96, 524] on span "Help" at bounding box center [131, 525] width 131 height 16
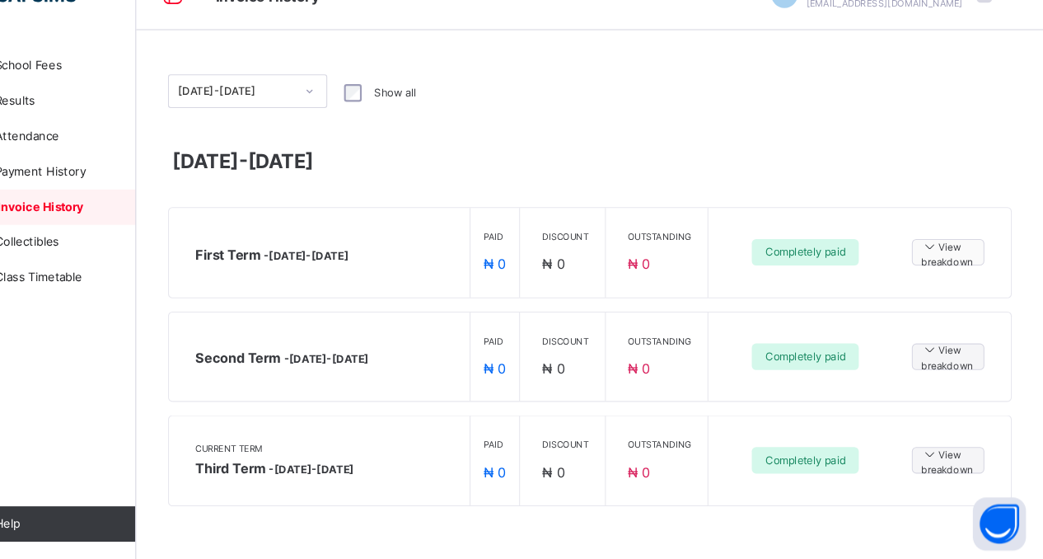
click at [935, 267] on icon at bounding box center [937, 267] width 16 height 14
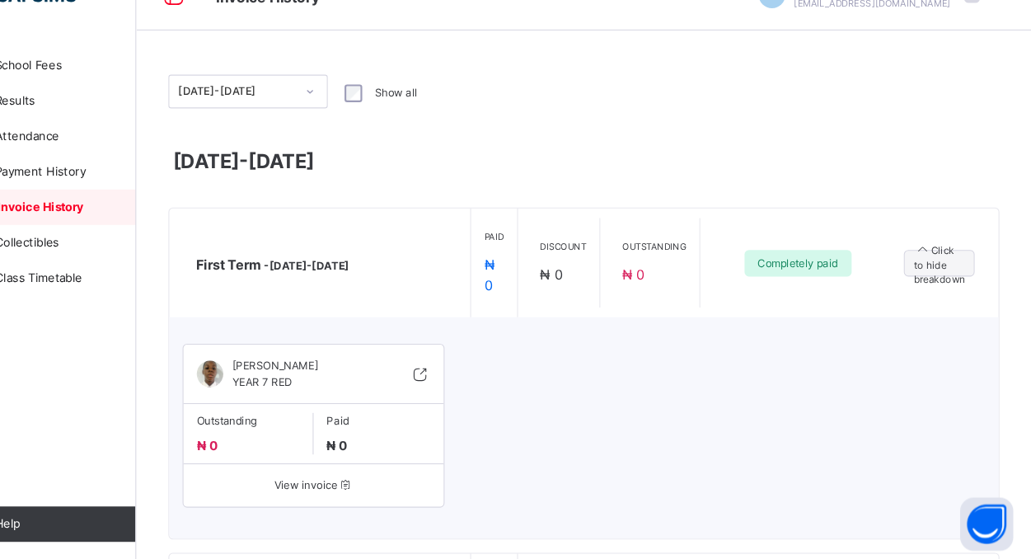
click at [363, 487] on span "View invoice" at bounding box center [362, 489] width 217 height 15
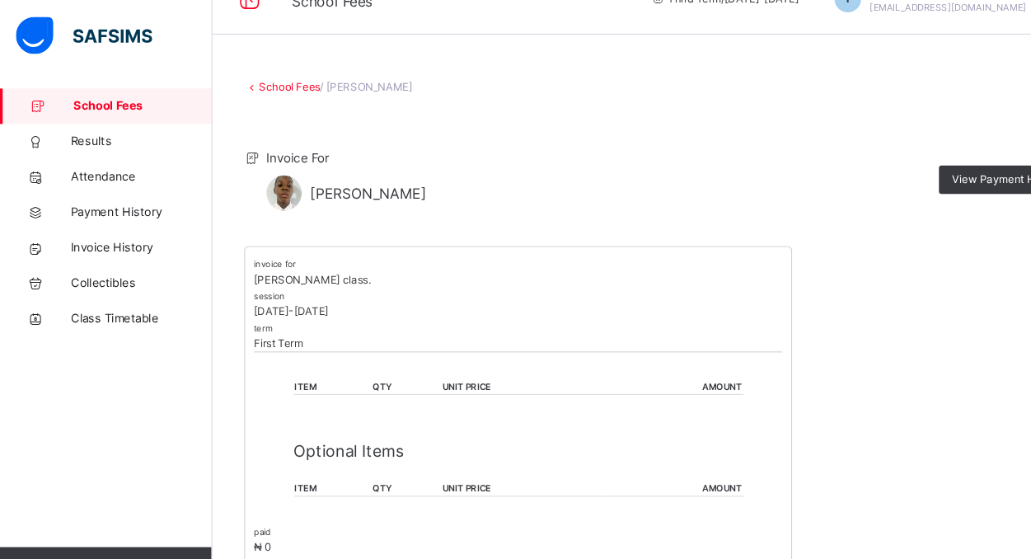
scroll to position [28, 0]
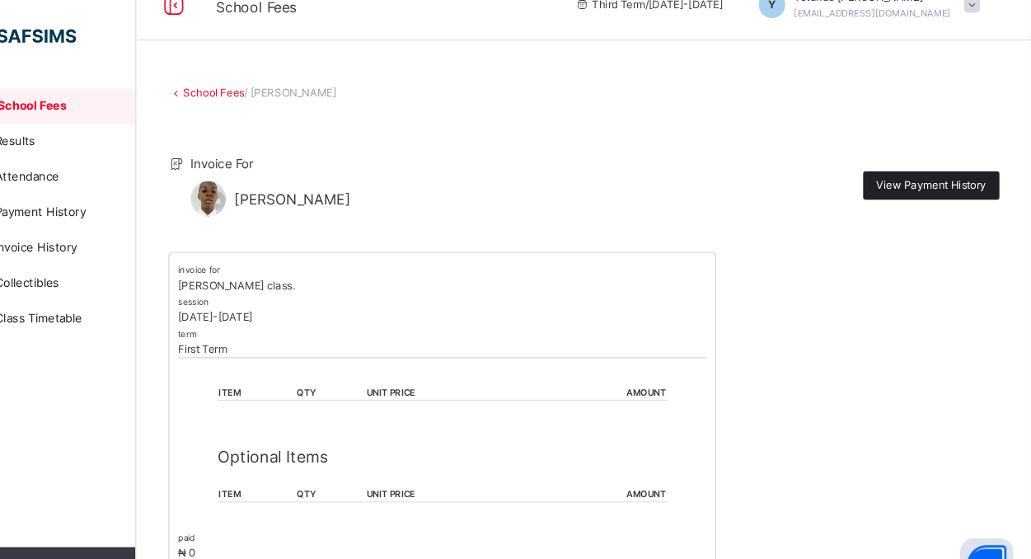
click at [968, 175] on span "View Payment History" at bounding box center [937, 173] width 102 height 15
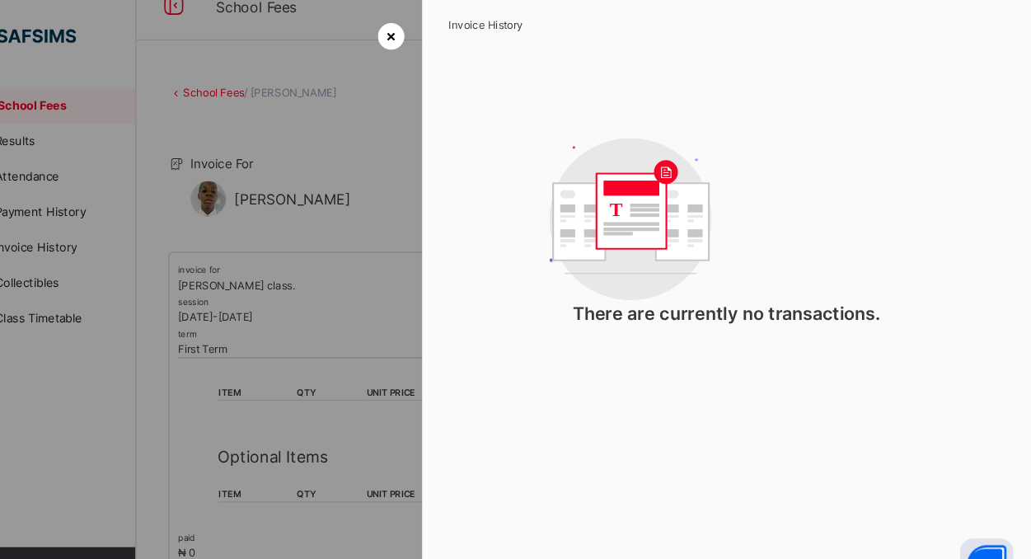
click at [430, 32] on span "×" at bounding box center [435, 33] width 10 height 22
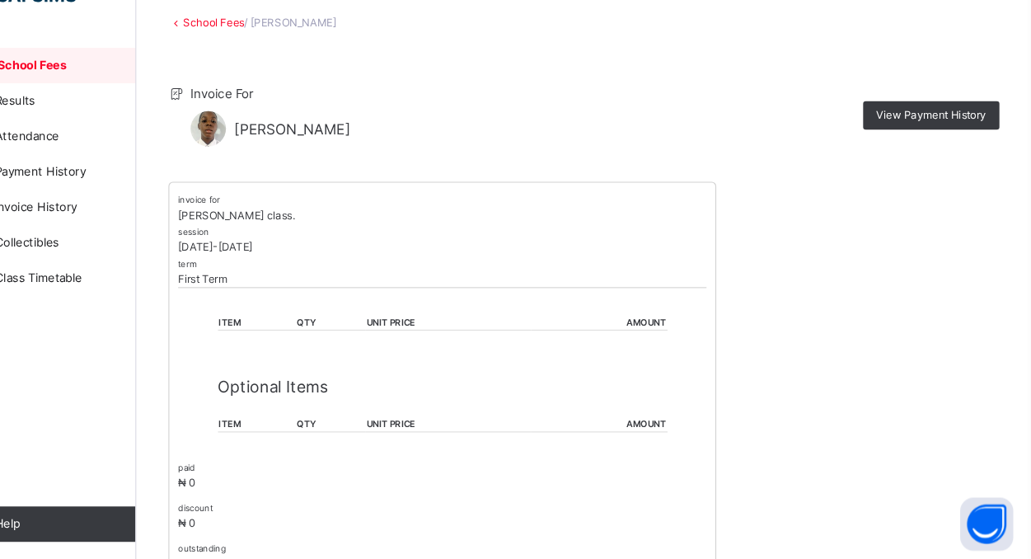
scroll to position [124, 0]
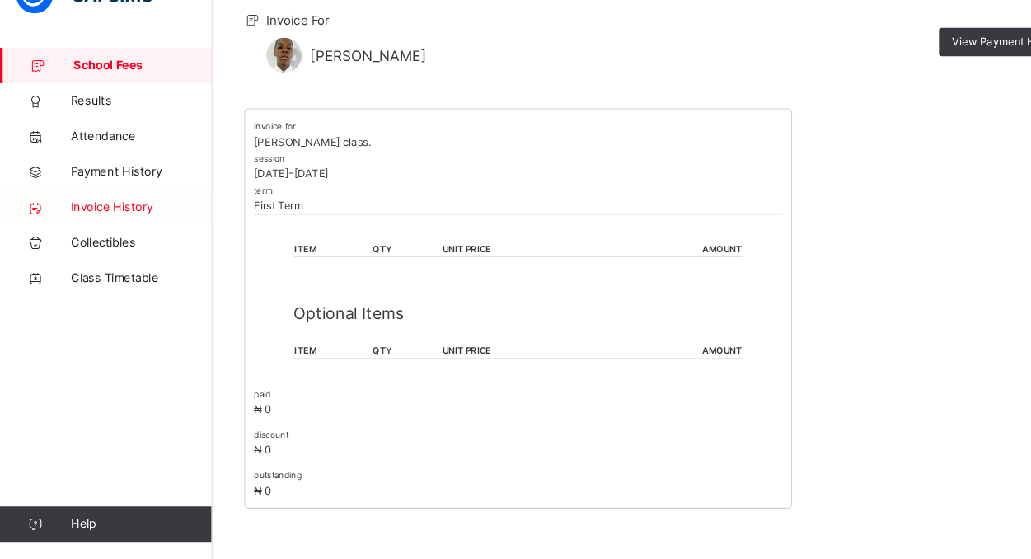
click at [104, 232] on span "Invoice History" at bounding box center [132, 230] width 132 height 16
